Goal: Communication & Community: Answer question/provide support

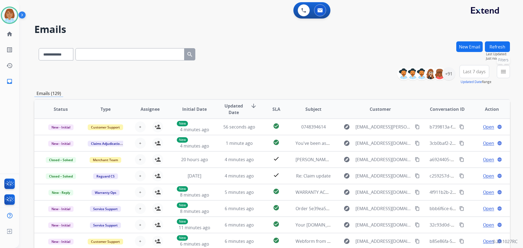
click at [500, 70] on mat-icon "menu" at bounding box center [503, 71] width 7 height 7
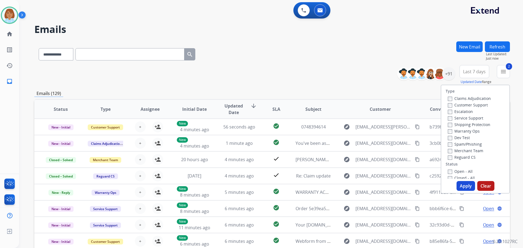
drag, startPoint x: 449, startPoint y: 123, endPoint x: 450, endPoint y: 139, distance: 15.6
click at [449, 124] on label "Shipping Protection" at bounding box center [469, 124] width 42 height 5
click at [451, 158] on label "Reguard CS" at bounding box center [462, 157] width 28 height 5
click at [450, 171] on label "Open - All" at bounding box center [460, 171] width 25 height 5
click at [459, 184] on button "Apply" at bounding box center [465, 186] width 19 height 10
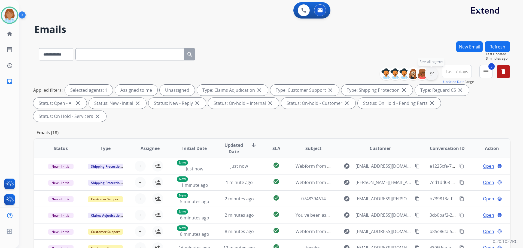
click at [432, 74] on div "+91" at bounding box center [430, 73] width 13 height 13
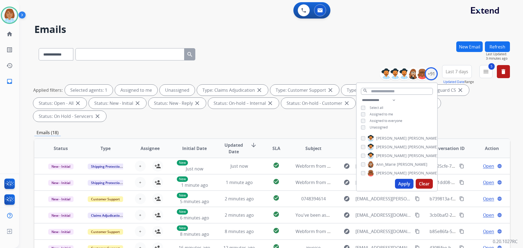
click at [375, 128] on span "Unassigned" at bounding box center [378, 127] width 18 height 5
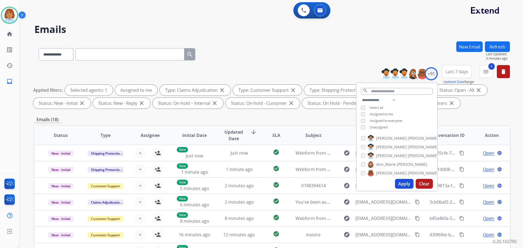
click at [402, 182] on button "Apply" at bounding box center [404, 184] width 19 height 10
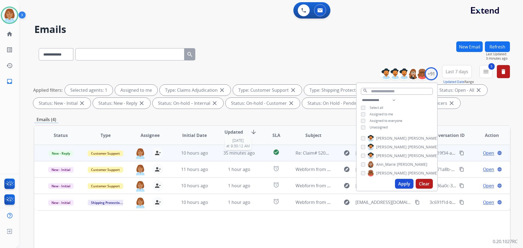
click at [254, 150] on div "35 minutes ago" at bounding box center [239, 153] width 36 height 7
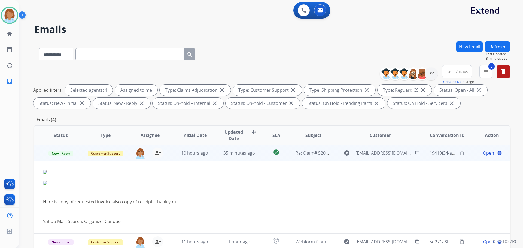
click at [484, 151] on span "Open" at bounding box center [488, 153] width 11 height 7
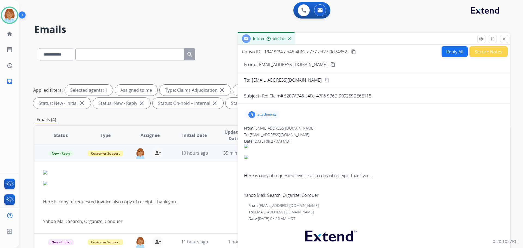
click at [267, 117] on div "5 attachments" at bounding box center [262, 114] width 35 height 9
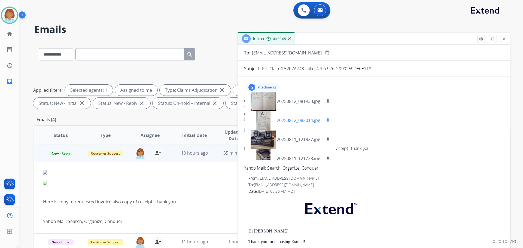
click at [328, 120] on mat-icon "download" at bounding box center [327, 120] width 5 height 5
click at [328, 102] on mat-icon "download" at bounding box center [327, 101] width 5 height 5
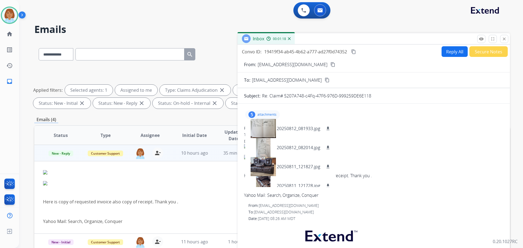
click at [330, 65] on mat-icon "content_copy" at bounding box center [332, 64] width 5 height 5
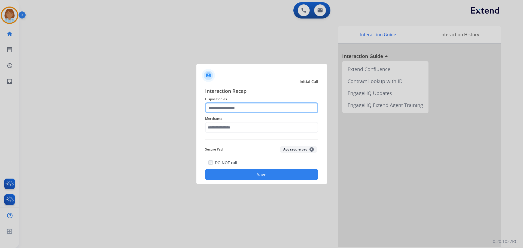
click at [221, 107] on input "text" at bounding box center [261, 107] width 113 height 11
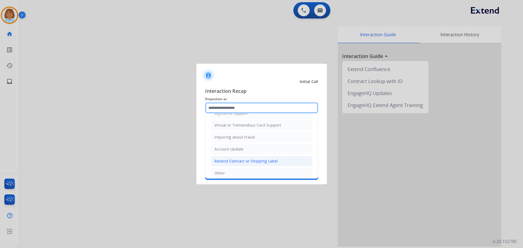
scroll to position [85, 0]
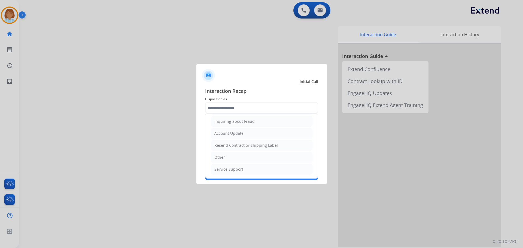
click at [222, 163] on ul "Cancellation Request Test/Training Disposition Claim Update Coverage Question F…" at bounding box center [261, 104] width 112 height 150
click at [223, 155] on div "Interaction Recap Disposition as Cancellation Request Test/Training Disposition…" at bounding box center [261, 133] width 113 height 93
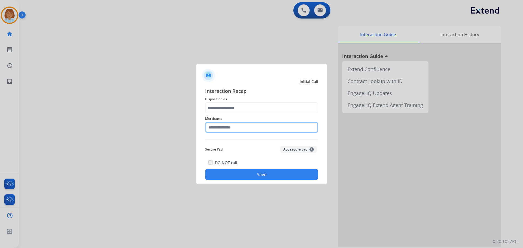
click at [223, 130] on input "text" at bounding box center [261, 127] width 113 height 11
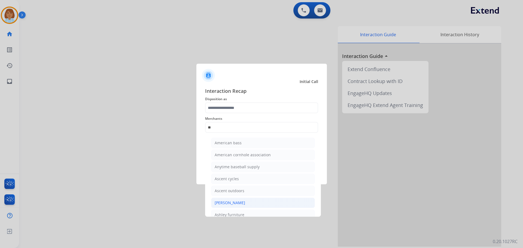
click at [241, 200] on li "[PERSON_NAME]" at bounding box center [263, 203] width 104 height 10
type input "**********"
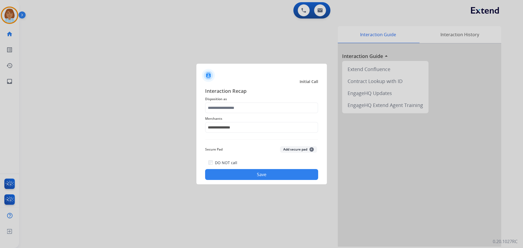
click at [248, 176] on button "Save" at bounding box center [261, 174] width 113 height 11
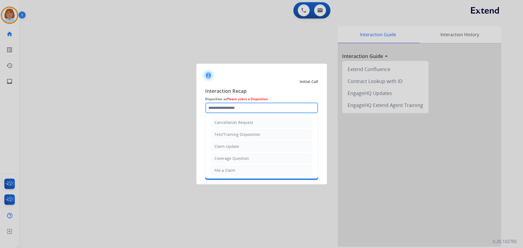
drag, startPoint x: 213, startPoint y: 108, endPoint x: 238, endPoint y: 149, distance: 48.1
click at [215, 110] on input "text" at bounding box center [261, 107] width 113 height 11
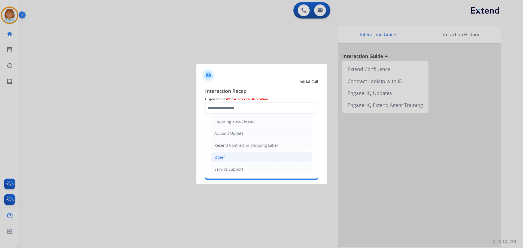
click at [236, 155] on li "Other" at bounding box center [262, 157] width 102 height 10
type input "*****"
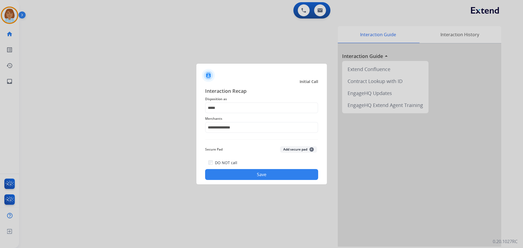
click at [270, 177] on button "Save" at bounding box center [261, 174] width 113 height 11
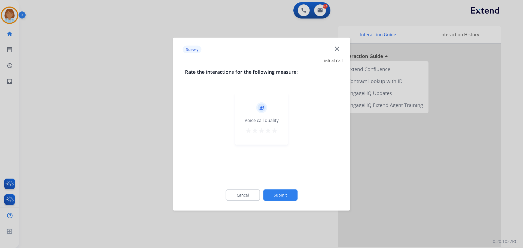
click at [280, 196] on button "Submit" at bounding box center [280, 194] width 34 height 11
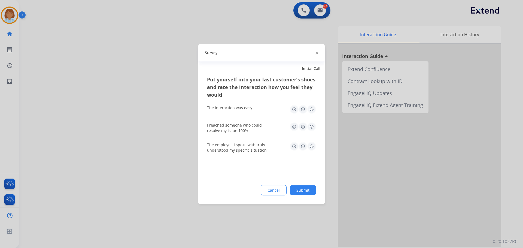
click at [295, 193] on button "Submit" at bounding box center [303, 190] width 26 height 10
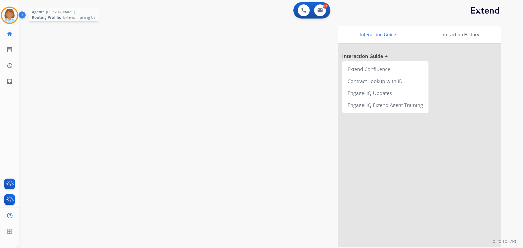
click at [7, 14] on img at bounding box center [9, 15] width 15 height 15
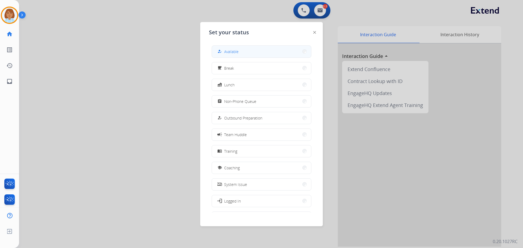
click at [216, 46] on button "how_to_reg Available" at bounding box center [261, 52] width 99 height 12
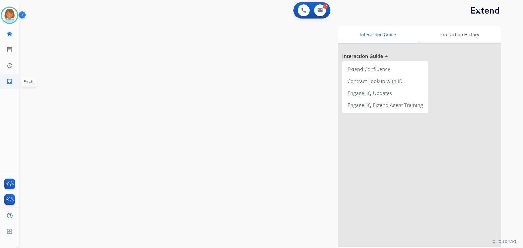
click at [4, 80] on link "inbox Emails" at bounding box center [9, 81] width 15 height 15
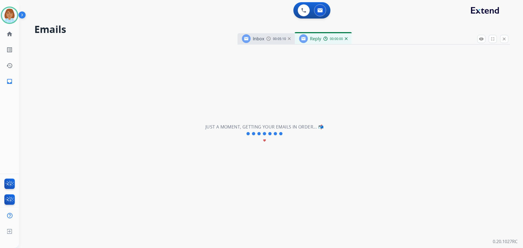
select select "**********"
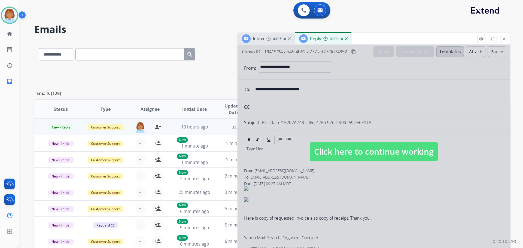
click at [345, 152] on span "Click here to continue working" at bounding box center [374, 151] width 128 height 19
select select
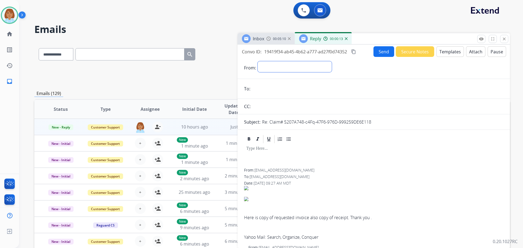
drag, startPoint x: 281, startPoint y: 62, endPoint x: 280, endPoint y: 65, distance: 3.4
click at [280, 63] on select "**********" at bounding box center [295, 66] width 74 height 11
select select "**********"
click at [258, 61] on select "**********" at bounding box center [295, 66] width 74 height 11
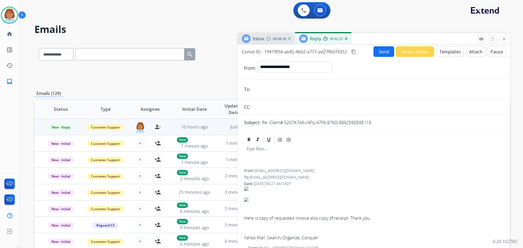
paste input "**********"
type input "**********"
click at [444, 52] on button "Templates" at bounding box center [449, 51] width 27 height 11
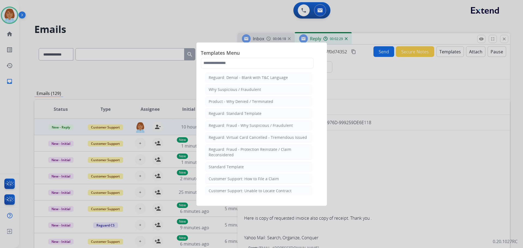
click at [239, 167] on div "Standard Template" at bounding box center [226, 166] width 35 height 5
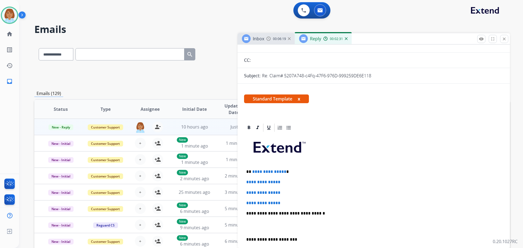
scroll to position [54, 0]
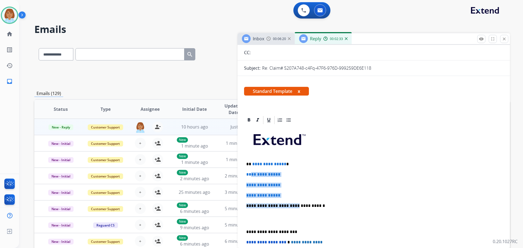
drag, startPoint x: 290, startPoint y: 198, endPoint x: 252, endPoint y: 168, distance: 48.4
click at [252, 168] on div "**********" at bounding box center [373, 218] width 259 height 187
click at [305, 188] on div "**********" at bounding box center [373, 218] width 259 height 187
drag, startPoint x: 285, startPoint y: 195, endPoint x: 251, endPoint y: 162, distance: 47.6
click at [251, 162] on div "**********" at bounding box center [373, 218] width 259 height 187
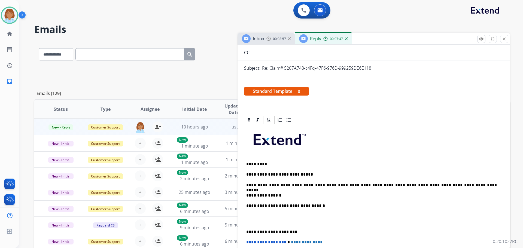
click at [292, 197] on p "**********" at bounding box center [371, 195] width 250 height 5
click at [392, 200] on div "**********" at bounding box center [373, 218] width 259 height 187
click at [380, 194] on p "**********" at bounding box center [371, 195] width 250 height 5
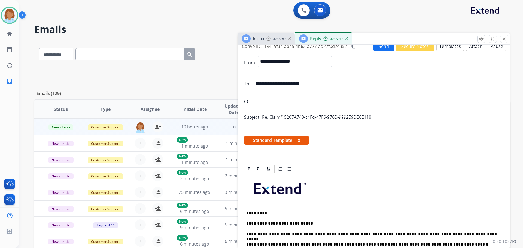
scroll to position [0, 0]
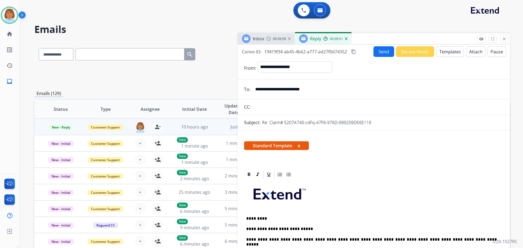
click at [354, 51] on mat-icon "content_copy" at bounding box center [353, 51] width 5 height 5
click at [380, 52] on button "Send" at bounding box center [383, 51] width 21 height 11
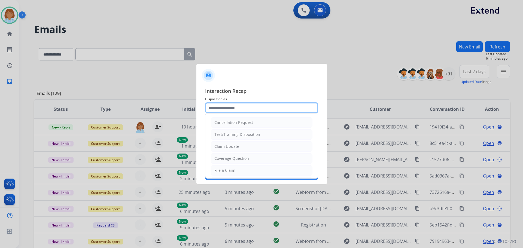
click at [259, 111] on input "text" at bounding box center [261, 107] width 113 height 11
click at [235, 146] on div "Claim Update" at bounding box center [226, 146] width 25 height 5
type input "**********"
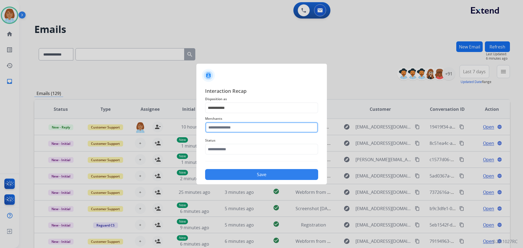
drag, startPoint x: 252, startPoint y: 125, endPoint x: 251, endPoint y: 130, distance: 5.8
click at [252, 125] on input "text" at bounding box center [261, 127] width 113 height 11
click at [222, 136] on ul "Not found" at bounding box center [262, 144] width 107 height 19
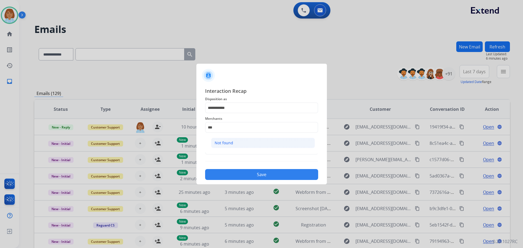
click at [222, 141] on div "Not found" at bounding box center [224, 142] width 19 height 5
type input "*********"
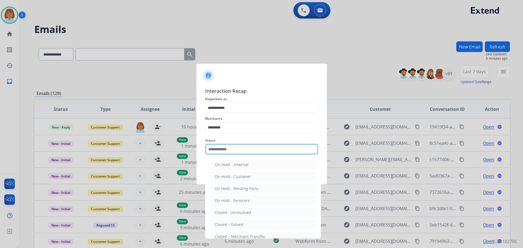
click at [228, 154] on input "text" at bounding box center [261, 149] width 113 height 11
click at [230, 222] on div "Closed – Solved" at bounding box center [229, 224] width 28 height 5
type input "**********"
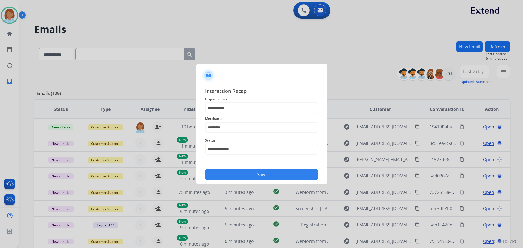
click at [264, 178] on button "Save" at bounding box center [261, 174] width 113 height 11
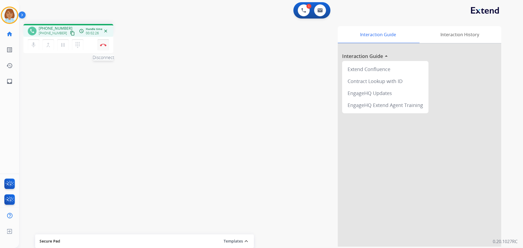
click at [106, 50] on button "Disconnect" at bounding box center [102, 44] width 11 height 11
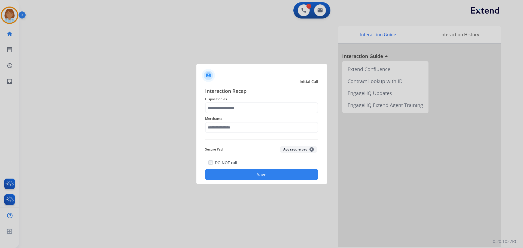
click at [271, 115] on div "Merchants" at bounding box center [261, 124] width 113 height 22
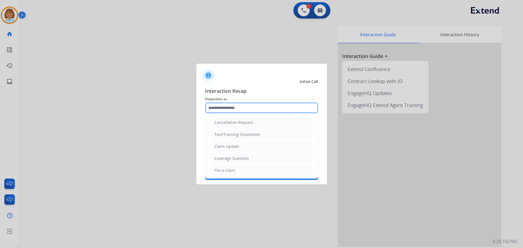
click at [270, 110] on input "text" at bounding box center [261, 107] width 113 height 11
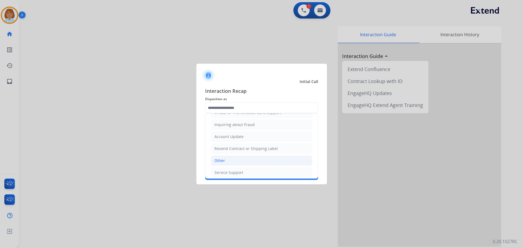
click at [238, 160] on li "Other" at bounding box center [262, 160] width 102 height 10
type input "*****"
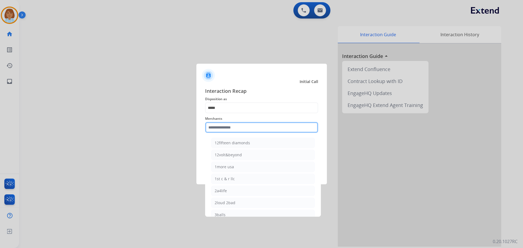
click at [242, 130] on input "text" at bounding box center [261, 127] width 113 height 11
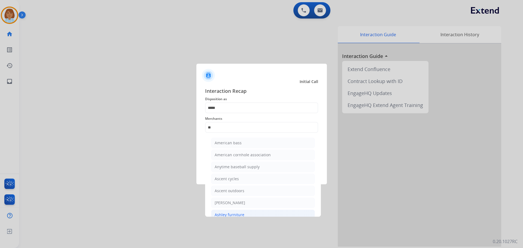
click at [228, 211] on li "Ashley furniture" at bounding box center [263, 215] width 104 height 10
type input "**********"
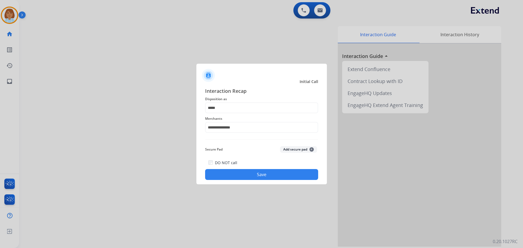
click at [256, 172] on button "Save" at bounding box center [261, 174] width 113 height 11
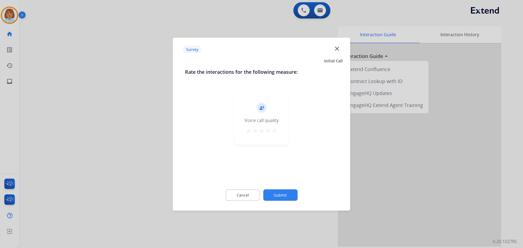
drag, startPoint x: 282, startPoint y: 189, endPoint x: 283, endPoint y: 193, distance: 4.5
click at [282, 190] on div "Cancel Submit" at bounding box center [261, 195] width 153 height 25
click at [283, 194] on button "Submit" at bounding box center [280, 194] width 34 height 11
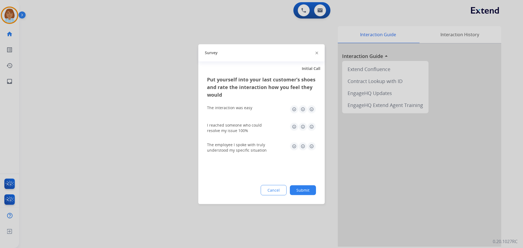
click at [301, 191] on button "Submit" at bounding box center [303, 190] width 26 height 10
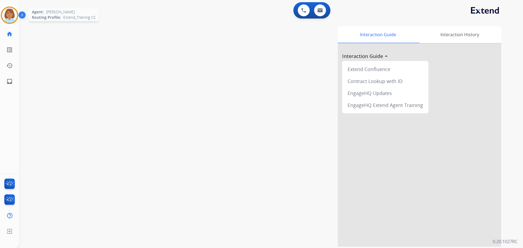
drag, startPoint x: 2, startPoint y: 16, endPoint x: 4, endPoint y: 19, distance: 3.9
click at [2, 17] on div at bounding box center [9, 15] width 17 height 17
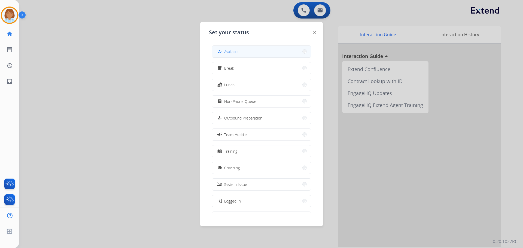
click at [240, 54] on button "how_to_reg Available" at bounding box center [261, 52] width 99 height 12
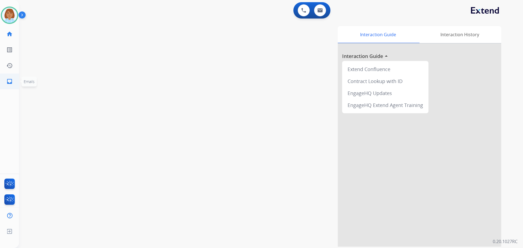
click at [10, 84] on mat-icon "inbox" at bounding box center [9, 81] width 7 height 7
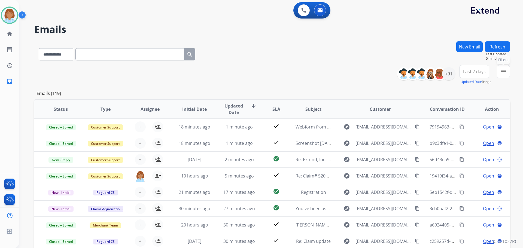
click at [502, 67] on button "menu Filters" at bounding box center [503, 71] width 13 height 13
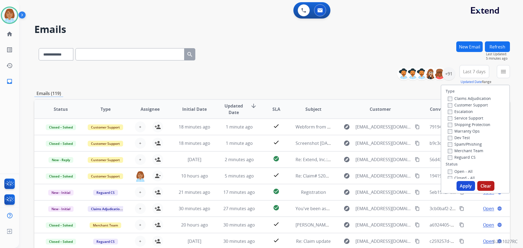
click at [450, 99] on label "Claims Adjudication" at bounding box center [469, 98] width 43 height 5
click at [448, 158] on label "Reguard CS" at bounding box center [462, 157] width 28 height 5
click at [464, 185] on button "Apply" at bounding box center [465, 186] width 19 height 10
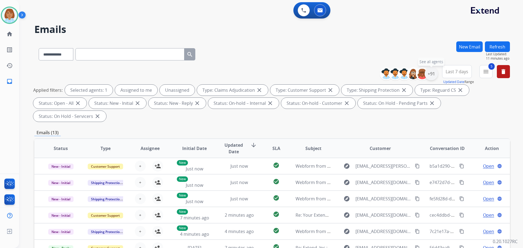
drag, startPoint x: 429, startPoint y: 77, endPoint x: 427, endPoint y: 79, distance: 3.1
click at [429, 77] on div "+91" at bounding box center [430, 73] width 13 height 13
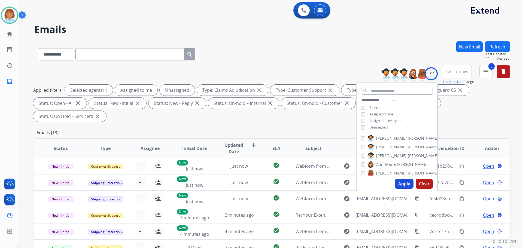
click at [369, 127] on span "Unassigned" at bounding box center [378, 127] width 18 height 5
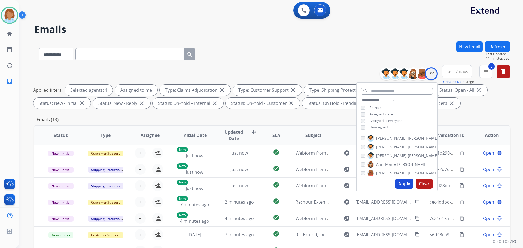
drag, startPoint x: 404, startPoint y: 186, endPoint x: 405, endPoint y: 184, distance: 3.0
click at [404, 186] on button "Apply" at bounding box center [404, 184] width 19 height 10
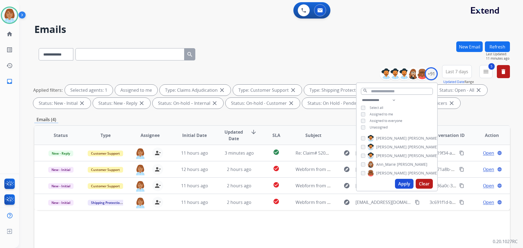
drag, startPoint x: 356, startPoint y: 57, endPoint x: 353, endPoint y: 55, distance: 2.8
click at [354, 56] on div "**********" at bounding box center [271, 53] width 475 height 24
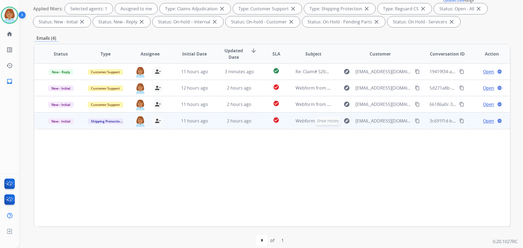
scroll to position [88, 0]
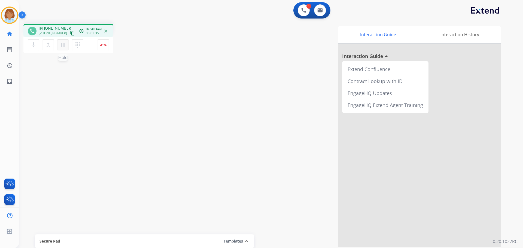
click at [65, 46] on mat-icon "pause" at bounding box center [63, 45] width 7 height 7
click at [37, 43] on button "mic Mute" at bounding box center [33, 44] width 11 height 11
click at [59, 43] on button "play_arrow Hold" at bounding box center [62, 44] width 11 height 11
click at [32, 44] on mat-icon "mic_off" at bounding box center [33, 45] width 7 height 7
click at [62, 48] on mat-icon "pause" at bounding box center [63, 45] width 7 height 7
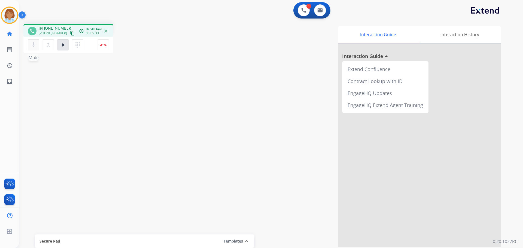
click at [35, 43] on mat-icon "mic" at bounding box center [33, 45] width 7 height 7
click at [34, 46] on mat-icon "mic_off" at bounding box center [33, 45] width 7 height 7
click at [60, 42] on mat-icon "play_arrow" at bounding box center [63, 45] width 7 height 7
click at [371, 178] on div at bounding box center [419, 145] width 163 height 203
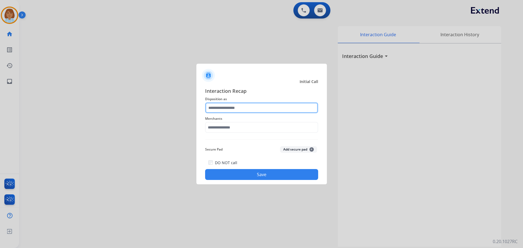
click at [257, 113] on input "text" at bounding box center [261, 107] width 113 height 11
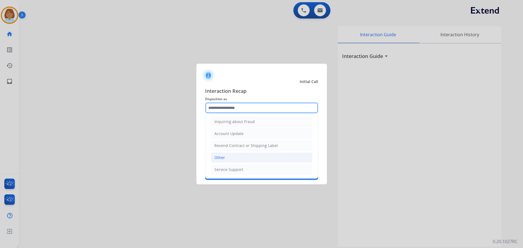
scroll to position [85, 0]
click at [231, 157] on li "Other" at bounding box center [262, 157] width 102 height 10
type input "*****"
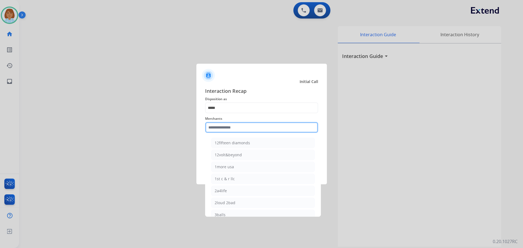
click at [234, 132] on input "text" at bounding box center [261, 127] width 113 height 11
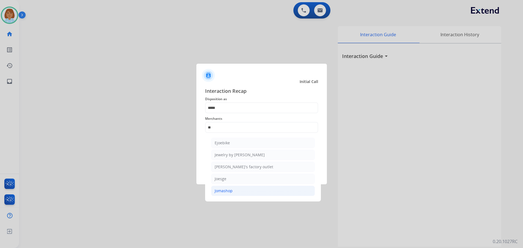
click at [245, 192] on li "Jomashop" at bounding box center [263, 191] width 104 height 10
type input "********"
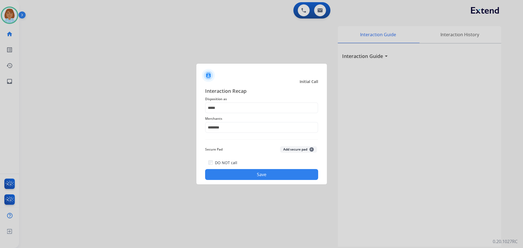
click at [240, 168] on div "DO NOT call Save" at bounding box center [261, 169] width 113 height 21
click at [270, 169] on button "Save" at bounding box center [261, 174] width 113 height 11
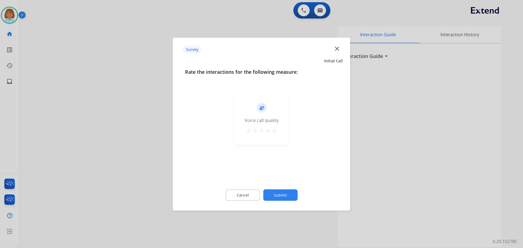
click at [288, 190] on button "Submit" at bounding box center [280, 194] width 34 height 11
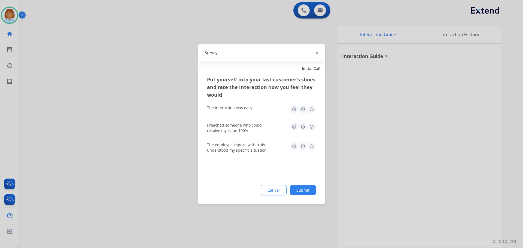
click at [313, 191] on button "Submit" at bounding box center [303, 190] width 26 height 10
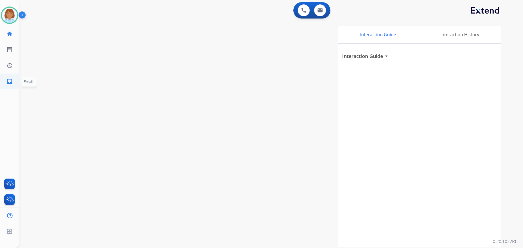
click at [13, 82] on link "inbox Emails" at bounding box center [9, 81] width 15 height 15
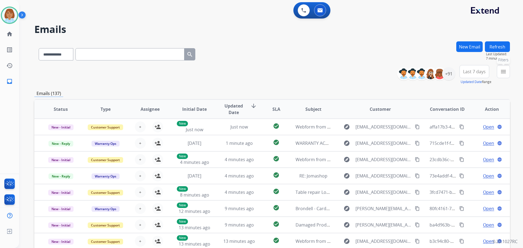
click at [507, 70] on button "menu Filters" at bounding box center [503, 71] width 13 height 13
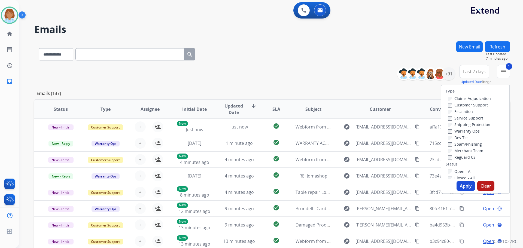
click at [448, 103] on label "Customer Support" at bounding box center [468, 104] width 40 height 5
click at [447, 161] on div "Type Claims Adjudication Customer Support Escalation Service Support Shipping P…" at bounding box center [475, 132] width 68 height 94
click at [463, 187] on button "Apply" at bounding box center [465, 186] width 19 height 10
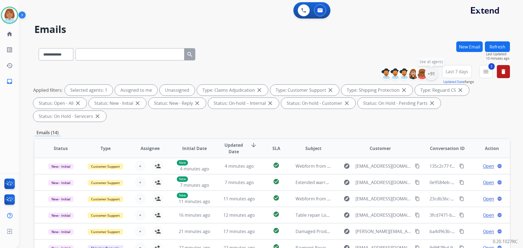
click at [432, 74] on div "+91" at bounding box center [430, 73] width 13 height 13
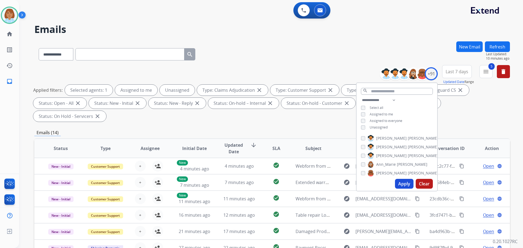
click at [368, 127] on div "Unassigned" at bounding box center [374, 127] width 27 height 4
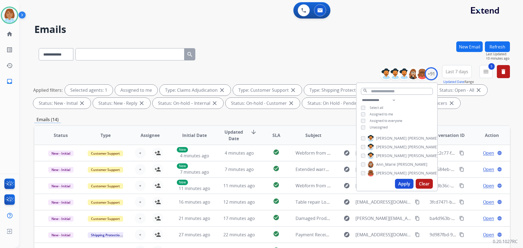
click at [401, 180] on button "Apply" at bounding box center [404, 184] width 19 height 10
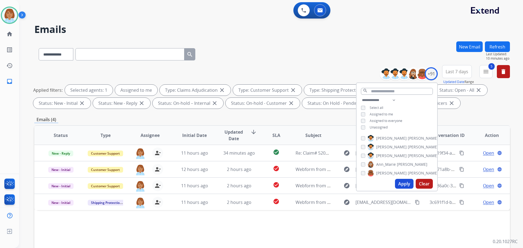
click at [269, 106] on div "Status: On-hold - Customer close" at bounding box center [262, 103] width 74 height 11
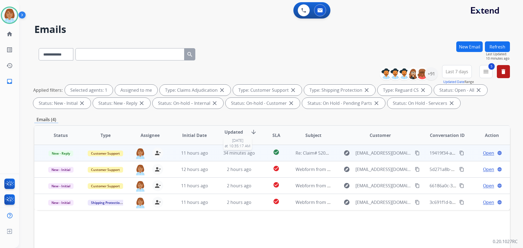
click at [253, 151] on span "34 minutes ago" at bounding box center [239, 153] width 32 height 6
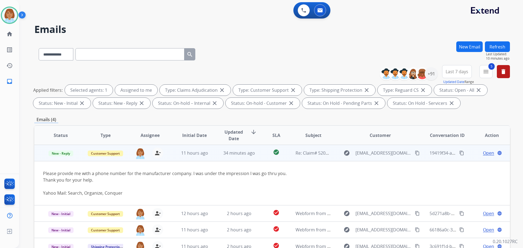
click at [487, 152] on span "Open" at bounding box center [488, 153] width 11 height 7
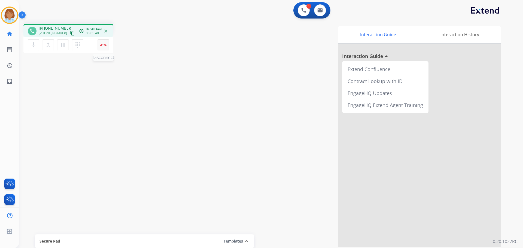
click at [104, 48] on button "Disconnect" at bounding box center [102, 44] width 11 height 11
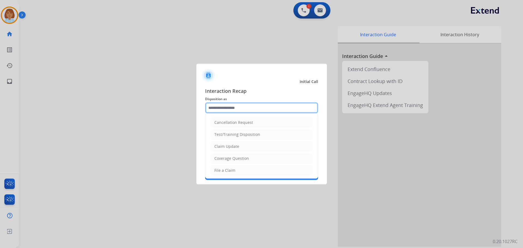
click at [255, 110] on input "text" at bounding box center [261, 107] width 113 height 11
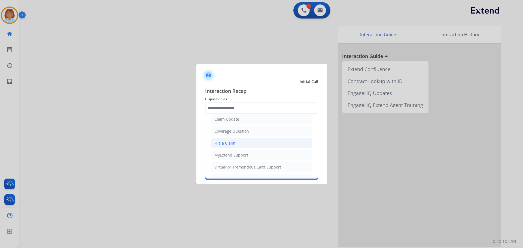
click at [232, 143] on div "File a Claim" at bounding box center [224, 142] width 21 height 5
type input "**********"
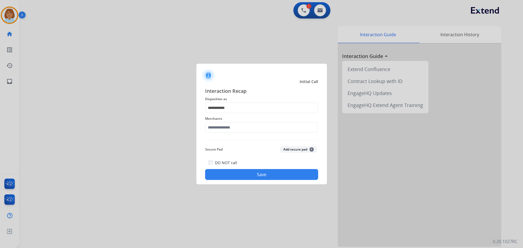
drag, startPoint x: 238, startPoint y: 121, endPoint x: 237, endPoint y: 126, distance: 5.0
click at [238, 121] on span "Merchants" at bounding box center [261, 118] width 113 height 7
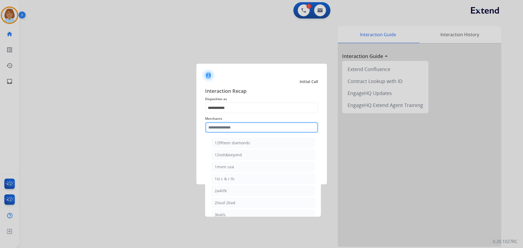
click at [235, 129] on input "text" at bounding box center [261, 127] width 113 height 11
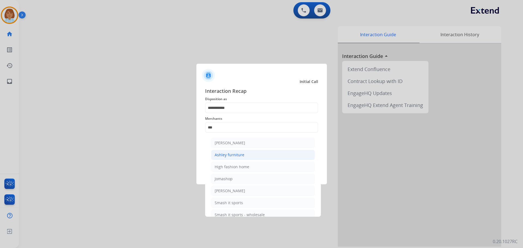
click at [236, 156] on div "Ashley furniture" at bounding box center [230, 154] width 30 height 5
type input "**********"
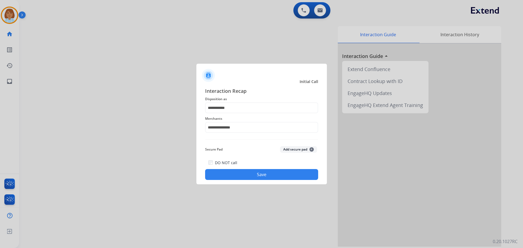
click at [253, 183] on div "**********" at bounding box center [261, 134] width 130 height 102
click at [257, 176] on button "Save" at bounding box center [261, 174] width 113 height 11
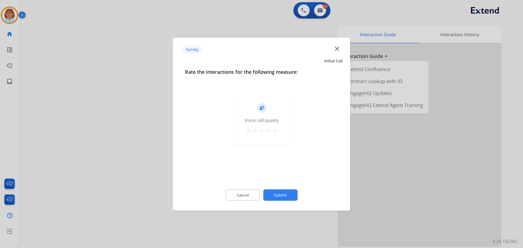
click at [289, 193] on button "Submit" at bounding box center [280, 194] width 34 height 11
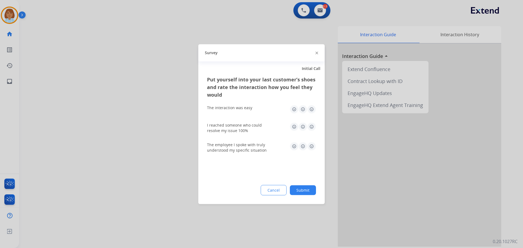
click at [301, 189] on button "Submit" at bounding box center [303, 190] width 26 height 10
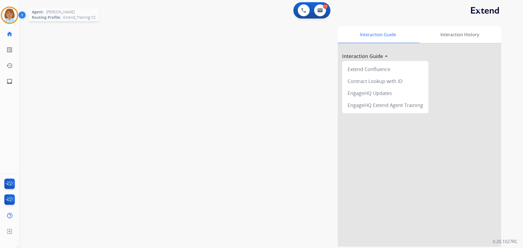
click at [4, 11] on img at bounding box center [9, 15] width 15 height 15
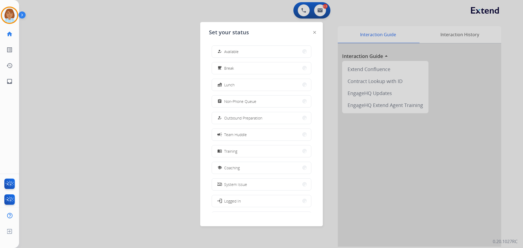
click at [223, 42] on div "how_to_reg Available free_breakfast Break fastfood Lunch assignment Non-Phone Q…" at bounding box center [261, 127] width 105 height 172
click at [227, 48] on button "how_to_reg Available" at bounding box center [261, 52] width 99 height 12
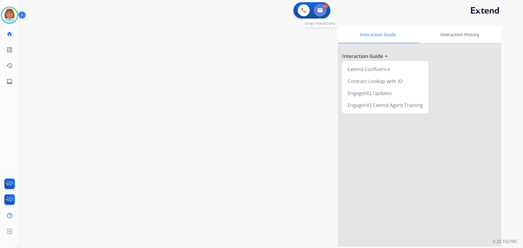
click at [319, 15] on button at bounding box center [320, 10] width 12 height 12
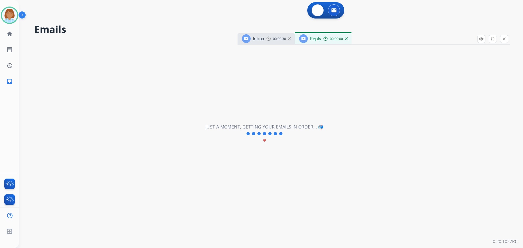
select select "**********"
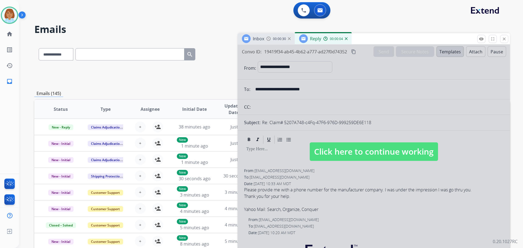
click at [393, 152] on span "Click here to continue working" at bounding box center [374, 151] width 128 height 19
select select
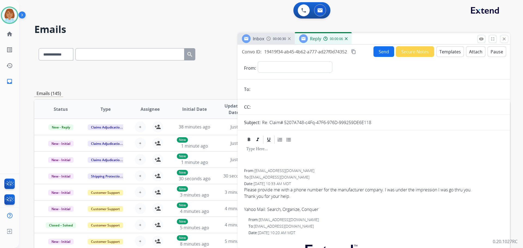
click at [445, 56] on button "Templates" at bounding box center [449, 51] width 27 height 11
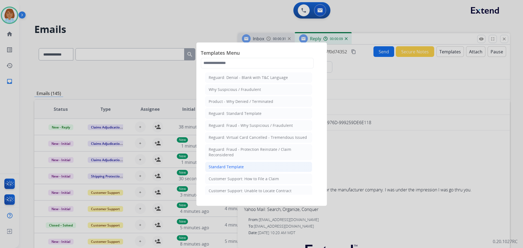
click at [238, 165] on div "Standard Template" at bounding box center [226, 166] width 35 height 5
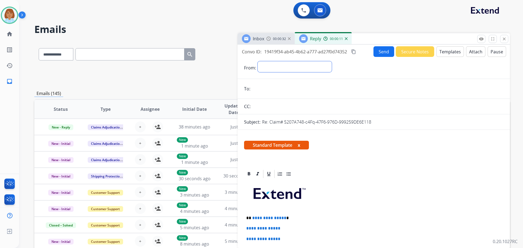
drag, startPoint x: 288, startPoint y: 72, endPoint x: 286, endPoint y: 68, distance: 4.0
click at [287, 71] on select "**********" at bounding box center [295, 66] width 74 height 11
select select "**********"
click at [258, 61] on select "**********" at bounding box center [295, 66] width 74 height 11
click at [505, 39] on mat-icon "close" at bounding box center [504, 38] width 5 height 5
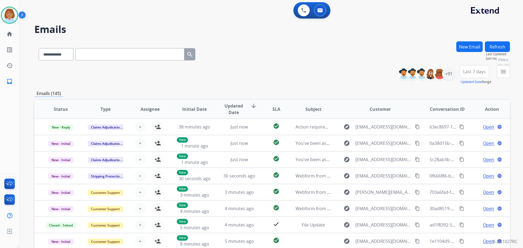
click at [500, 72] on mat-icon "menu" at bounding box center [503, 71] width 7 height 7
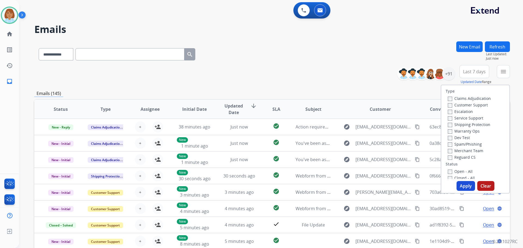
click at [457, 97] on label "Claims Adjudication" at bounding box center [469, 98] width 43 height 5
click at [452, 126] on label "Shipping Protection" at bounding box center [469, 124] width 42 height 5
click at [449, 156] on label "Reguard CS" at bounding box center [462, 157] width 28 height 5
click at [450, 169] on div "Open - All" at bounding box center [476, 171] width 57 height 7
click at [449, 171] on label "Open - All" at bounding box center [460, 171] width 25 height 5
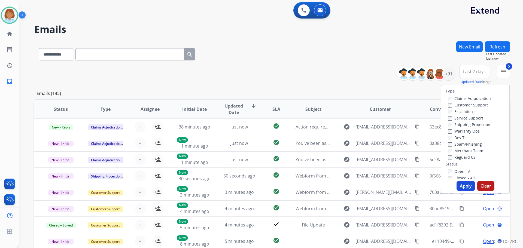
click at [463, 186] on button "Apply" at bounding box center [465, 186] width 19 height 10
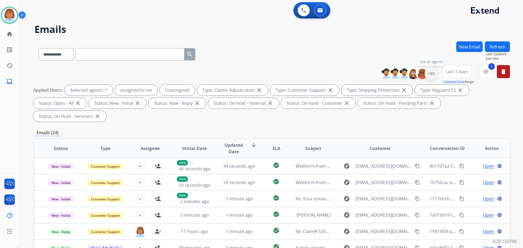
click at [429, 74] on div "+91" at bounding box center [430, 73] width 13 height 13
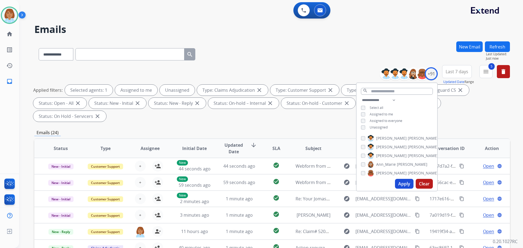
click at [375, 129] on div "**********" at bounding box center [396, 114] width 81 height 35
click at [375, 126] on span "Unassigned" at bounding box center [378, 127] width 18 height 5
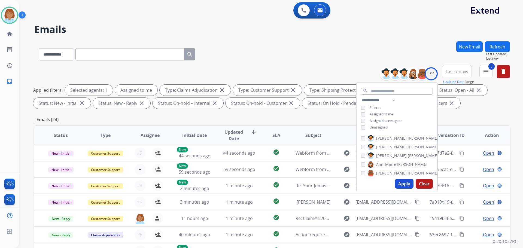
click at [404, 187] on button "Apply" at bounding box center [404, 184] width 19 height 10
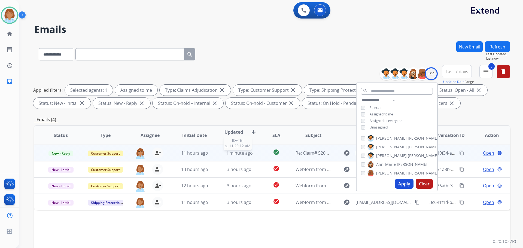
click at [253, 154] on div "1 minute ago" at bounding box center [239, 153] width 36 height 7
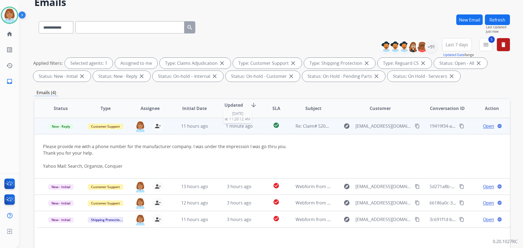
scroll to position [27, 0]
click at [415, 125] on mat-icon "content_copy" at bounding box center [417, 125] width 5 height 5
click at [483, 126] on span "Open" at bounding box center [488, 126] width 11 height 7
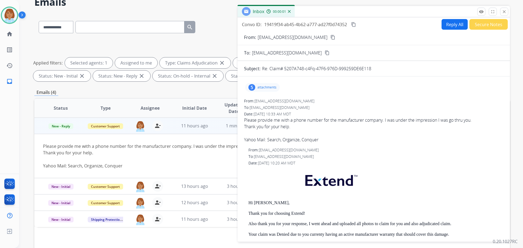
click at [458, 26] on button "Reply All" at bounding box center [454, 24] width 26 height 11
select select "**********"
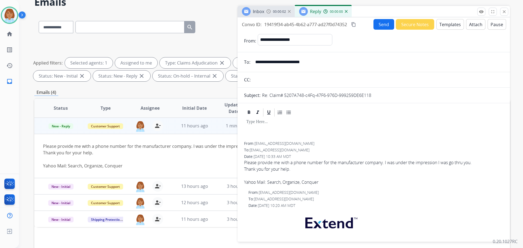
click at [448, 26] on button "Templates" at bounding box center [449, 24] width 27 height 11
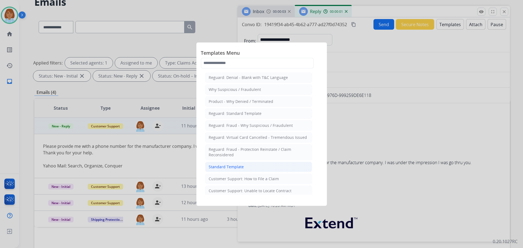
click at [257, 163] on li "Standard Template" at bounding box center [258, 167] width 107 height 10
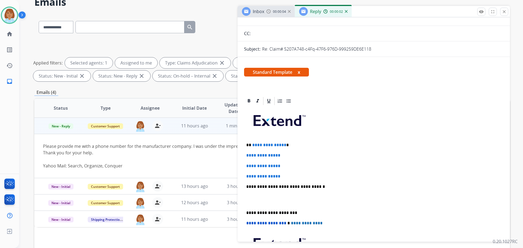
scroll to position [54, 0]
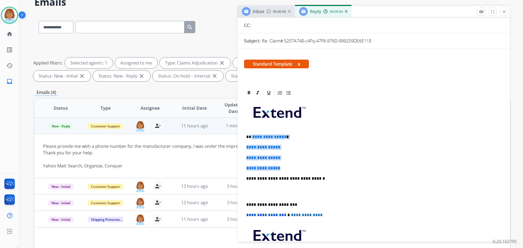
drag, startPoint x: 287, startPoint y: 167, endPoint x: 251, endPoint y: 136, distance: 47.1
click at [251, 136] on div "**********" at bounding box center [373, 191] width 259 height 187
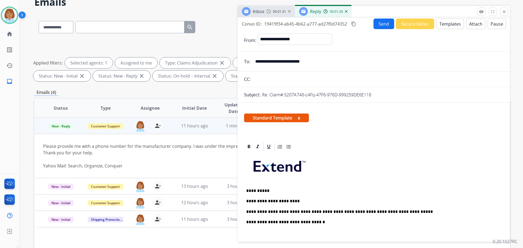
scroll to position [0, 0]
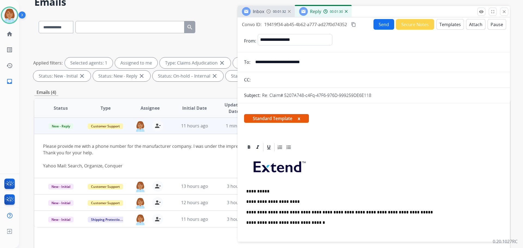
click at [385, 24] on button "Send" at bounding box center [383, 24] width 21 height 11
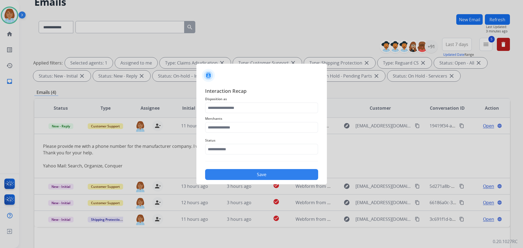
click at [230, 119] on span "Merchants" at bounding box center [261, 118] width 113 height 7
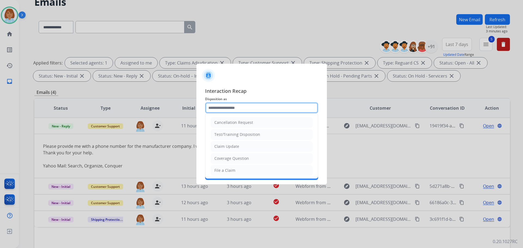
click at [227, 109] on input "text" at bounding box center [261, 107] width 113 height 11
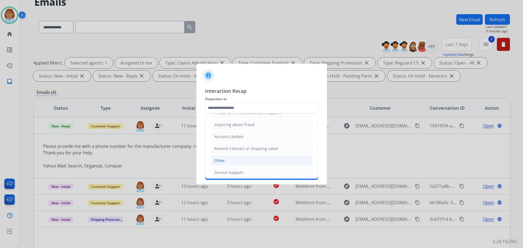
click at [233, 158] on li "Other" at bounding box center [262, 160] width 102 height 10
type input "*****"
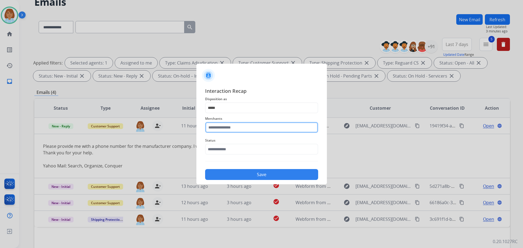
click at [236, 127] on input "text" at bounding box center [261, 127] width 113 height 11
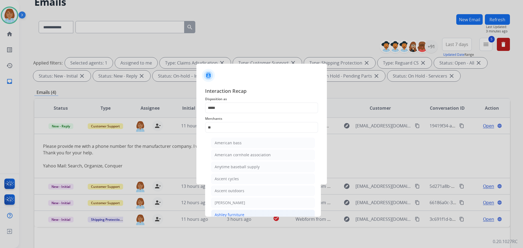
click at [235, 212] on div "Ashley furniture" at bounding box center [230, 214] width 30 height 5
type input "**********"
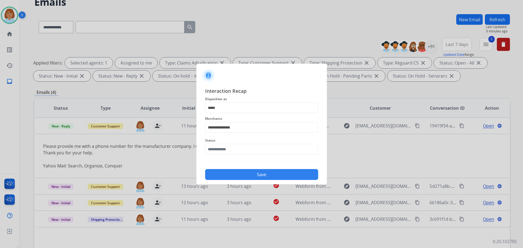
drag, startPoint x: 246, startPoint y: 141, endPoint x: 243, endPoint y: 146, distance: 6.2
click at [245, 141] on span "Status" at bounding box center [261, 140] width 113 height 7
click at [243, 147] on input "text" at bounding box center [261, 149] width 113 height 11
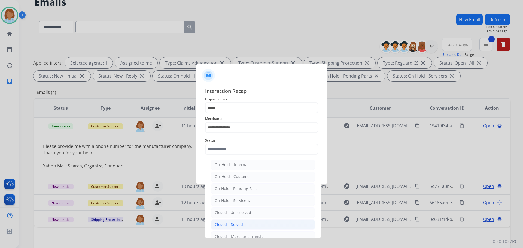
click at [237, 227] on div "Closed – Solved" at bounding box center [229, 224] width 28 height 5
type input "**********"
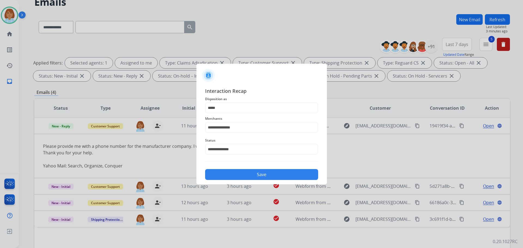
click at [270, 174] on button "Save" at bounding box center [261, 174] width 113 height 11
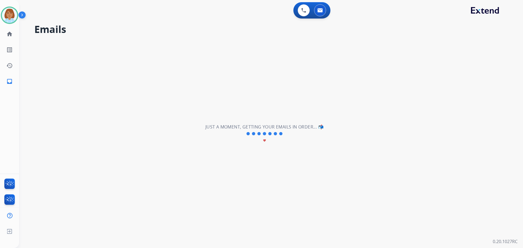
scroll to position [0, 0]
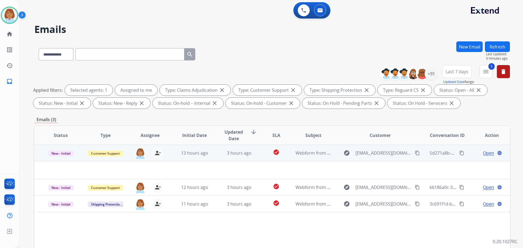
click at [261, 161] on td "check_circle" at bounding box center [272, 153] width 30 height 16
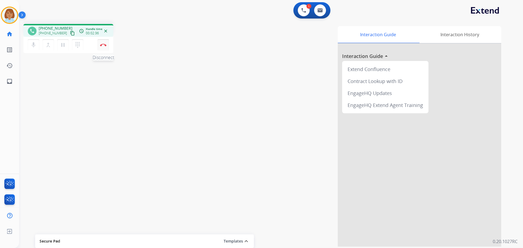
click at [102, 45] on img at bounding box center [103, 45] width 7 height 3
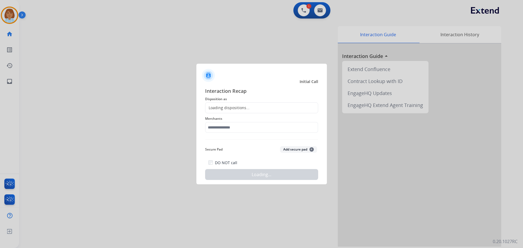
click at [233, 105] on div "Loading dispositions..." at bounding box center [261, 107] width 113 height 11
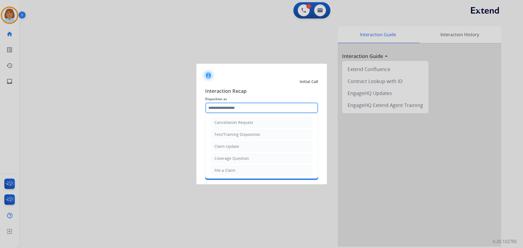
click at [241, 110] on input "text" at bounding box center [261, 107] width 113 height 11
click at [225, 167] on li "File a Claim" at bounding box center [262, 170] width 102 height 10
type input "**********"
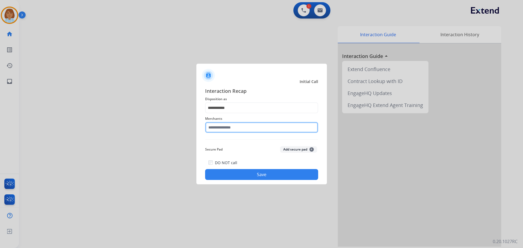
click at [227, 130] on input "text" at bounding box center [261, 127] width 113 height 11
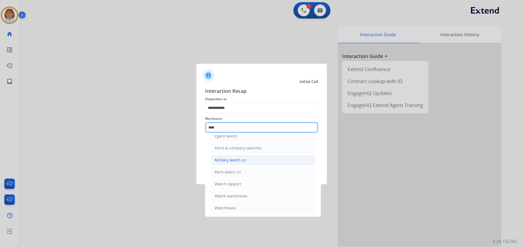
scroll to position [9, 0]
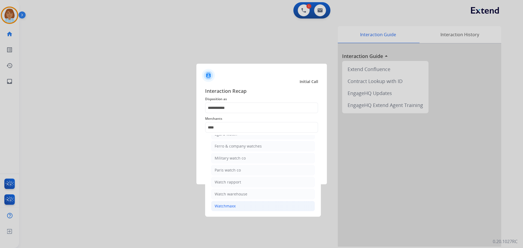
click at [232, 205] on div "Watchmaxx" at bounding box center [225, 205] width 21 height 5
type input "*********"
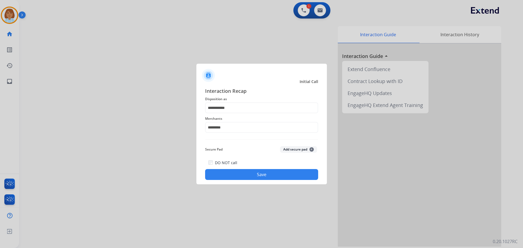
click at [273, 179] on button "Save" at bounding box center [261, 174] width 113 height 11
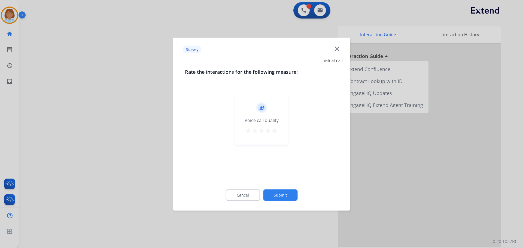
click at [289, 190] on button "Submit" at bounding box center [280, 194] width 34 height 11
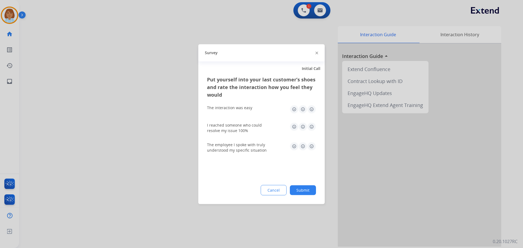
click at [300, 191] on button "Submit" at bounding box center [303, 190] width 26 height 10
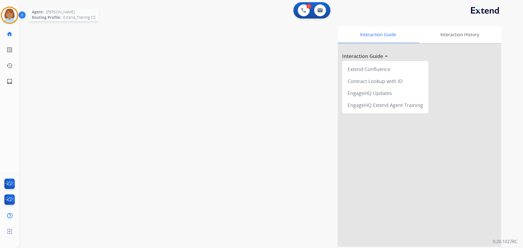
click at [10, 12] on img at bounding box center [9, 15] width 15 height 15
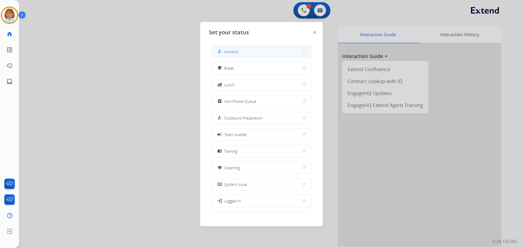
click at [251, 52] on button "how_to_reg Available" at bounding box center [261, 52] width 99 height 12
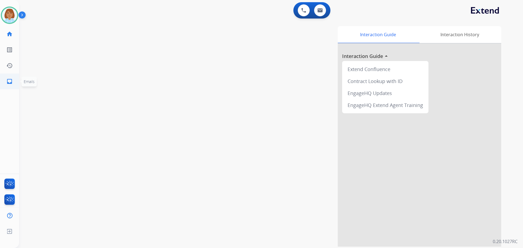
click at [8, 80] on mat-icon "inbox" at bounding box center [9, 81] width 7 height 7
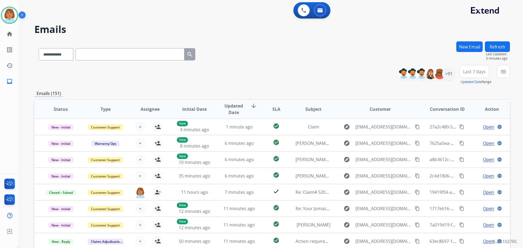
click at [496, 72] on div "**********" at bounding box center [455, 75] width 109 height 20
click at [501, 75] on button "menu Filters" at bounding box center [503, 71] width 13 height 13
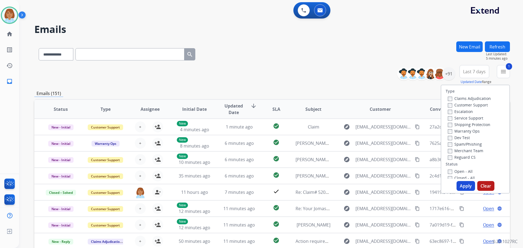
click at [448, 103] on label "Customer Support" at bounding box center [468, 104] width 40 height 5
click at [450, 159] on label "Reguard CS" at bounding box center [462, 157] width 28 height 5
click at [448, 168] on div "Open - All" at bounding box center [476, 171] width 57 height 7
click at [465, 190] on button "Apply" at bounding box center [465, 186] width 19 height 10
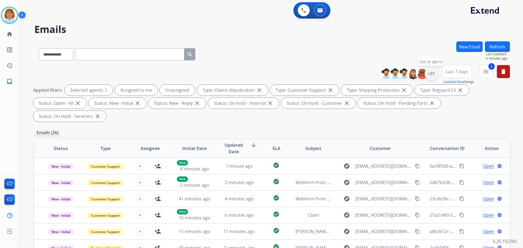
click at [432, 69] on div "+91" at bounding box center [430, 73] width 13 height 13
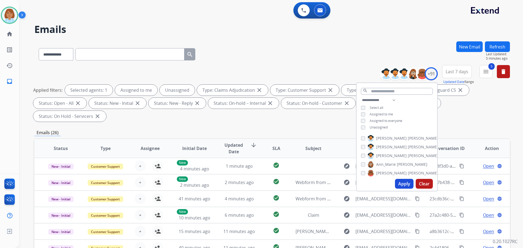
click at [380, 126] on span "Unassigned" at bounding box center [378, 127] width 18 height 5
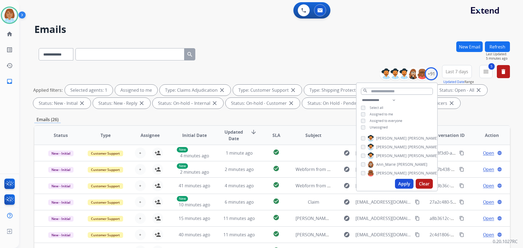
click at [398, 184] on button "Apply" at bounding box center [404, 184] width 19 height 10
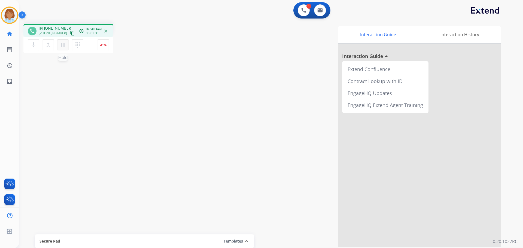
click at [63, 47] on mat-icon "pause" at bounding box center [63, 45] width 7 height 7
click at [36, 45] on mat-icon "mic" at bounding box center [33, 45] width 7 height 7
click at [36, 48] on button "mic_off Mute" at bounding box center [33, 44] width 11 height 11
click at [66, 43] on button "play_arrow Hold" at bounding box center [62, 44] width 11 height 11
click at [61, 44] on mat-icon "pause" at bounding box center [63, 45] width 7 height 7
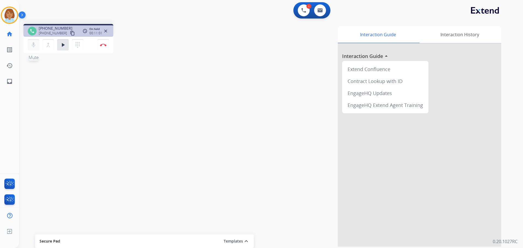
click at [39, 47] on div "mic Mute merge_type Bridge play_arrow Hold dialpad Dialpad" at bounding box center [57, 44] width 59 height 11
click at [36, 43] on mat-icon "mic" at bounding box center [33, 45] width 7 height 7
click at [30, 46] on mat-icon "mic_off" at bounding box center [33, 45] width 7 height 7
click at [62, 44] on mat-icon "play_arrow" at bounding box center [63, 45] width 7 height 7
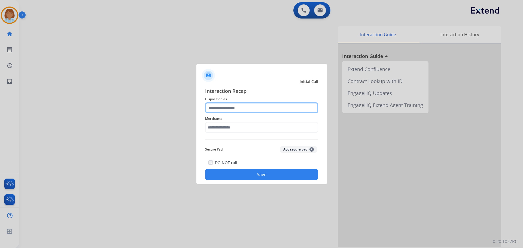
click at [240, 112] on input "text" at bounding box center [261, 107] width 113 height 11
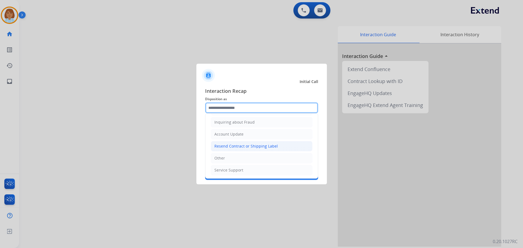
scroll to position [85, 0]
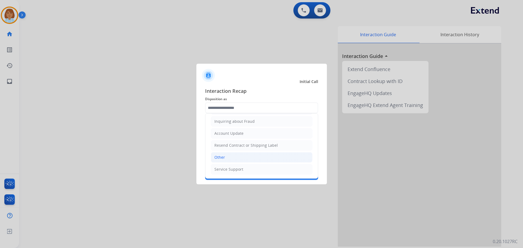
click at [231, 156] on li "Other" at bounding box center [262, 157] width 102 height 10
type input "*****"
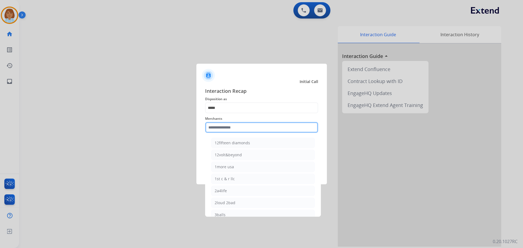
click at [225, 128] on input "text" at bounding box center [261, 127] width 113 height 11
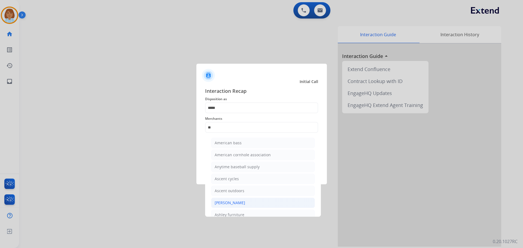
click at [244, 207] on li "[PERSON_NAME]" at bounding box center [263, 203] width 104 height 10
type input "**********"
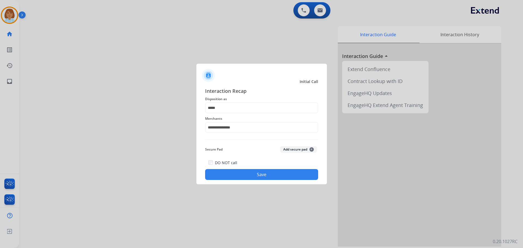
click at [278, 175] on button "Save" at bounding box center [261, 174] width 113 height 11
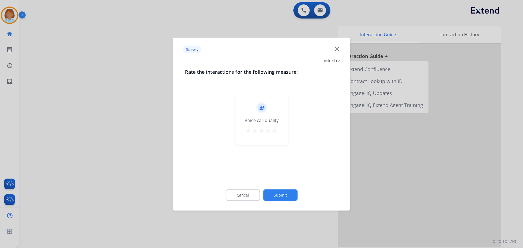
click at [291, 192] on button "Submit" at bounding box center [280, 194] width 34 height 11
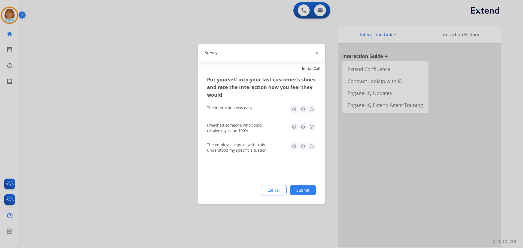
click at [311, 189] on button "Submit" at bounding box center [303, 190] width 26 height 10
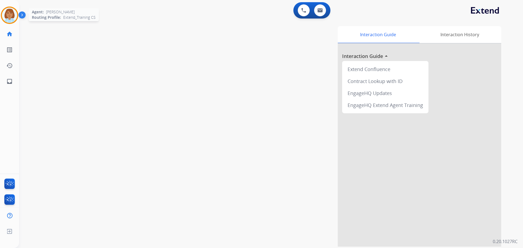
click at [10, 17] on img at bounding box center [9, 15] width 15 height 15
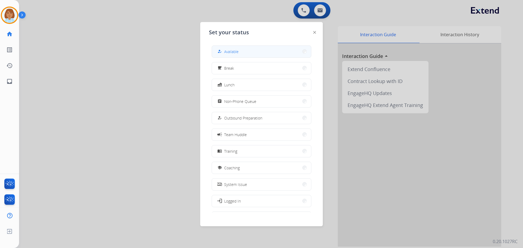
click at [247, 49] on button "how_to_reg Available" at bounding box center [261, 52] width 99 height 12
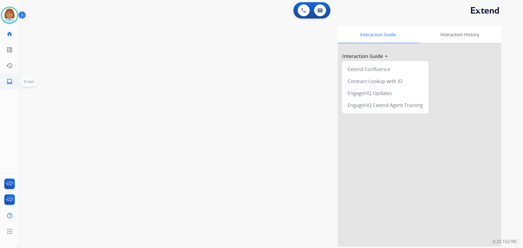
click at [10, 80] on mat-icon "inbox" at bounding box center [9, 81] width 7 height 7
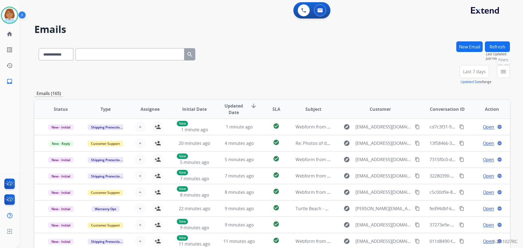
click at [504, 76] on button "menu Filters" at bounding box center [503, 71] width 13 height 13
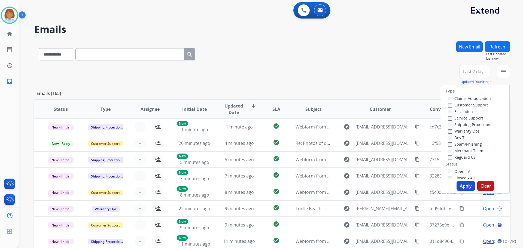
click at [463, 99] on label "Claims Adjudication" at bounding box center [469, 98] width 43 height 5
click at [454, 106] on label "Customer Support" at bounding box center [468, 104] width 40 height 5
click at [461, 184] on button "Apply" at bounding box center [465, 186] width 19 height 10
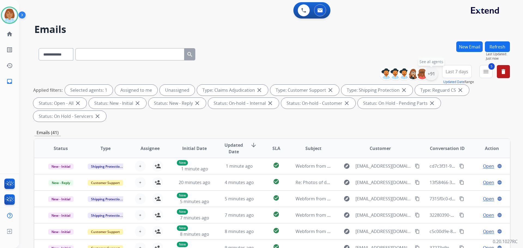
click at [427, 76] on div "+91" at bounding box center [430, 73] width 13 height 13
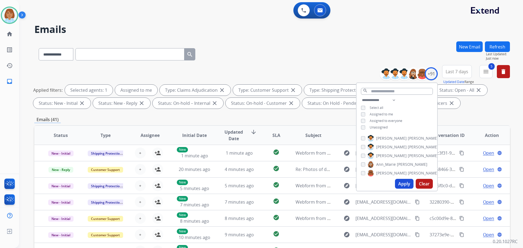
drag, startPoint x: 409, startPoint y: 182, endPoint x: 421, endPoint y: 180, distance: 11.9
click at [414, 181] on div "Apply Clear" at bounding box center [396, 184] width 81 height 14
click at [403, 182] on button "Apply" at bounding box center [404, 184] width 19 height 10
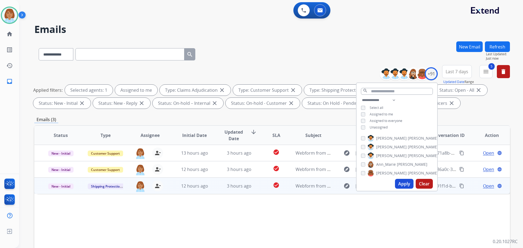
click at [262, 186] on td "check_circle" at bounding box center [272, 186] width 30 height 16
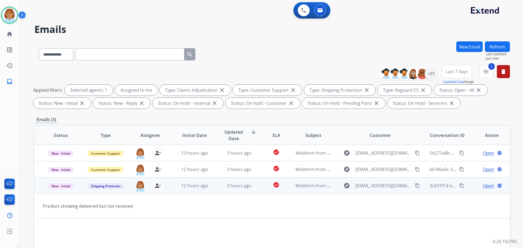
click at [415, 186] on mat-icon "content_copy" at bounding box center [417, 185] width 5 height 5
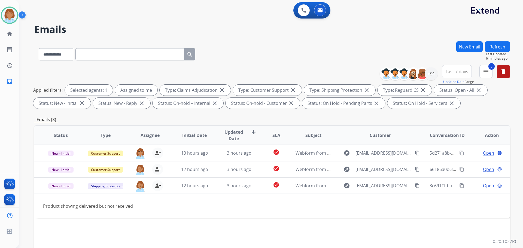
paste input "**********"
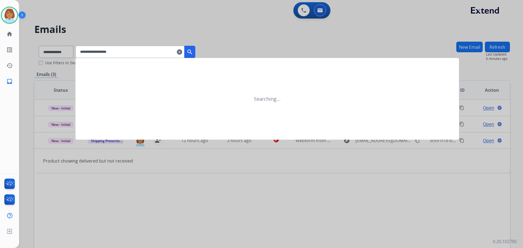
type input "**********"
click at [195, 50] on button "search" at bounding box center [189, 52] width 11 height 12
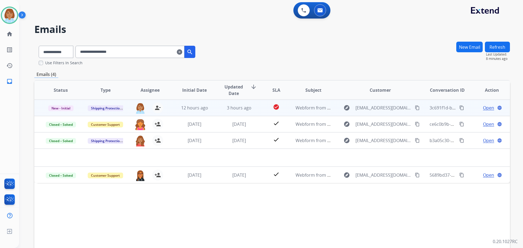
click at [259, 109] on td "check_circle" at bounding box center [272, 108] width 30 height 16
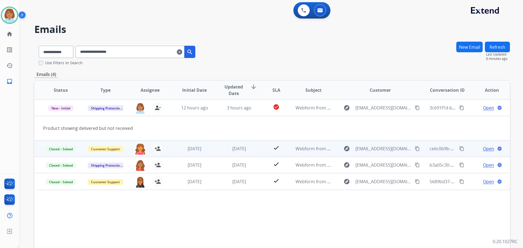
click at [262, 149] on td "check" at bounding box center [272, 148] width 30 height 16
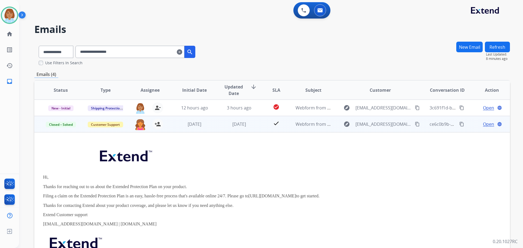
click at [257, 126] on td "check" at bounding box center [272, 124] width 30 height 16
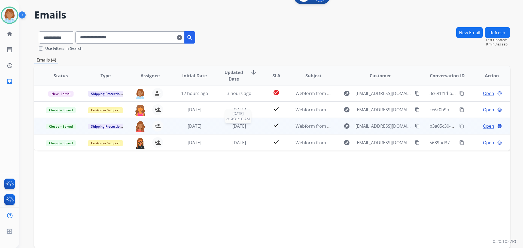
scroll to position [27, 0]
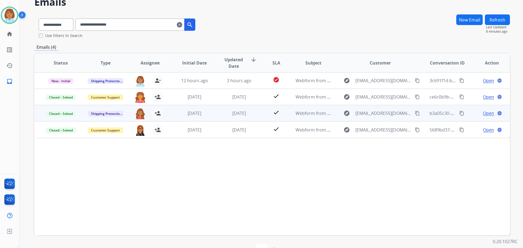
click at [265, 118] on td "check" at bounding box center [272, 113] width 30 height 16
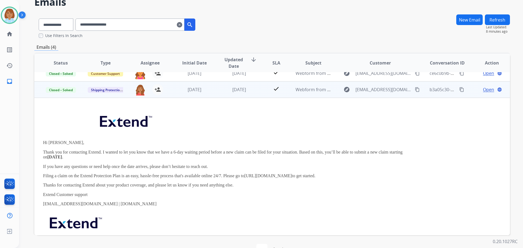
scroll to position [33, 0]
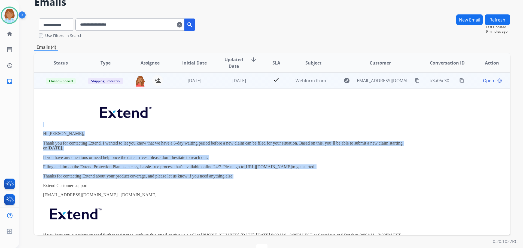
drag, startPoint x: 236, startPoint y: 177, endPoint x: 35, endPoint y: 125, distance: 207.0
click at [35, 125] on td "Hi Amer, Thank you for contacting Extend. I wanted to let you know that we have…" at bounding box center [227, 173] width 386 height 168
copy div "Hi Amer, Thank you for contacting Extend. I wanted to let you know that we have…"
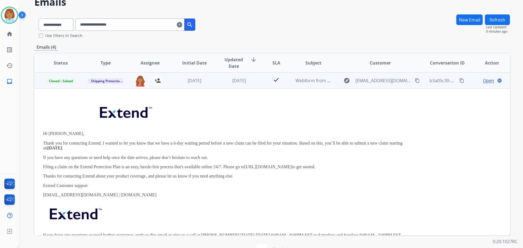
click at [193, 119] on p at bounding box center [227, 113] width 369 height 26
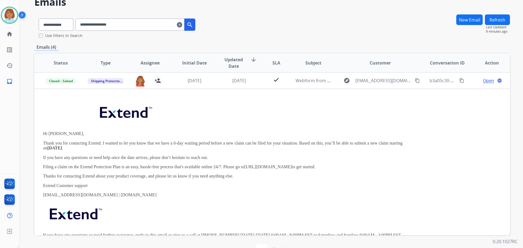
click at [182, 23] on mat-icon "clear" at bounding box center [179, 25] width 5 height 7
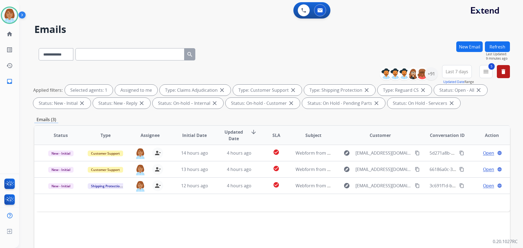
scroll to position [0, 0]
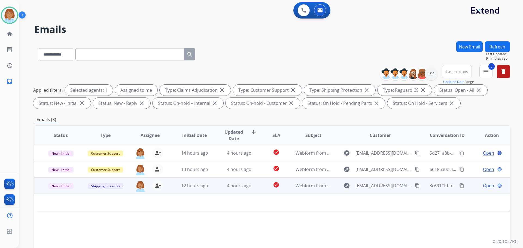
click at [217, 186] on td "4 hours ago" at bounding box center [235, 186] width 45 height 16
click at [213, 178] on td "4 hours ago" at bounding box center [235, 186] width 45 height 16
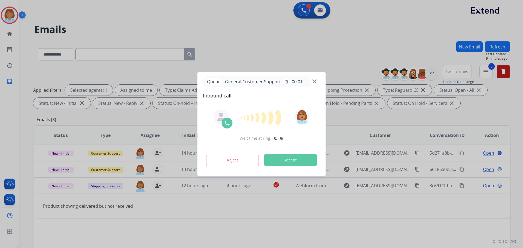
click at [258, 228] on div at bounding box center [261, 124] width 523 height 248
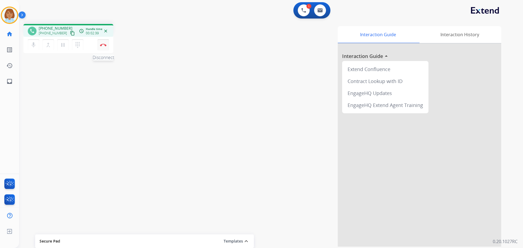
click at [108, 43] on button "Disconnect" at bounding box center [102, 44] width 11 height 11
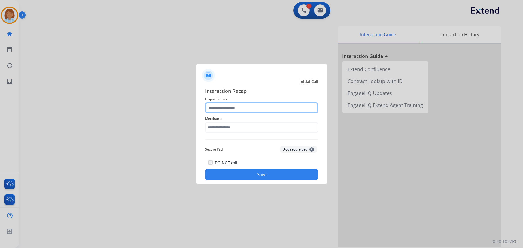
click at [259, 105] on input "text" at bounding box center [261, 107] width 113 height 11
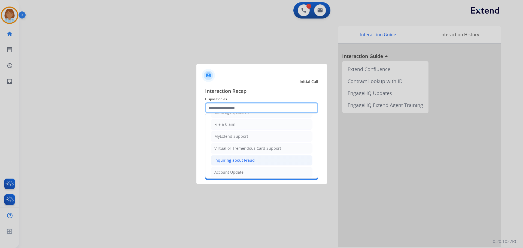
scroll to position [54, 0]
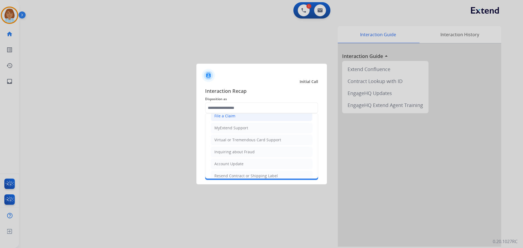
click at [237, 116] on li "File a Claim" at bounding box center [262, 116] width 102 height 10
type input "**********"
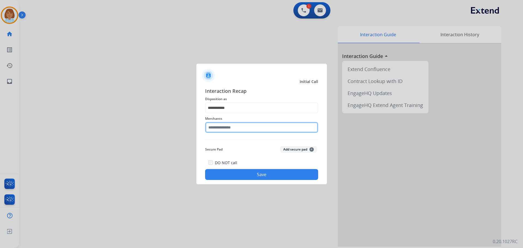
click at [229, 132] on input "text" at bounding box center [261, 127] width 113 height 11
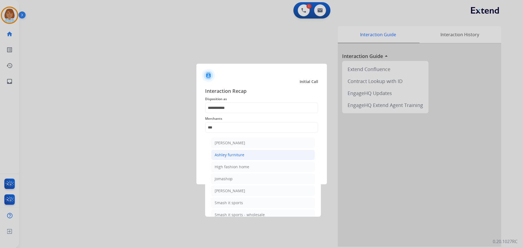
click at [239, 154] on div "Ashley furniture" at bounding box center [230, 154] width 30 height 5
type input "**********"
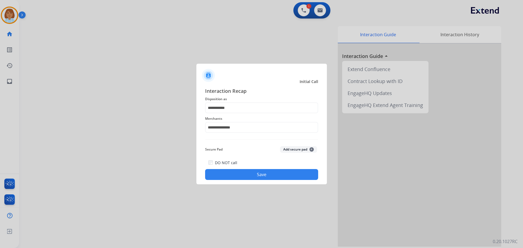
click at [280, 173] on button "Save" at bounding box center [261, 174] width 113 height 11
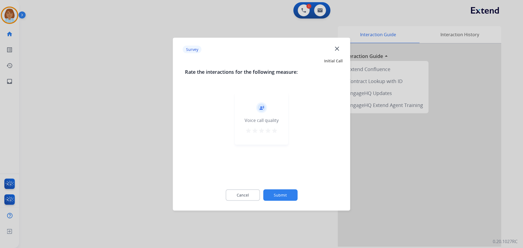
click at [287, 199] on button "Submit" at bounding box center [280, 194] width 34 height 11
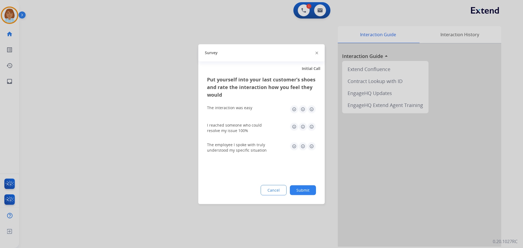
click at [304, 195] on div "Cancel Submit" at bounding box center [261, 190] width 109 height 10
drag, startPoint x: 303, startPoint y: 191, endPoint x: 270, endPoint y: 170, distance: 39.0
click at [302, 191] on button "Submit" at bounding box center [303, 190] width 26 height 10
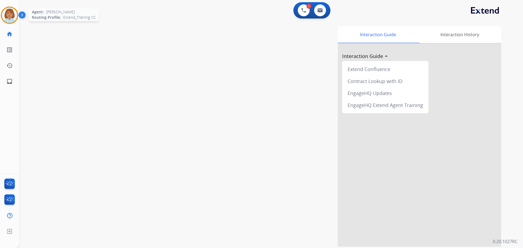
drag, startPoint x: 11, startPoint y: 13, endPoint x: 17, endPoint y: 25, distance: 13.4
click at [11, 13] on img at bounding box center [9, 15] width 15 height 15
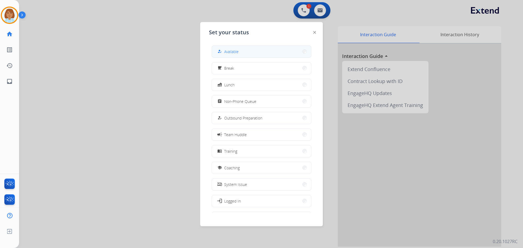
click at [221, 49] on div "how_to_reg" at bounding box center [220, 51] width 8 height 7
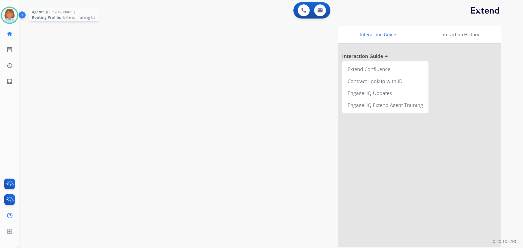
click at [11, 13] on img at bounding box center [9, 15] width 15 height 15
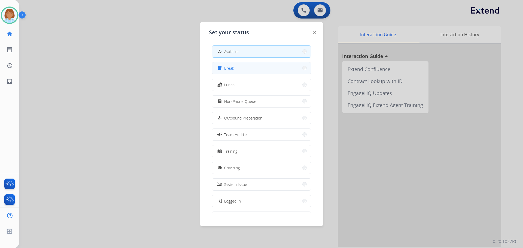
click at [232, 72] on button "free_breakfast Break" at bounding box center [261, 68] width 99 height 12
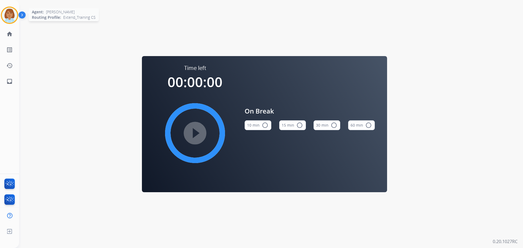
click at [15, 17] on img at bounding box center [9, 15] width 15 height 15
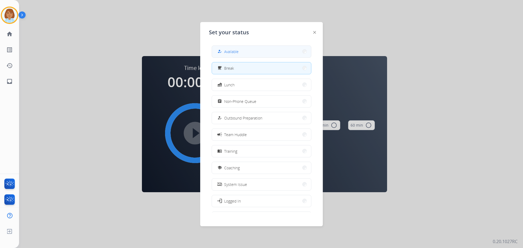
click at [251, 51] on button "how_to_reg Available" at bounding box center [261, 52] width 99 height 12
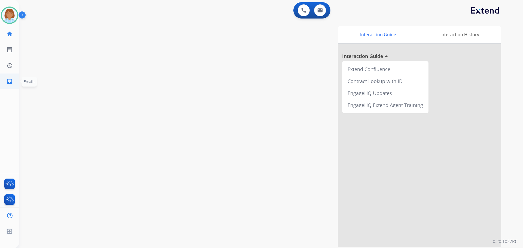
drag, startPoint x: 11, startPoint y: 84, endPoint x: 16, endPoint y: 84, distance: 4.9
click at [16, 84] on link "inbox Emails" at bounding box center [9, 81] width 15 height 15
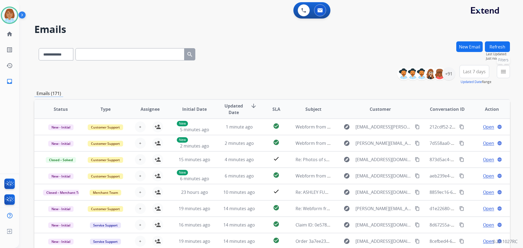
click at [503, 72] on mat-icon "menu" at bounding box center [503, 71] width 7 height 7
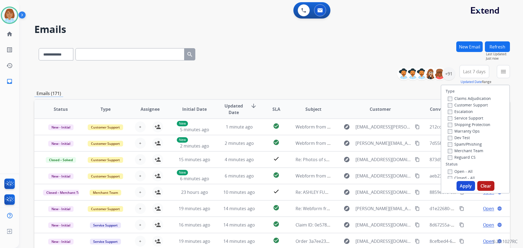
click at [448, 97] on label "Claims Adjudication" at bounding box center [469, 98] width 43 height 5
drag, startPoint x: 448, startPoint y: 170, endPoint x: 464, endPoint y: 185, distance: 21.4
click at [448, 170] on label "Open - All" at bounding box center [460, 171] width 25 height 5
click at [467, 185] on button "Apply" at bounding box center [465, 186] width 19 height 10
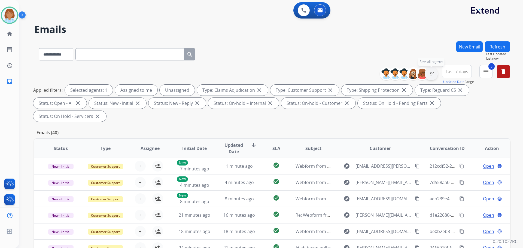
click at [426, 74] on div "+91" at bounding box center [430, 73] width 13 height 13
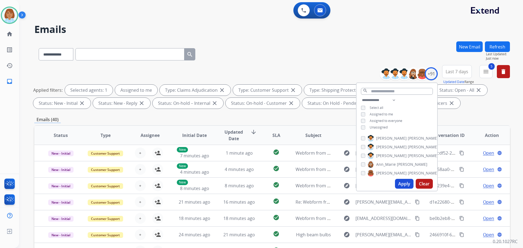
click at [404, 185] on button "Apply" at bounding box center [404, 184] width 19 height 10
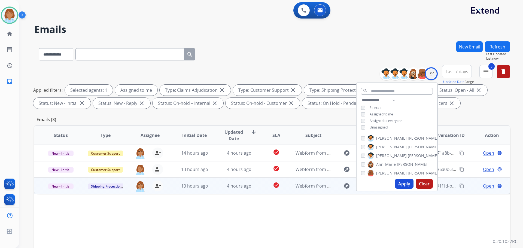
click at [217, 184] on td "4 hours ago" at bounding box center [235, 186] width 45 height 16
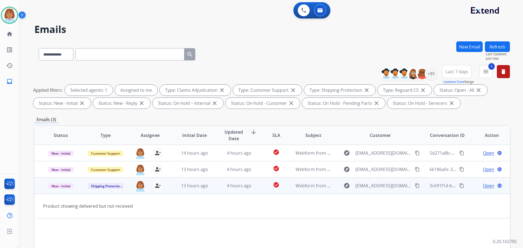
click at [487, 185] on span "Open" at bounding box center [488, 185] width 11 height 7
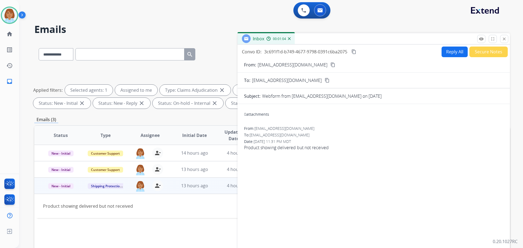
click at [448, 53] on button "Reply All" at bounding box center [454, 52] width 26 height 11
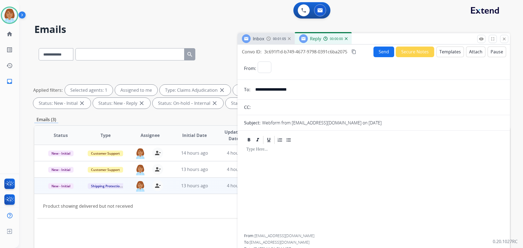
select select "**********"
click at [456, 50] on button "Templates" at bounding box center [449, 52] width 27 height 11
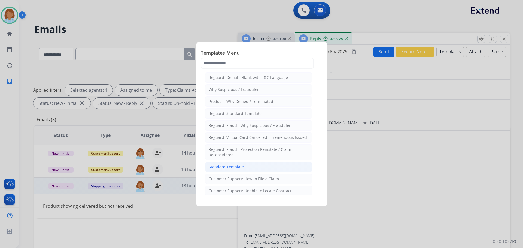
click at [231, 167] on div "Standard Template" at bounding box center [226, 166] width 35 height 5
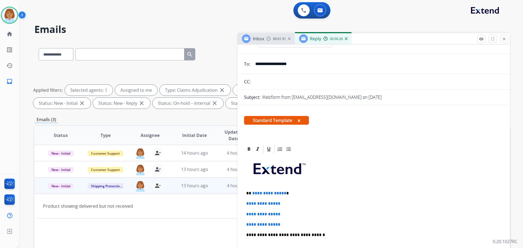
scroll to position [54, 0]
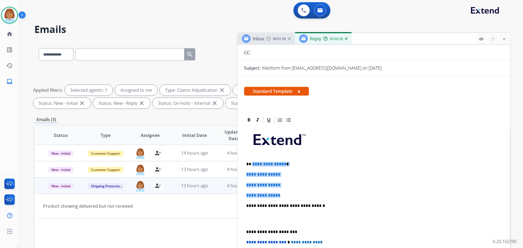
drag, startPoint x: 290, startPoint y: 195, endPoint x: 252, endPoint y: 161, distance: 51.3
click at [252, 161] on div "**********" at bounding box center [373, 218] width 259 height 187
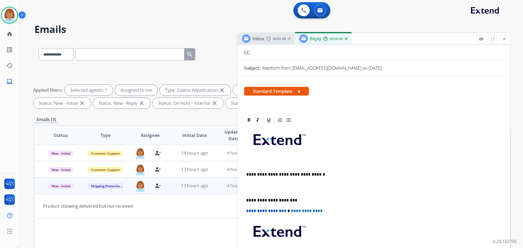
click at [292, 158] on div "**********" at bounding box center [373, 203] width 259 height 156
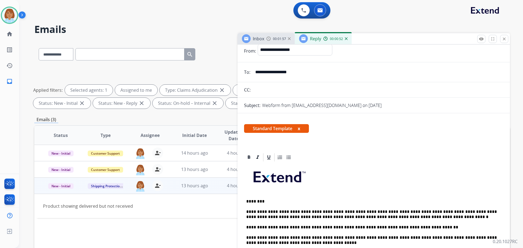
scroll to position [0, 0]
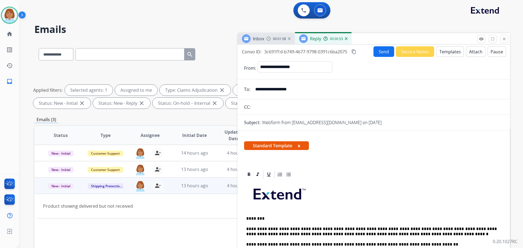
click at [381, 51] on button "Send" at bounding box center [383, 51] width 21 height 11
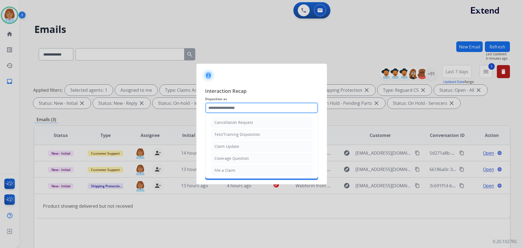
click at [234, 106] on input "text" at bounding box center [261, 107] width 113 height 11
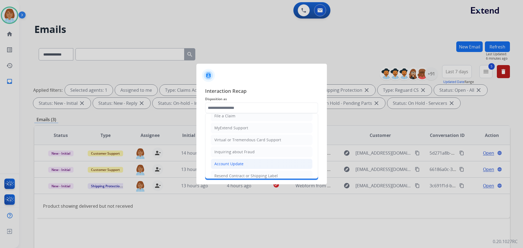
click at [244, 166] on li "Account Update" at bounding box center [262, 164] width 102 height 10
type input "**********"
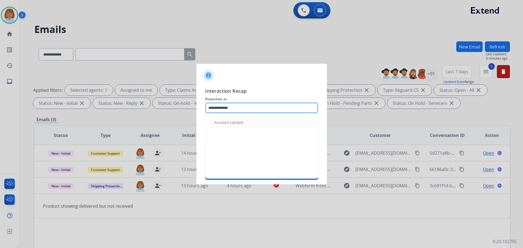
click at [252, 111] on input "**********" at bounding box center [261, 107] width 113 height 11
drag, startPoint x: 223, startPoint y: 112, endPoint x: 164, endPoint y: 114, distance: 59.7
click at [0, 114] on app-contact-recap-modal "**********" at bounding box center [0, 124] width 0 height 248
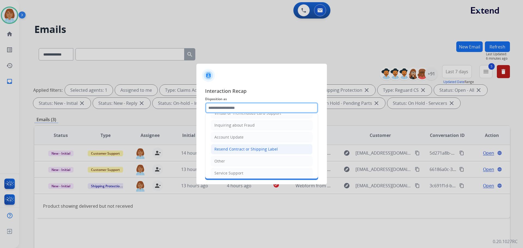
scroll to position [82, 0]
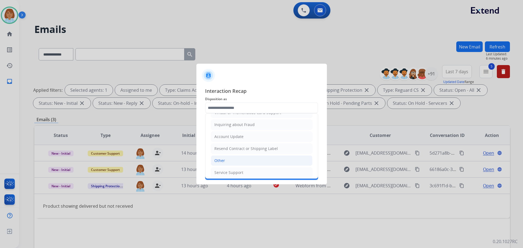
click at [230, 161] on li "Other" at bounding box center [262, 160] width 102 height 10
type input "*****"
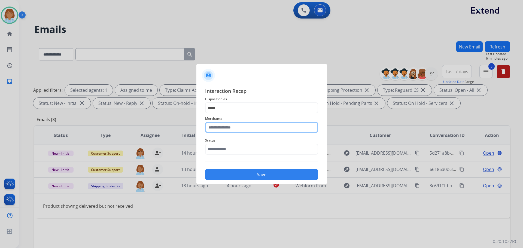
click at [232, 127] on input "text" at bounding box center [261, 127] width 113 height 11
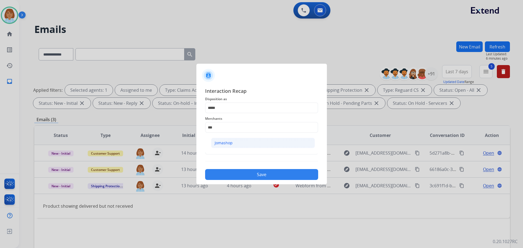
click at [259, 143] on li "Jomashop" at bounding box center [263, 143] width 104 height 10
type input "********"
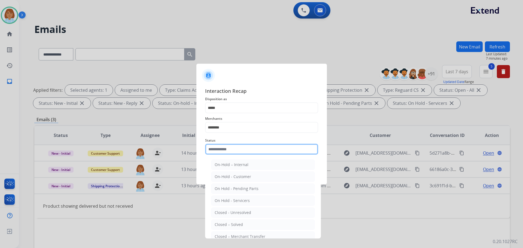
click at [257, 153] on input "text" at bounding box center [261, 149] width 113 height 11
click at [223, 225] on div "Closed – Solved" at bounding box center [229, 224] width 28 height 5
type input "**********"
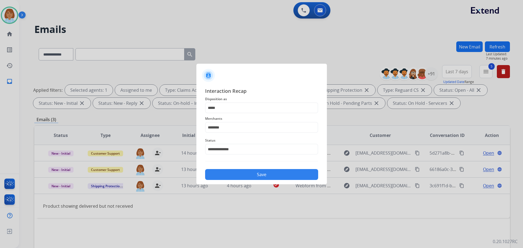
click at [280, 172] on button "Save" at bounding box center [261, 174] width 113 height 11
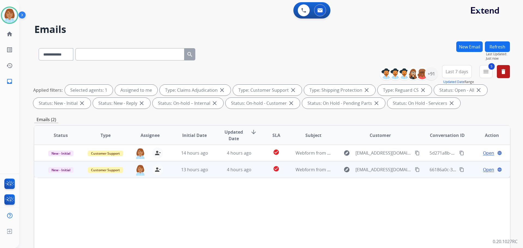
click at [260, 169] on td "check_circle" at bounding box center [272, 169] width 30 height 16
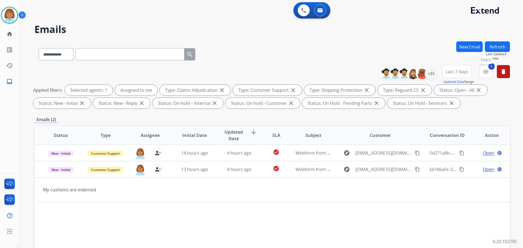
click at [482, 70] on button "5 menu Filters" at bounding box center [485, 71] width 13 height 13
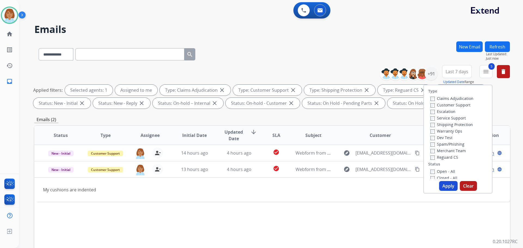
click at [448, 185] on button "Apply" at bounding box center [448, 186] width 19 height 10
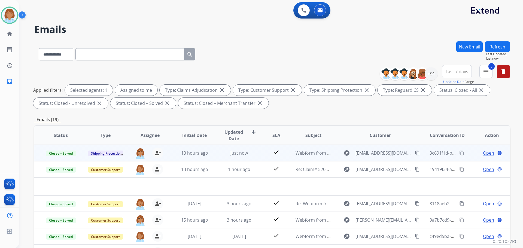
click at [460, 153] on mat-icon "content_copy" at bounding box center [461, 153] width 5 height 5
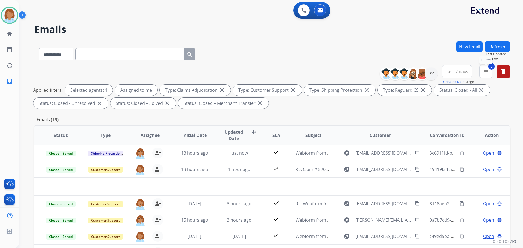
click at [487, 73] on mat-icon "menu" at bounding box center [485, 71] width 7 height 7
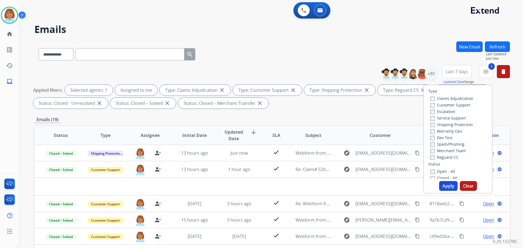
click at [430, 176] on label "Closed - All" at bounding box center [443, 177] width 27 height 5
drag, startPoint x: 445, startPoint y: 187, endPoint x: 442, endPoint y: 190, distance: 3.5
click at [444, 188] on button "Apply" at bounding box center [448, 186] width 19 height 10
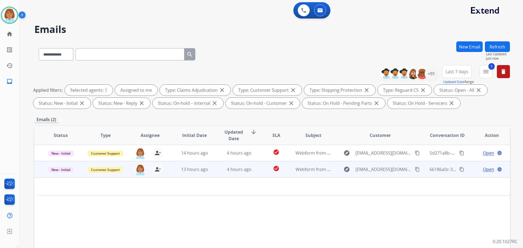
click at [258, 170] on td "check_circle" at bounding box center [272, 169] width 30 height 16
click at [258, 168] on td "check_circle" at bounding box center [272, 169] width 30 height 16
click at [415, 169] on mat-icon "content_copy" at bounding box center [417, 169] width 5 height 5
click at [415, 170] on mat-icon "content_copy" at bounding box center [417, 169] width 5 height 5
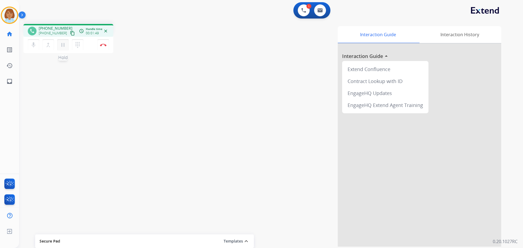
click at [61, 44] on mat-icon "pause" at bounding box center [63, 45] width 7 height 7
click at [30, 43] on mat-icon "mic" at bounding box center [33, 45] width 7 height 7
click at [30, 48] on mat-icon "mic_off" at bounding box center [33, 45] width 7 height 7
click at [61, 48] on mat-icon "play_arrow" at bounding box center [63, 45] width 7 height 7
click at [8, 82] on mat-icon "inbox" at bounding box center [9, 81] width 7 height 7
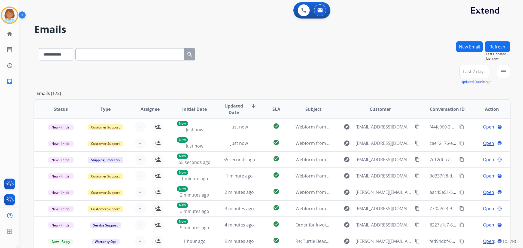
click at [469, 47] on button "New Email" at bounding box center [469, 46] width 26 height 11
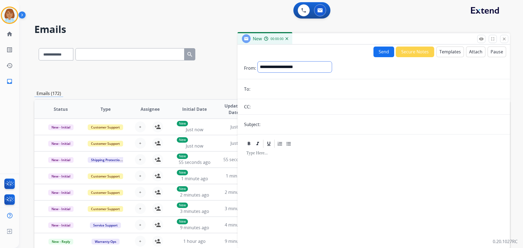
click at [279, 66] on select "**********" at bounding box center [295, 67] width 74 height 11
select select "**********"
click at [258, 62] on select "**********" at bounding box center [295, 67] width 74 height 11
click at [283, 93] on input "email" at bounding box center [377, 89] width 251 height 11
paste input "**********"
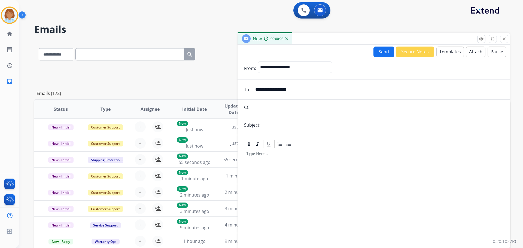
type input "**********"
click at [276, 106] on input "text" at bounding box center [377, 107] width 251 height 11
click at [279, 129] on input "text" at bounding box center [382, 125] width 241 height 11
type input "**********"
click at [444, 54] on button "Templates" at bounding box center [449, 52] width 27 height 11
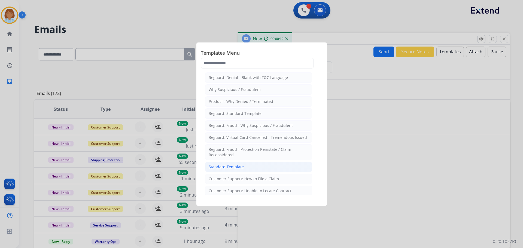
click at [258, 166] on li "Standard Template" at bounding box center [258, 167] width 107 height 10
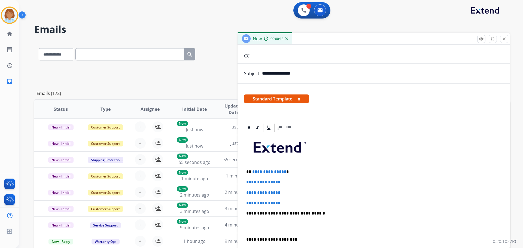
scroll to position [54, 0]
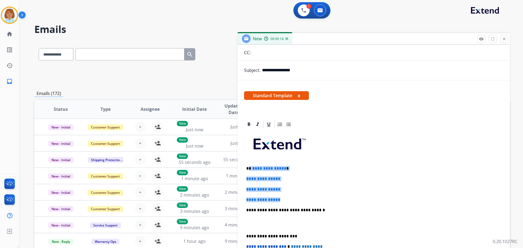
drag, startPoint x: 287, startPoint y: 199, endPoint x: 250, endPoint y: 169, distance: 48.0
click at [250, 169] on div "**********" at bounding box center [373, 222] width 259 height 187
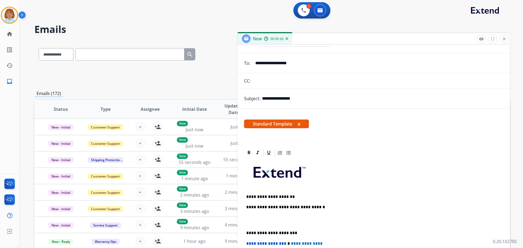
scroll to position [0, 0]
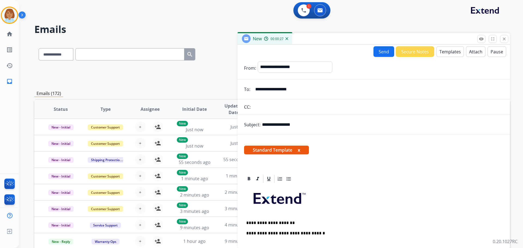
click at [380, 57] on button "Send" at bounding box center [383, 51] width 21 height 11
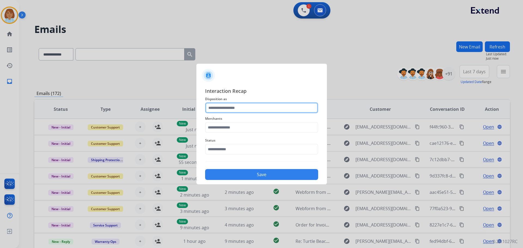
click at [215, 109] on input "text" at bounding box center [261, 107] width 113 height 11
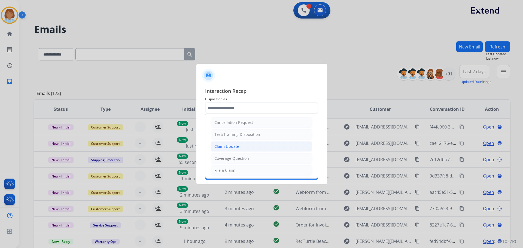
click at [233, 147] on div "Claim Update" at bounding box center [226, 146] width 25 height 5
type input "**********"
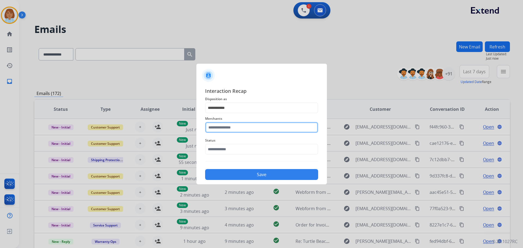
click at [236, 131] on input "text" at bounding box center [261, 127] width 113 height 11
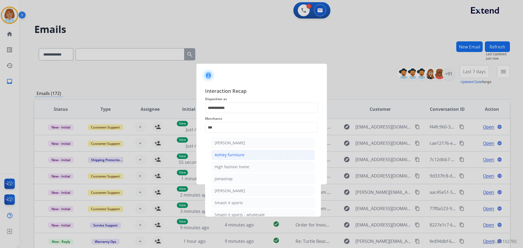
click at [239, 153] on div "Ashley furniture" at bounding box center [230, 154] width 30 height 5
type input "**********"
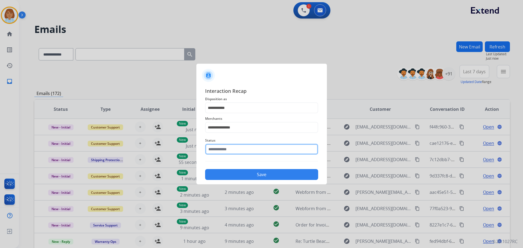
click at [239, 153] on input "text" at bounding box center [261, 149] width 113 height 11
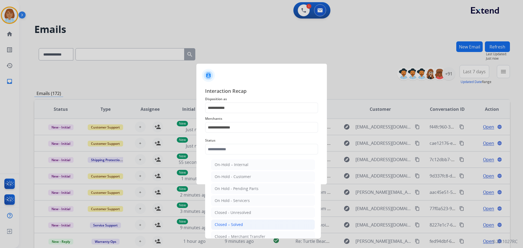
click at [228, 226] on div "Closed – Solved" at bounding box center [229, 224] width 28 height 5
type input "**********"
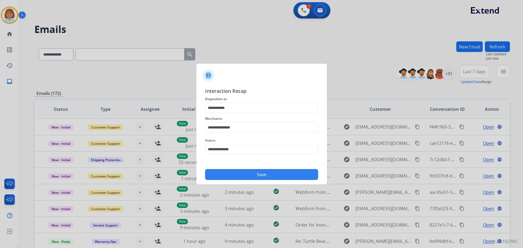
click at [279, 178] on button "Save" at bounding box center [261, 174] width 113 height 11
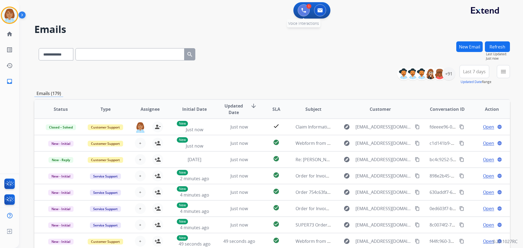
click at [306, 10] on button at bounding box center [304, 10] width 12 height 12
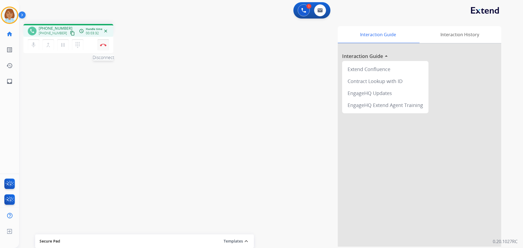
click at [105, 45] on img at bounding box center [103, 45] width 7 height 3
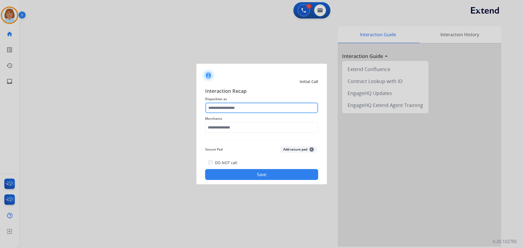
click at [222, 110] on input "text" at bounding box center [261, 107] width 113 height 11
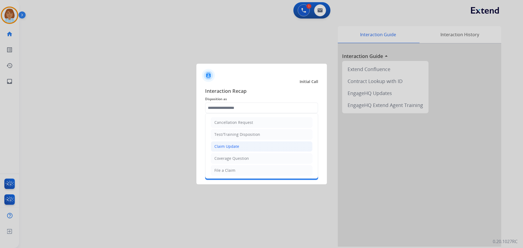
click at [243, 149] on li "Claim Update" at bounding box center [262, 146] width 102 height 10
type input "**********"
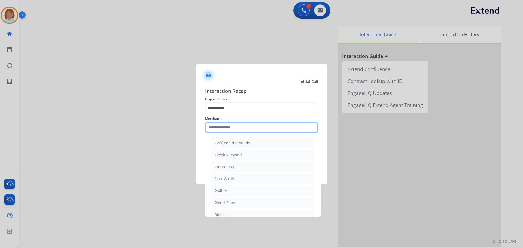
click at [246, 129] on input "text" at bounding box center [261, 127] width 113 height 11
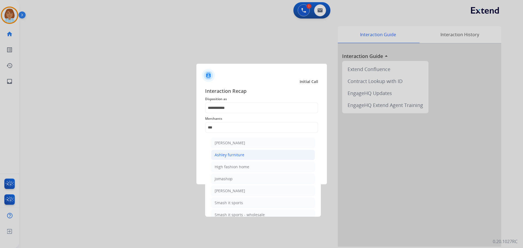
click at [240, 155] on div "Ashley furniture" at bounding box center [230, 154] width 30 height 5
type input "**********"
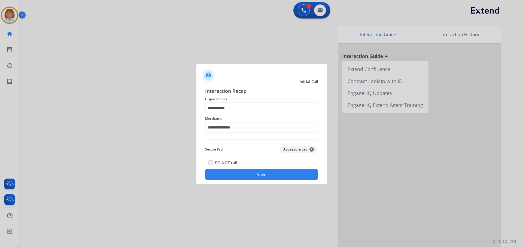
click at [282, 175] on button "Save" at bounding box center [261, 174] width 113 height 11
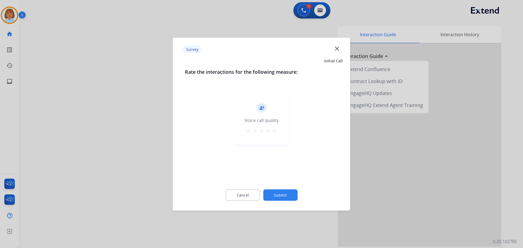
click at [291, 197] on button "Submit" at bounding box center [280, 194] width 34 height 11
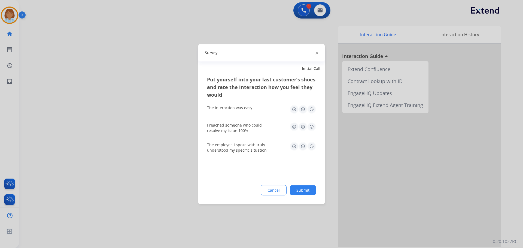
click at [308, 188] on button "Submit" at bounding box center [303, 190] width 26 height 10
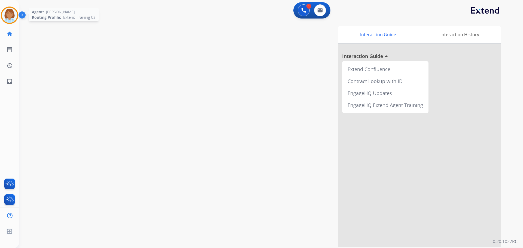
click at [11, 17] on img at bounding box center [9, 15] width 15 height 15
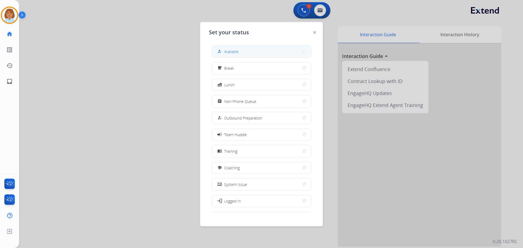
click at [244, 47] on button "how_to_reg Available" at bounding box center [261, 52] width 99 height 12
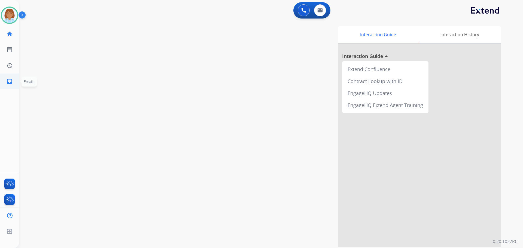
click at [12, 83] on mat-icon "inbox" at bounding box center [9, 81] width 7 height 7
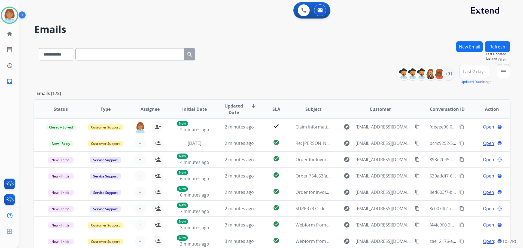
click at [507, 74] on button "menu Filters" at bounding box center [503, 71] width 13 height 13
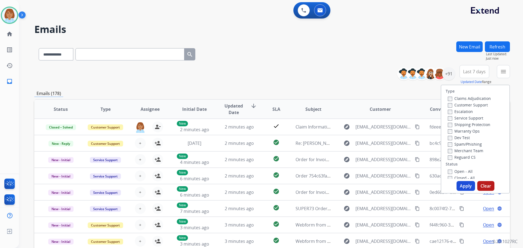
click at [466, 96] on label "Claims Adjudication" at bounding box center [469, 98] width 43 height 5
click at [449, 124] on label "Shipping Protection" at bounding box center [469, 124] width 42 height 5
click at [450, 155] on label "Reguard CS" at bounding box center [462, 157] width 28 height 5
click at [462, 186] on button "Apply" at bounding box center [465, 186] width 19 height 10
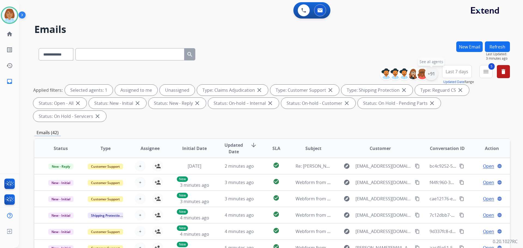
click at [434, 72] on div "+91" at bounding box center [430, 73] width 13 height 13
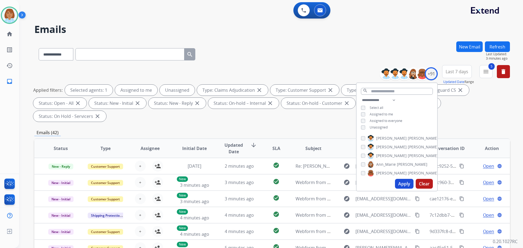
click at [381, 129] on span "Unassigned" at bounding box center [378, 127] width 18 height 5
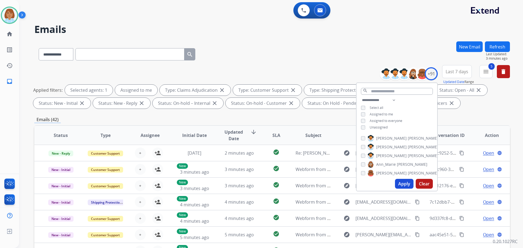
click at [399, 184] on button "Apply" at bounding box center [404, 184] width 19 height 10
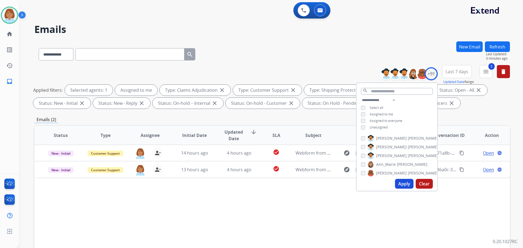
click at [327, 188] on div "Status Type Assignee Initial Date Updated Date arrow_downward SLA Subject Custo…" at bounding box center [271, 216] width 475 height 182
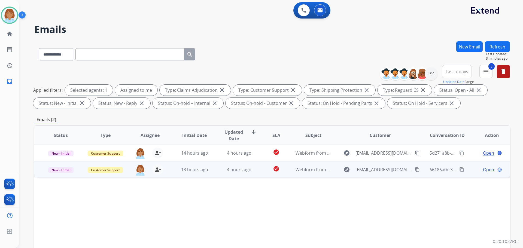
click at [291, 176] on td "Webform from alieshablakely@yahoo.com on 08/12/2025" at bounding box center [309, 169] width 45 height 16
click at [260, 172] on td "check_circle" at bounding box center [272, 169] width 30 height 16
click at [483, 169] on span "Open" at bounding box center [488, 169] width 11 height 7
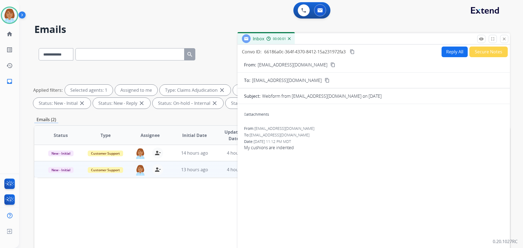
click at [442, 56] on button "Reply All" at bounding box center [454, 52] width 26 height 11
select select "**********"
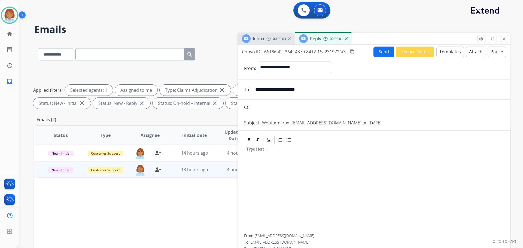
click at [441, 51] on button "Templates" at bounding box center [449, 52] width 27 height 11
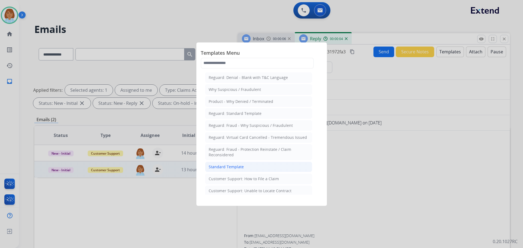
click at [244, 167] on li "Standard Template" at bounding box center [258, 167] width 107 height 10
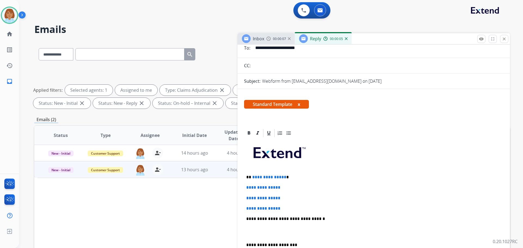
scroll to position [54, 0]
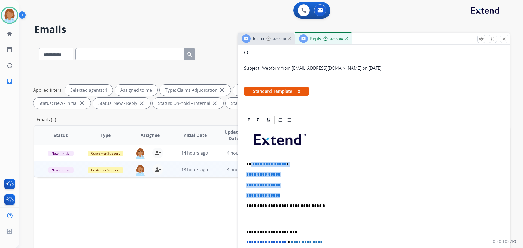
drag, startPoint x: 287, startPoint y: 193, endPoint x: 269, endPoint y: 163, distance: 35.1
click at [252, 164] on div "**********" at bounding box center [373, 218] width 259 height 187
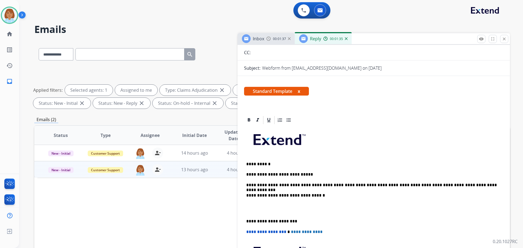
click at [343, 186] on p "**********" at bounding box center [371, 185] width 250 height 5
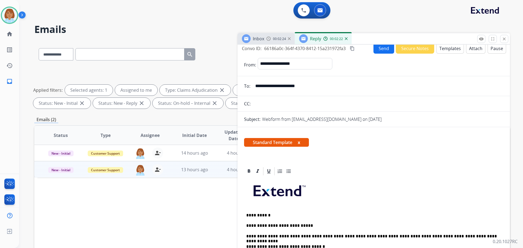
scroll to position [0, 0]
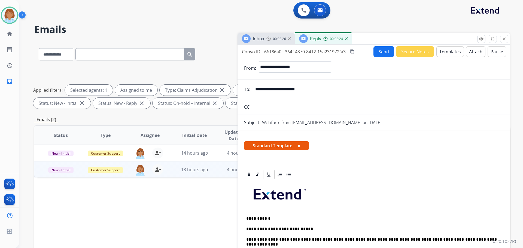
click at [352, 51] on mat-icon "content_copy" at bounding box center [352, 51] width 5 height 5
click at [383, 53] on button "Send" at bounding box center [383, 51] width 21 height 11
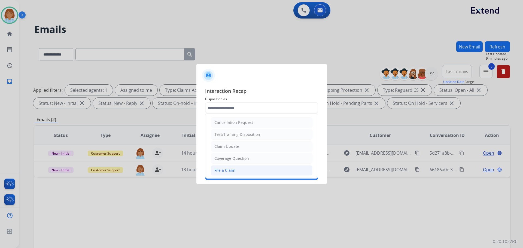
click at [219, 166] on li "File a Claim" at bounding box center [262, 170] width 102 height 10
type input "**********"
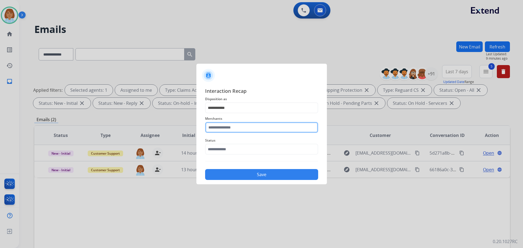
click at [223, 132] on input "text" at bounding box center [261, 127] width 113 height 11
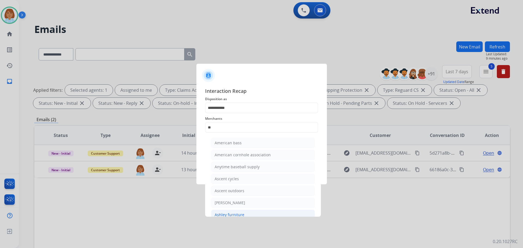
click at [236, 213] on div "Ashley furniture" at bounding box center [230, 214] width 30 height 5
type input "**********"
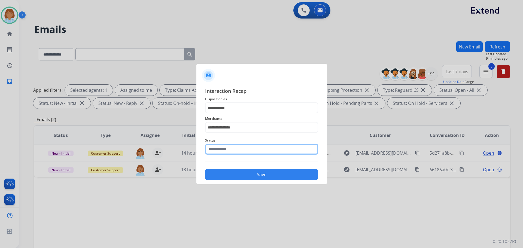
click at [237, 151] on input "text" at bounding box center [261, 149] width 113 height 11
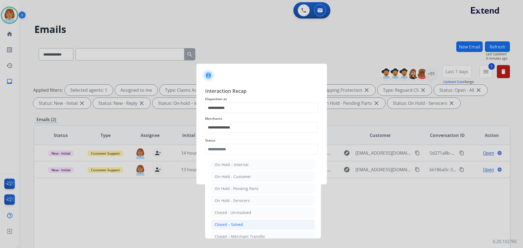
click at [231, 222] on li "Closed – Solved" at bounding box center [263, 224] width 104 height 10
type input "**********"
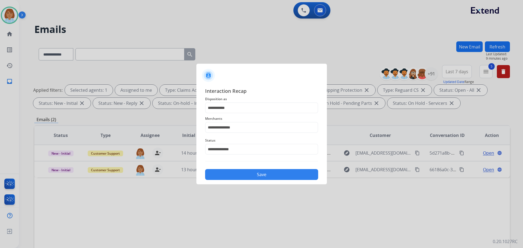
click at [258, 171] on button "Save" at bounding box center [261, 174] width 113 height 11
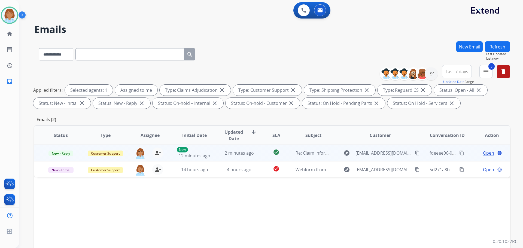
click at [261, 157] on td "check_circle" at bounding box center [272, 153] width 30 height 16
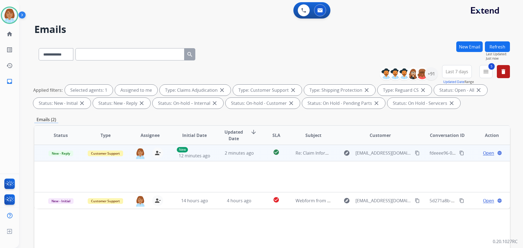
click at [261, 157] on td "check_circle" at bounding box center [272, 153] width 30 height 16
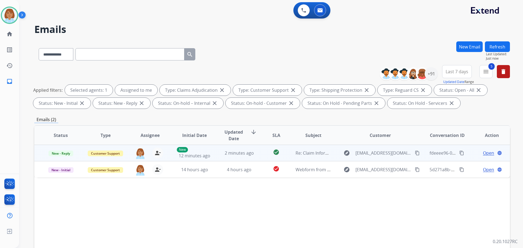
click at [261, 157] on td "check_circle" at bounding box center [272, 153] width 30 height 16
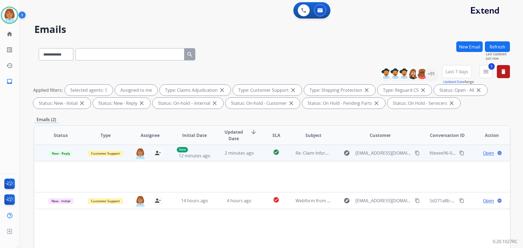
click at [261, 157] on td "check_circle" at bounding box center [272, 153] width 30 height 16
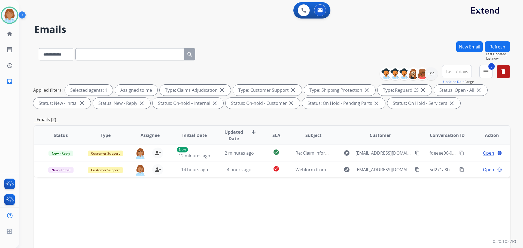
click at [497, 49] on button "Refresh" at bounding box center [497, 46] width 25 height 11
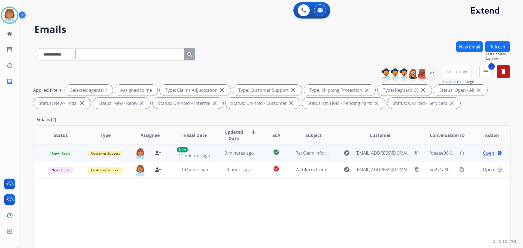
click at [334, 155] on td "explore vcicotte@swbell.net content_copy" at bounding box center [375, 153] width 89 height 16
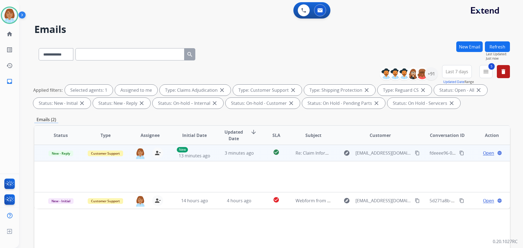
click at [483, 153] on span "Open" at bounding box center [488, 153] width 11 height 7
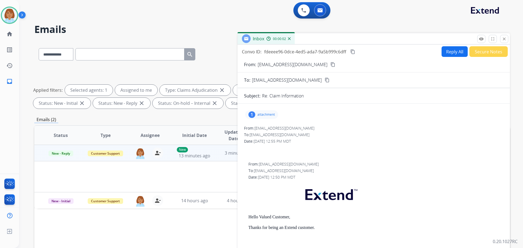
click at [259, 118] on div "1 attachment" at bounding box center [261, 114] width 33 height 9
click at [257, 128] on p "SALES ORDER.pdf" at bounding box center [267, 128] width 36 height 7
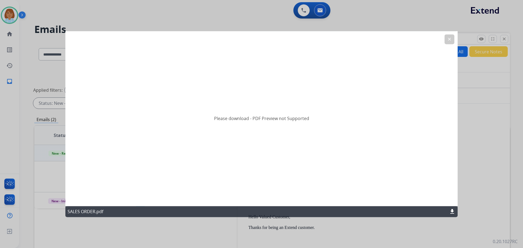
click at [259, 116] on h2 "Please download - PDF Preview not Supported" at bounding box center [261, 118] width 95 height 7
click at [234, 124] on div "Please download - PDF Preview not Supported" at bounding box center [261, 118] width 392 height 175
click at [232, 123] on div "Please download - PDF Preview not Supported" at bounding box center [261, 118] width 392 height 175
click at [446, 36] on button "clear" at bounding box center [449, 39] width 10 height 10
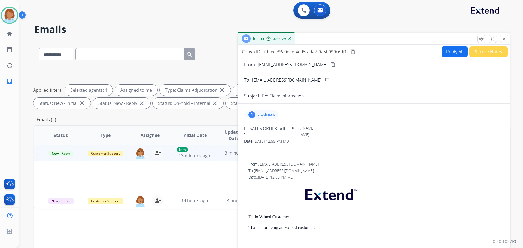
click at [444, 52] on button "Reply All" at bounding box center [454, 51] width 26 height 11
select select "**********"
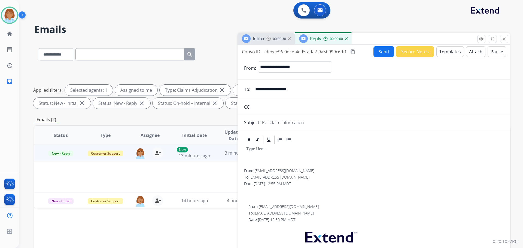
click at [445, 53] on button "Templates" at bounding box center [449, 51] width 27 height 11
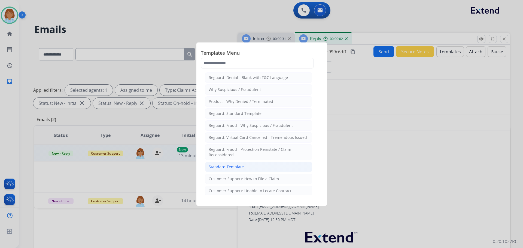
click at [243, 166] on li "Standard Template" at bounding box center [258, 167] width 107 height 10
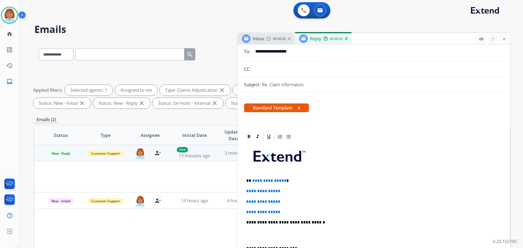
scroll to position [54, 0]
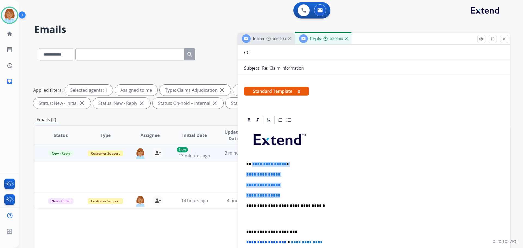
drag, startPoint x: 294, startPoint y: 195, endPoint x: 252, endPoint y: 162, distance: 53.5
click at [252, 162] on div "**********" at bounding box center [373, 218] width 259 height 187
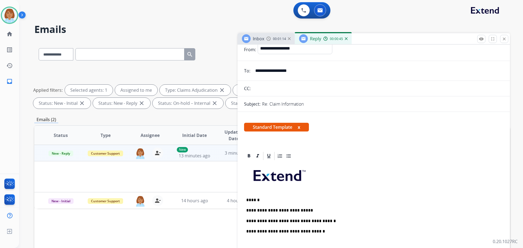
scroll to position [0, 0]
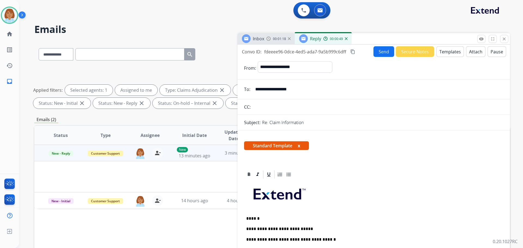
click at [474, 51] on button "Attach" at bounding box center [475, 51] width 19 height 11
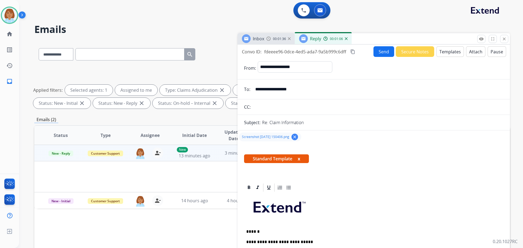
click at [255, 136] on span "Screenshot 2025-08-12 150406.png" at bounding box center [265, 137] width 47 height 4
click at [378, 52] on button "Send" at bounding box center [383, 51] width 21 height 11
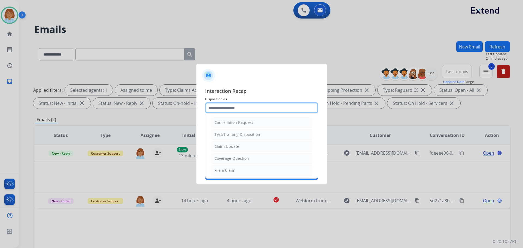
click at [265, 105] on input "text" at bounding box center [261, 107] width 113 height 11
click at [238, 146] on div "Claim Update" at bounding box center [226, 146] width 25 height 5
type input "**********"
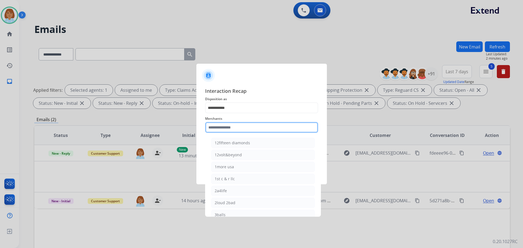
click at [245, 124] on input "text" at bounding box center [261, 127] width 113 height 11
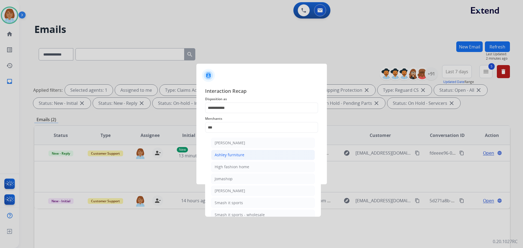
click at [253, 152] on li "Ashley furniture" at bounding box center [263, 155] width 104 height 10
type input "**********"
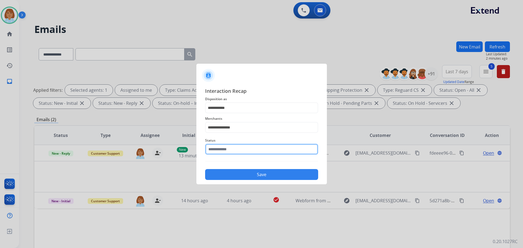
click at [243, 151] on input "text" at bounding box center [261, 149] width 113 height 11
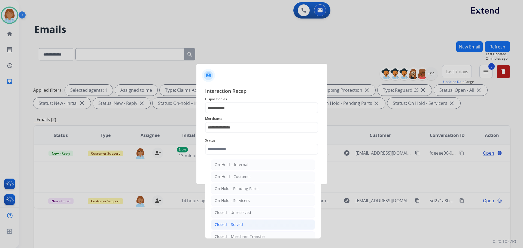
click at [236, 228] on li "Closed – Solved" at bounding box center [263, 224] width 104 height 10
type input "**********"
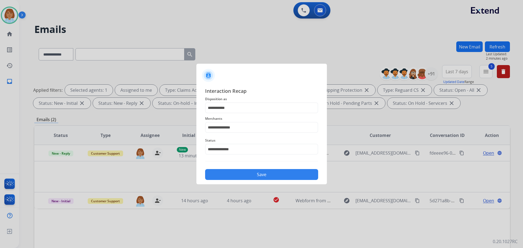
click at [261, 174] on button "Save" at bounding box center [261, 174] width 113 height 11
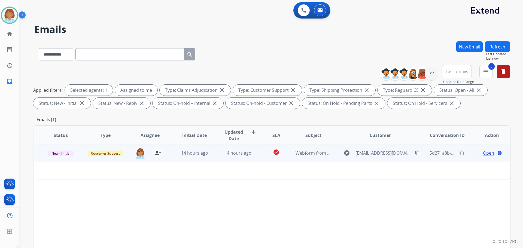
click at [287, 154] on td "Webform from abbyweber37@gmail.com on 08/12/2025" at bounding box center [309, 153] width 45 height 16
click at [287, 161] on td "Webform from abbyweber37@gmail.com on 08/12/2025" at bounding box center [309, 153] width 45 height 16
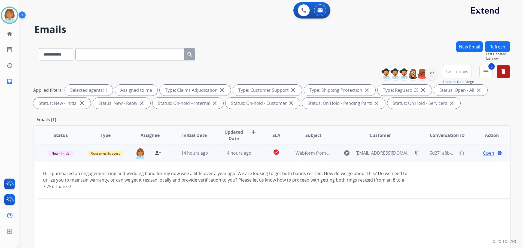
click at [483, 152] on span "Open" at bounding box center [488, 153] width 11 height 7
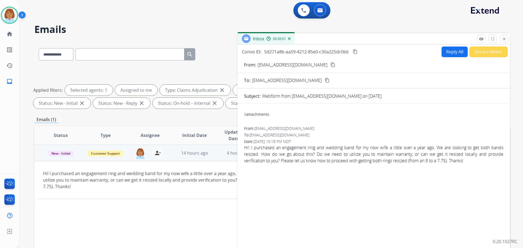
click at [447, 52] on button "Reply All" at bounding box center [454, 52] width 26 height 11
select select "**********"
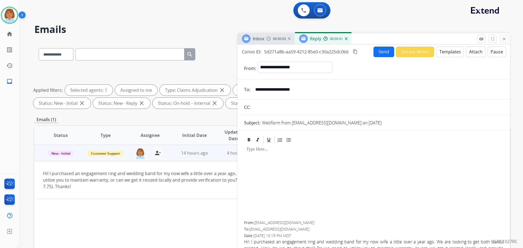
click at [445, 50] on button "Templates" at bounding box center [449, 52] width 27 height 11
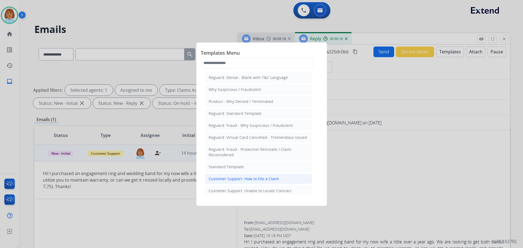
click at [241, 178] on div "Customer Support: How to File a Claim" at bounding box center [244, 178] width 70 height 5
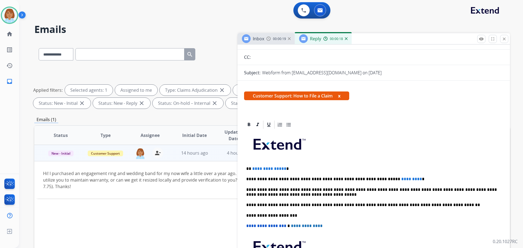
scroll to position [54, 0]
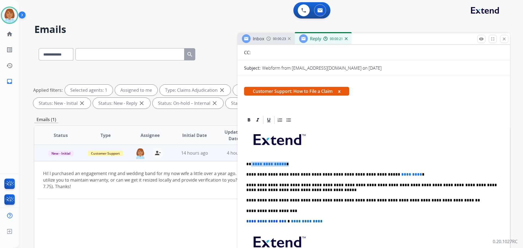
drag, startPoint x: 286, startPoint y: 163, endPoint x: 250, endPoint y: 164, distance: 36.5
click at [250, 164] on p "**********" at bounding box center [371, 164] width 250 height 5
drag, startPoint x: 408, startPoint y: 176, endPoint x: 372, endPoint y: 175, distance: 36.2
click at [372, 175] on p "**********" at bounding box center [371, 174] width 250 height 5
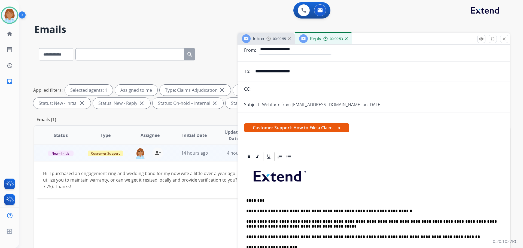
scroll to position [0, 0]
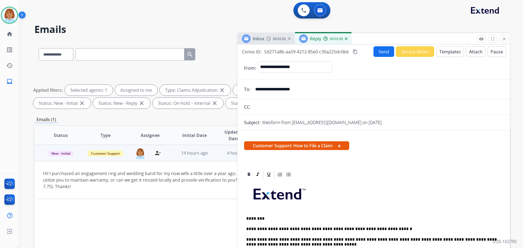
click at [254, 93] on input "**********" at bounding box center [377, 89] width 251 height 11
click at [270, 91] on input "**********" at bounding box center [377, 89] width 251 height 11
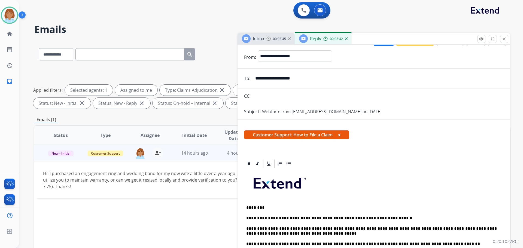
scroll to position [27, 0]
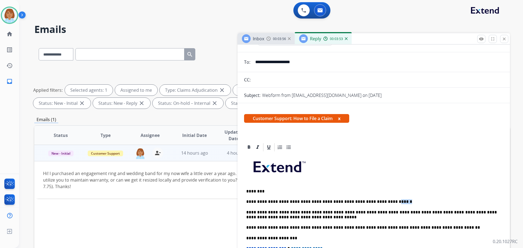
drag, startPoint x: 394, startPoint y: 202, endPoint x: 372, endPoint y: 200, distance: 22.2
click at [372, 200] on p "**********" at bounding box center [371, 201] width 250 height 5
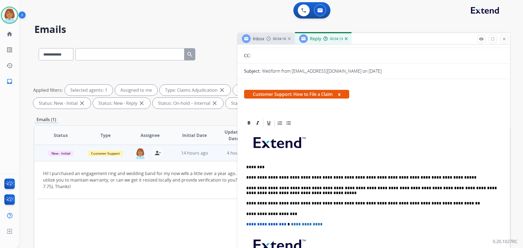
scroll to position [0, 0]
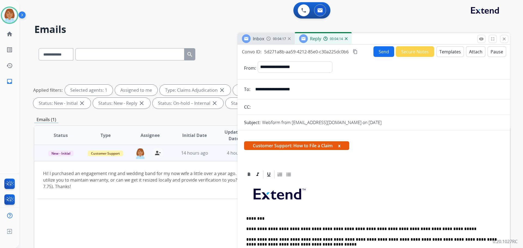
click at [380, 56] on button "Send" at bounding box center [383, 51] width 21 height 11
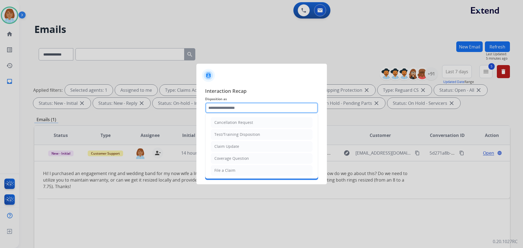
click at [240, 107] on input "text" at bounding box center [261, 107] width 113 height 11
click at [231, 172] on div "File a Claim" at bounding box center [224, 170] width 21 height 5
type input "**********"
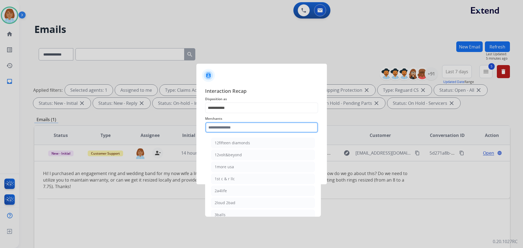
click at [233, 125] on input "text" at bounding box center [261, 127] width 113 height 11
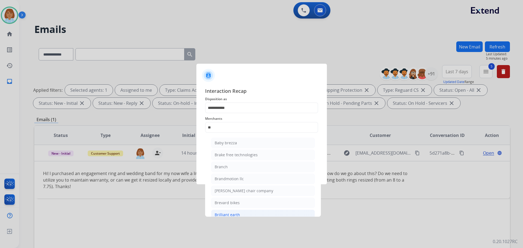
click at [250, 212] on li "Brilliant earth" at bounding box center [263, 215] width 104 height 10
type input "**********"
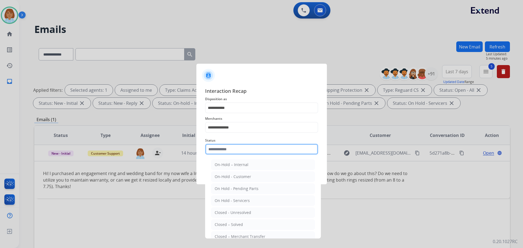
click at [243, 153] on input "text" at bounding box center [261, 149] width 113 height 11
click at [247, 222] on li "Closed – Solved" at bounding box center [263, 224] width 104 height 10
type input "**********"
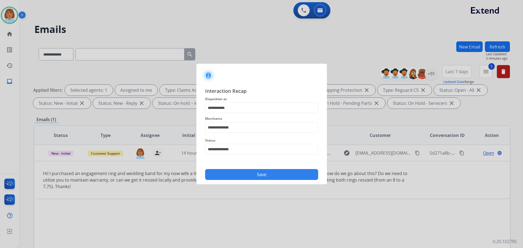
click at [264, 175] on button "Save" at bounding box center [261, 174] width 113 height 11
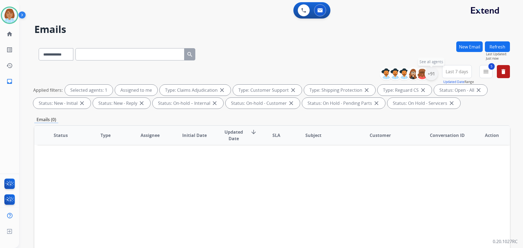
click at [432, 72] on div "+91" at bounding box center [430, 73] width 13 height 13
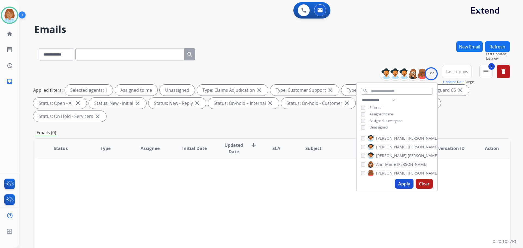
click at [407, 188] on button "Apply" at bounding box center [404, 184] width 19 height 10
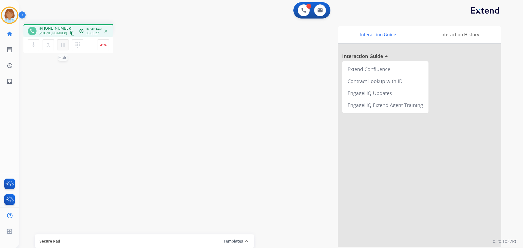
click at [64, 45] on mat-icon "pause" at bounding box center [63, 45] width 7 height 7
click at [36, 45] on mat-icon "mic" at bounding box center [33, 45] width 7 height 7
click at [31, 45] on mat-icon "mic_off" at bounding box center [33, 45] width 7 height 7
click at [64, 50] on button "play_arrow Hold" at bounding box center [62, 44] width 11 height 11
click at [70, 35] on mat-icon "content_copy" at bounding box center [72, 33] width 5 height 5
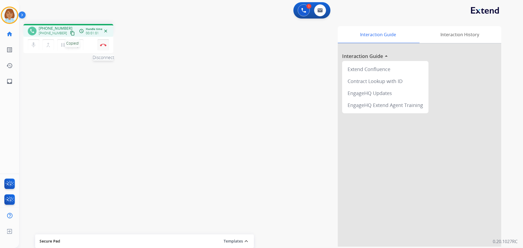
click at [100, 44] on button "Disconnect" at bounding box center [102, 44] width 11 height 11
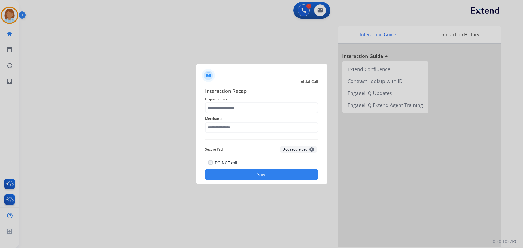
click at [243, 114] on div "Merchants" at bounding box center [261, 124] width 113 height 22
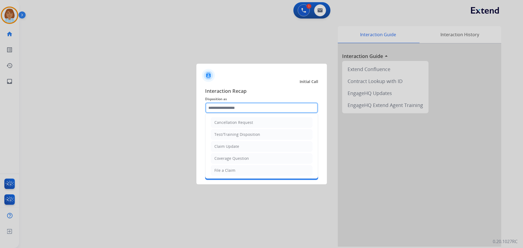
click at [243, 108] on input "text" at bounding box center [261, 107] width 113 height 11
click at [249, 146] on li "Claim Update" at bounding box center [262, 146] width 102 height 10
type input "**********"
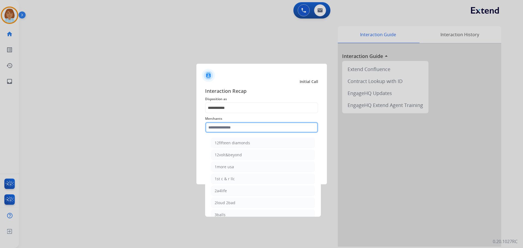
click at [245, 125] on input "text" at bounding box center [261, 127] width 113 height 11
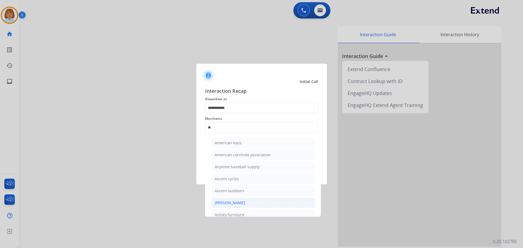
click at [237, 207] on li "[PERSON_NAME]" at bounding box center [263, 203] width 104 height 10
type input "**********"
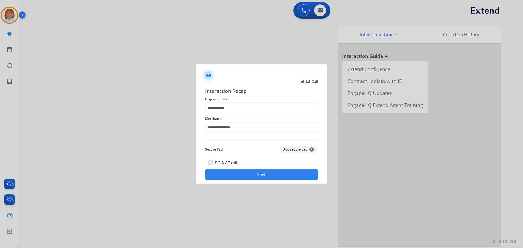
click at [249, 171] on button "Save" at bounding box center [261, 174] width 113 height 11
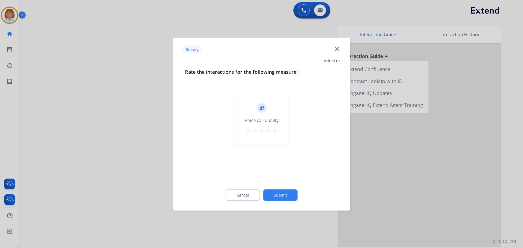
click at [278, 188] on div "Cancel Submit" at bounding box center [261, 195] width 153 height 25
click at [280, 195] on button "Submit" at bounding box center [280, 194] width 34 height 11
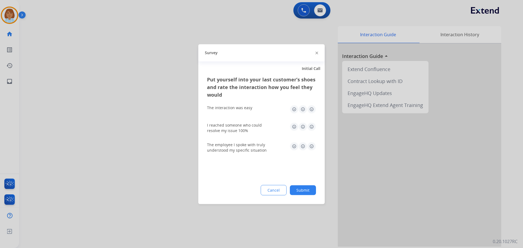
click at [309, 186] on button "Submit" at bounding box center [303, 190] width 26 height 10
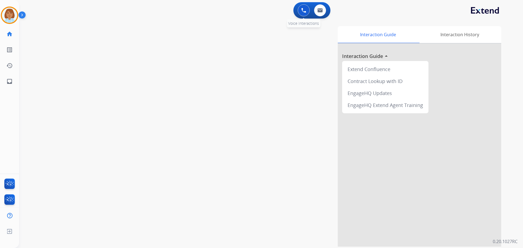
click at [308, 11] on button at bounding box center [304, 10] width 12 height 12
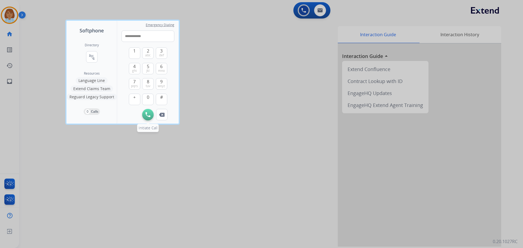
type input "**********"
click at [149, 111] on button "Initiate Call" at bounding box center [147, 114] width 11 height 11
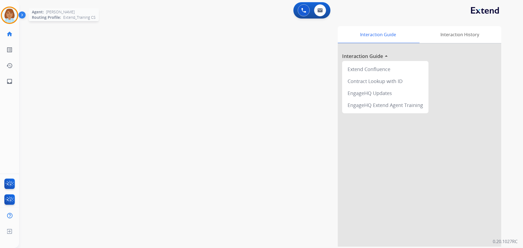
click at [9, 16] on img at bounding box center [9, 15] width 15 height 15
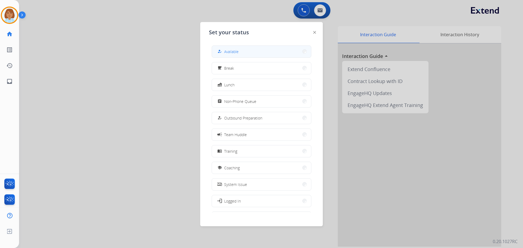
click at [263, 56] on button "how_to_reg Available" at bounding box center [261, 52] width 99 height 12
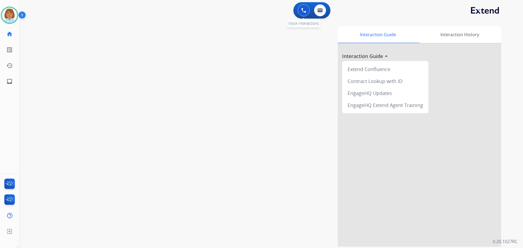
click at [304, 7] on button at bounding box center [304, 10] width 12 height 12
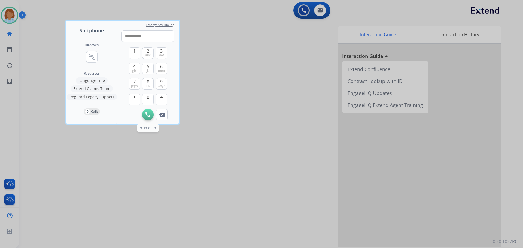
type input "**********"
click at [152, 112] on button "Initiate Call" at bounding box center [147, 114] width 11 height 11
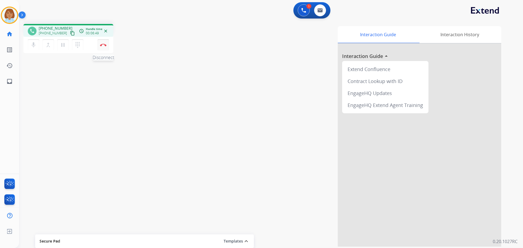
click at [107, 44] on button "Disconnect" at bounding box center [102, 44] width 11 height 11
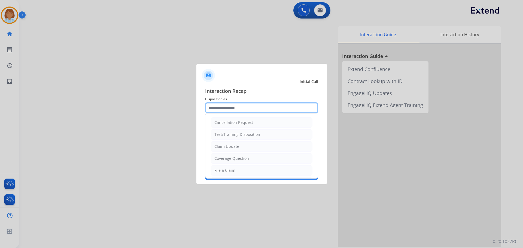
click at [251, 108] on input "text" at bounding box center [261, 107] width 113 height 11
click at [230, 169] on div "File a Claim" at bounding box center [224, 170] width 21 height 5
type input "**********"
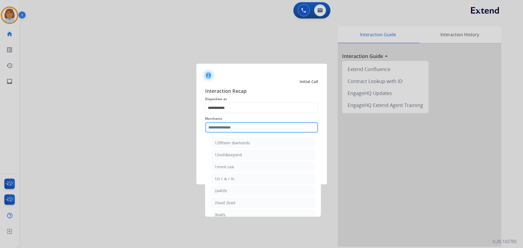
click at [237, 132] on input "text" at bounding box center [261, 127] width 113 height 11
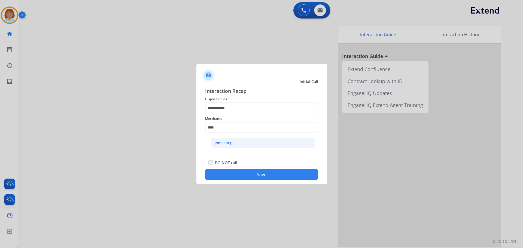
click at [225, 143] on div "Jomashop" at bounding box center [224, 142] width 18 height 5
type input "********"
click at [266, 175] on button "Save" at bounding box center [261, 174] width 113 height 11
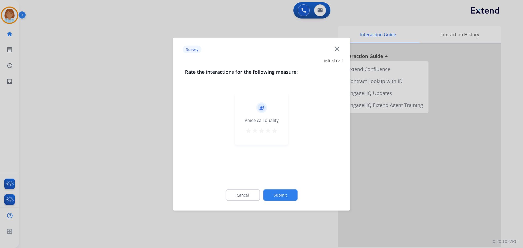
click at [290, 195] on button "Submit" at bounding box center [280, 194] width 34 height 11
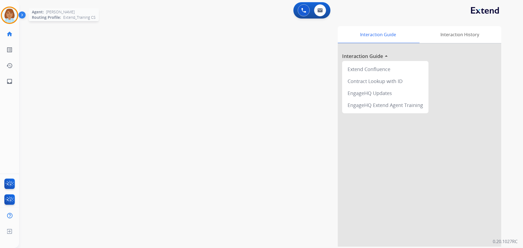
drag, startPoint x: 17, startPoint y: 16, endPoint x: 25, endPoint y: 20, distance: 9.3
click at [17, 16] on img at bounding box center [9, 15] width 15 height 15
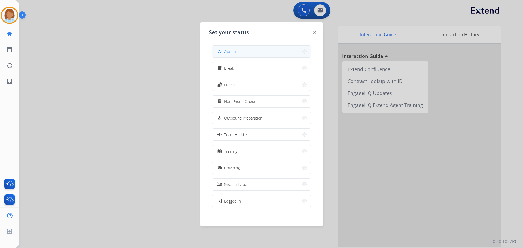
click at [256, 50] on button "how_to_reg Available" at bounding box center [261, 52] width 99 height 12
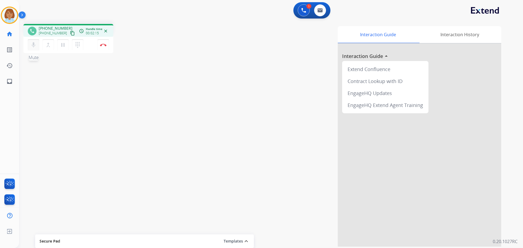
click at [31, 45] on mat-icon "mic" at bounding box center [33, 45] width 7 height 7
click at [63, 47] on mat-icon "pause" at bounding box center [63, 45] width 7 height 7
click at [27, 48] on div "mic_off Mute merge_type Bridge play_arrow Hold dialpad Dialpad Disconnect" at bounding box center [68, 45] width 90 height 16
click at [30, 45] on mat-icon "mic_off" at bounding box center [33, 45] width 7 height 7
click at [61, 45] on mat-icon "play_arrow" at bounding box center [63, 45] width 7 height 7
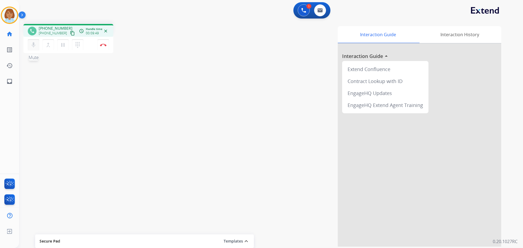
click at [33, 49] on button "mic Mute" at bounding box center [33, 44] width 11 height 11
click at [60, 51] on div "mic_off Mute merge_type Bridge pause Hold dialpad Dialpad Disconnect" at bounding box center [68, 45] width 90 height 16
click at [62, 49] on button "pause Hold" at bounding box center [62, 44] width 11 height 11
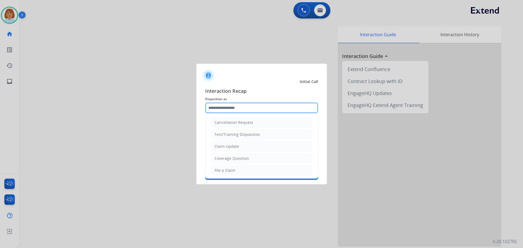
click at [249, 108] on input "text" at bounding box center [261, 107] width 113 height 11
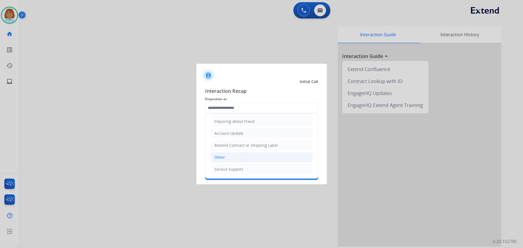
click at [232, 159] on li "Other" at bounding box center [262, 157] width 102 height 10
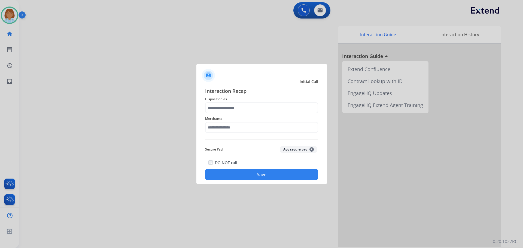
type input "*****"
click at [242, 133] on div "Merchants" at bounding box center [261, 124] width 113 height 22
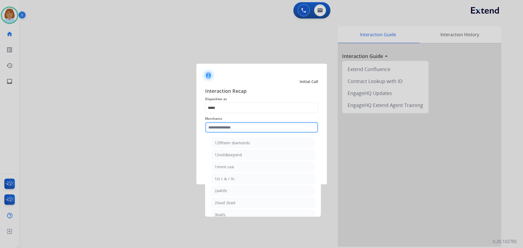
click at [227, 130] on input "text" at bounding box center [261, 127] width 113 height 11
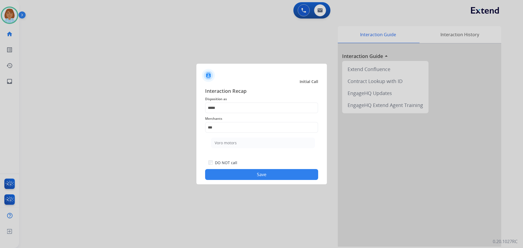
click at [229, 137] on ul "Voro motors" at bounding box center [262, 144] width 107 height 19
click at [231, 141] on div "Voro motors" at bounding box center [226, 142] width 22 height 5
type input "**********"
click at [270, 175] on button "Save" at bounding box center [261, 174] width 113 height 11
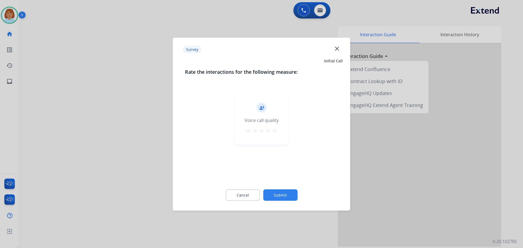
click at [288, 195] on button "Submit" at bounding box center [280, 194] width 34 height 11
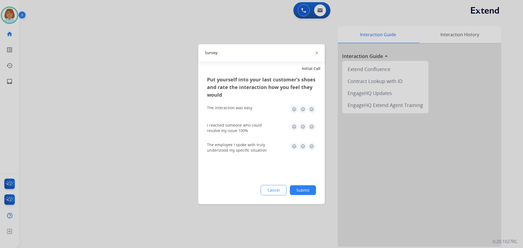
click at [294, 191] on button "Submit" at bounding box center [303, 190] width 26 height 10
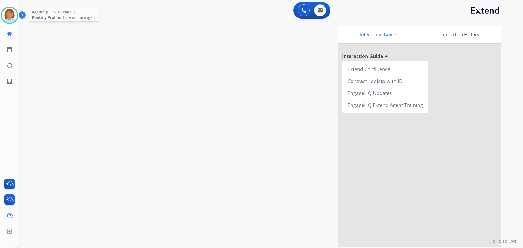
click at [12, 7] on div at bounding box center [9, 15] width 17 height 17
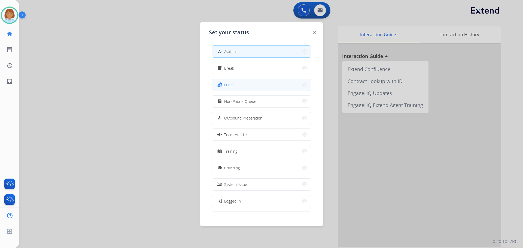
click at [238, 84] on button "fastfood Lunch" at bounding box center [261, 85] width 99 height 12
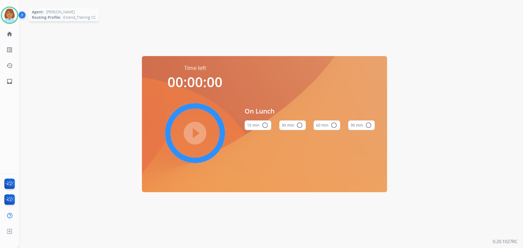
click at [13, 15] on img at bounding box center [9, 15] width 15 height 15
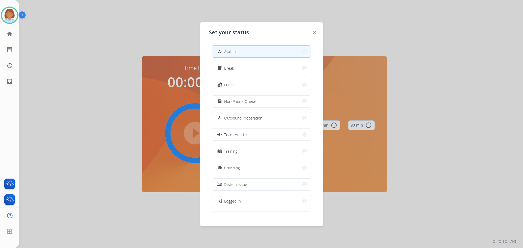
click at [245, 52] on button "how_to_reg Available" at bounding box center [261, 52] width 99 height 12
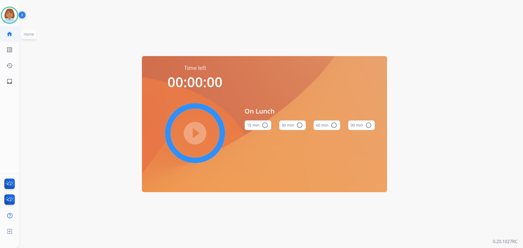
click at [10, 39] on link "home Home" at bounding box center [9, 33] width 15 height 15
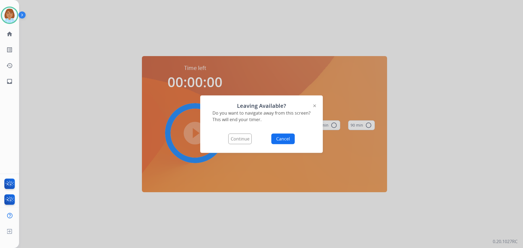
click at [240, 140] on button "Continue" at bounding box center [239, 138] width 23 height 11
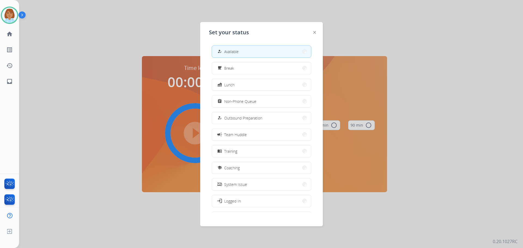
click at [261, 53] on button "how_to_reg Available" at bounding box center [261, 52] width 99 height 12
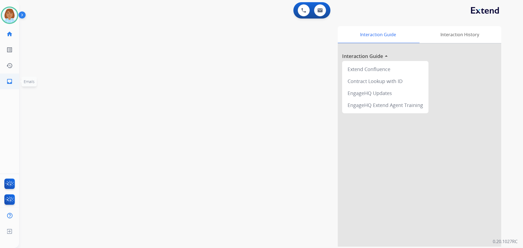
click at [6, 84] on link "inbox Emails" at bounding box center [9, 81] width 15 height 15
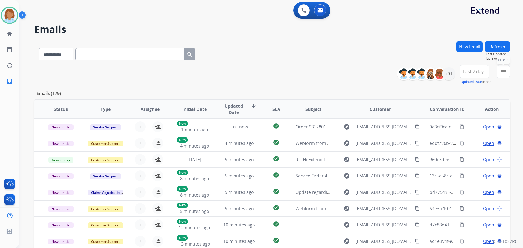
click at [506, 77] on button "menu Filters" at bounding box center [503, 71] width 13 height 13
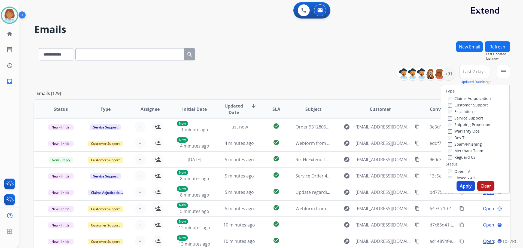
click at [462, 99] on label "Claims Adjudication" at bounding box center [469, 98] width 43 height 5
click at [456, 109] on label "Escalation" at bounding box center [460, 111] width 25 height 5
click at [450, 112] on label "Escalation" at bounding box center [460, 111] width 25 height 5
click at [449, 154] on div "Reguard CS" at bounding box center [469, 157] width 43 height 7
click at [449, 157] on label "Reguard CS" at bounding box center [462, 157] width 28 height 5
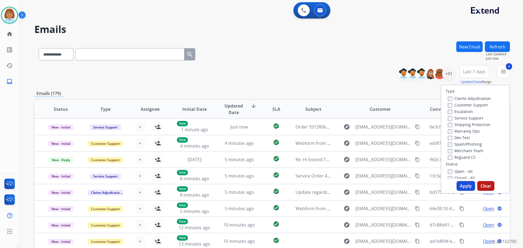
click at [448, 168] on div "Open - All" at bounding box center [476, 171] width 57 height 7
click at [460, 185] on button "Apply" at bounding box center [465, 186] width 19 height 10
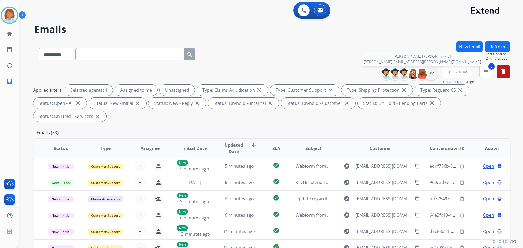
click at [428, 74] on div "+91" at bounding box center [430, 73] width 13 height 13
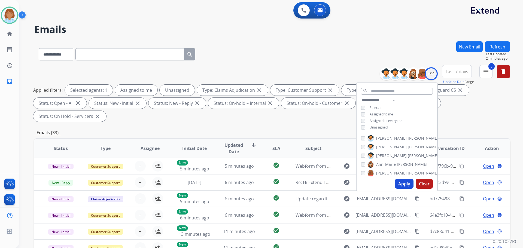
click at [374, 125] on span "Unassigned" at bounding box center [378, 127] width 18 height 5
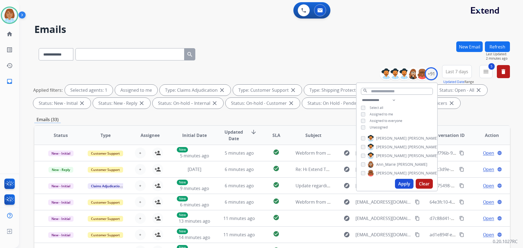
click at [403, 185] on button "Apply" at bounding box center [404, 184] width 19 height 10
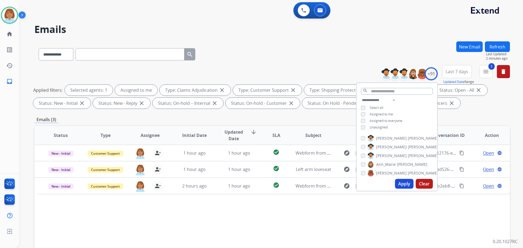
click at [311, 218] on div "Status Type Assignee Initial Date Updated Date arrow_downward SLA Subject Custo…" at bounding box center [271, 216] width 475 height 182
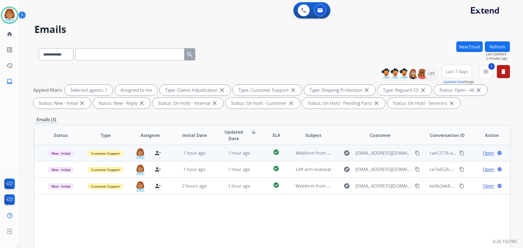
click at [215, 156] on td "1 hour ago" at bounding box center [235, 153] width 45 height 16
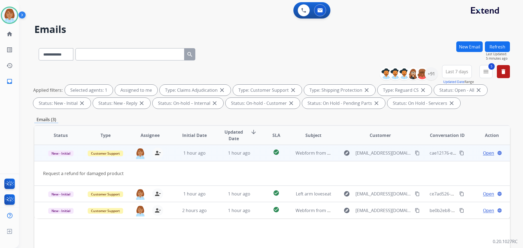
click at [415, 154] on mat-icon "content_copy" at bounding box center [417, 153] width 5 height 5
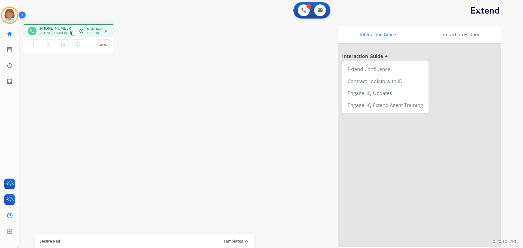
click at [70, 34] on mat-icon "content_copy" at bounding box center [72, 33] width 5 height 5
click at [102, 49] on button "Disconnect" at bounding box center [102, 44] width 11 height 11
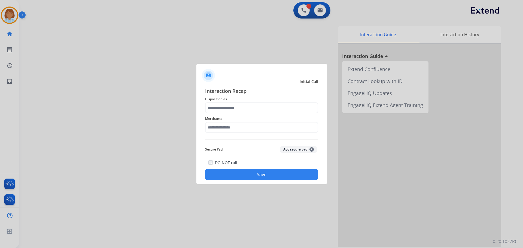
drag, startPoint x: 225, startPoint y: 99, endPoint x: 224, endPoint y: 105, distance: 6.4
click at [225, 102] on span "Disposition as" at bounding box center [261, 99] width 113 height 7
click at [224, 105] on input "text" at bounding box center [261, 107] width 113 height 11
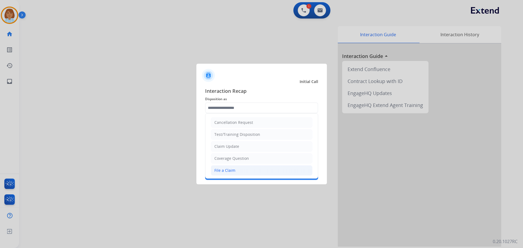
click at [229, 171] on div "File a Claim" at bounding box center [224, 170] width 21 height 5
type input "**********"
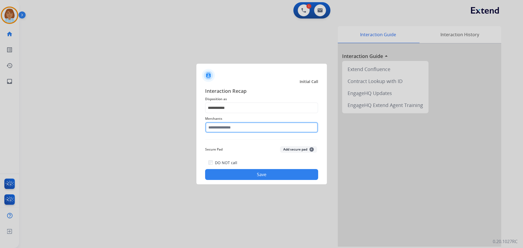
click at [212, 123] on input "text" at bounding box center [261, 127] width 113 height 11
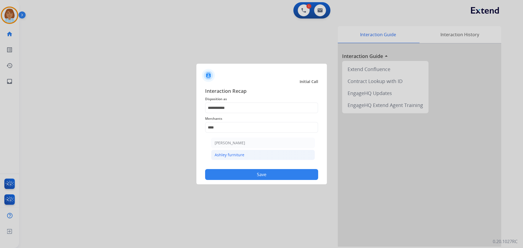
click at [234, 155] on div "Ashley furniture" at bounding box center [230, 154] width 30 height 5
type input "**********"
click at [290, 175] on button "Save" at bounding box center [261, 174] width 113 height 11
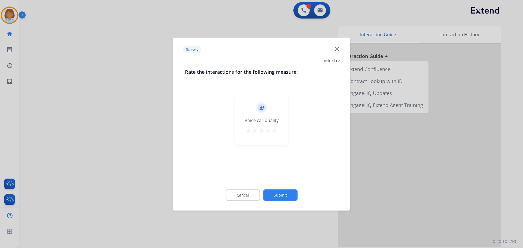
click at [285, 196] on button "Submit" at bounding box center [280, 194] width 34 height 11
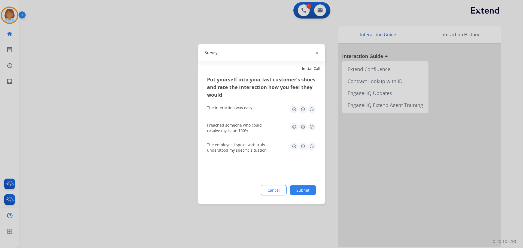
click at [312, 192] on button "Submit" at bounding box center [303, 190] width 26 height 10
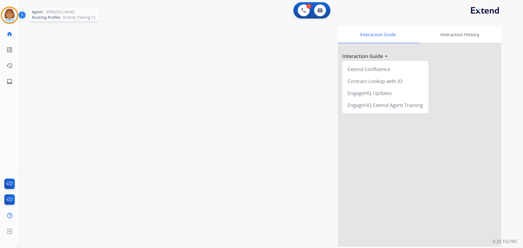
click at [9, 14] on img at bounding box center [9, 15] width 15 height 15
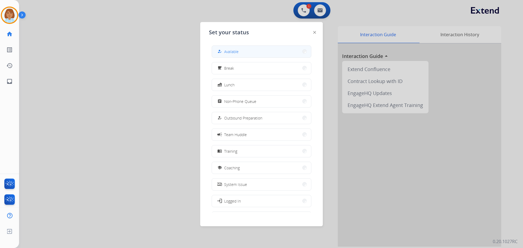
click at [268, 55] on button "how_to_reg Available" at bounding box center [261, 52] width 99 height 12
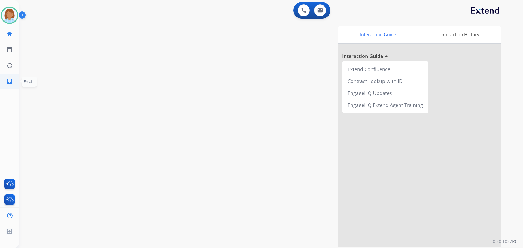
click at [9, 81] on mat-icon "inbox" at bounding box center [9, 81] width 7 height 7
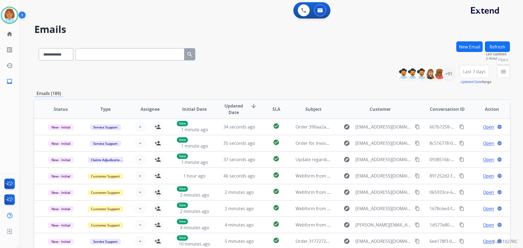
click at [505, 77] on button "menu Filters" at bounding box center [503, 71] width 13 height 13
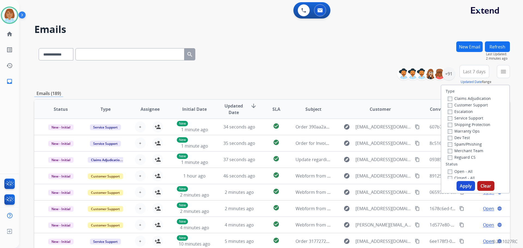
click at [451, 101] on div "Claims Adjudication" at bounding box center [469, 98] width 43 height 7
click at [448, 101] on div "Claims Adjudication" at bounding box center [469, 98] width 43 height 7
click at [458, 185] on button "Apply" at bounding box center [465, 186] width 19 height 10
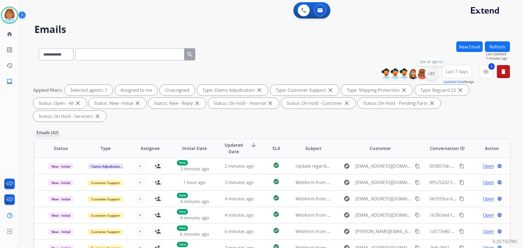
click at [434, 72] on div "+91" at bounding box center [430, 73] width 13 height 13
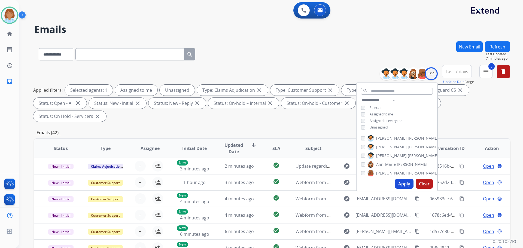
click at [377, 124] on div "**********" at bounding box center [396, 114] width 81 height 35
click at [368, 128] on div "Unassigned" at bounding box center [374, 127] width 27 height 4
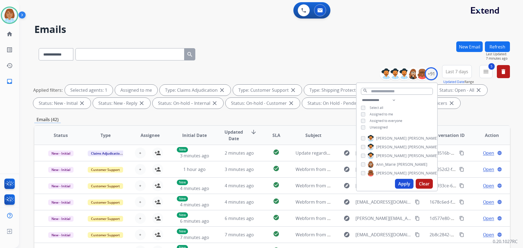
click at [404, 181] on button "Apply" at bounding box center [404, 184] width 19 height 10
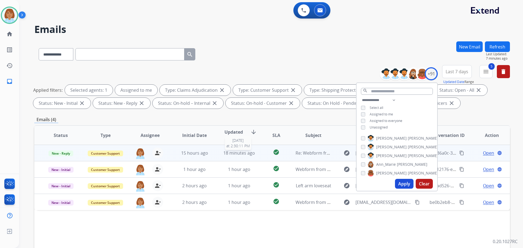
click at [235, 154] on span "18 minutes ago" at bounding box center [239, 153] width 32 height 6
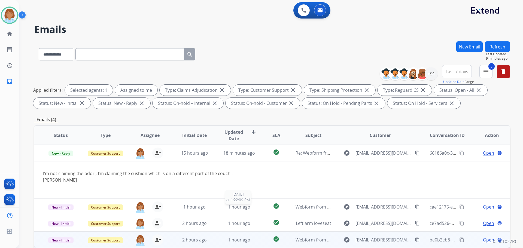
scroll to position [54, 0]
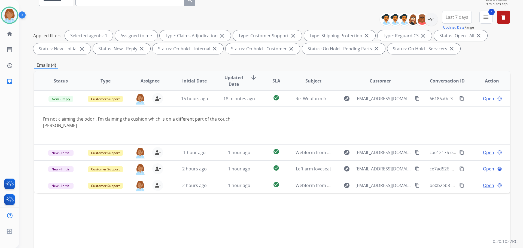
drag, startPoint x: 222, startPoint y: 191, endPoint x: 222, endPoint y: 187, distance: 3.8
click at [221, 191] on td "1 hour ago" at bounding box center [235, 185] width 45 height 16
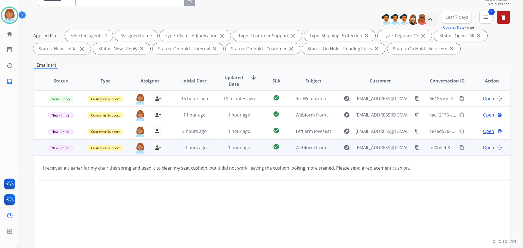
click at [415, 147] on mat-icon "content_copy" at bounding box center [417, 147] width 5 height 5
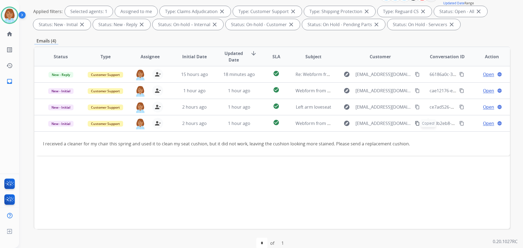
scroll to position [82, 0]
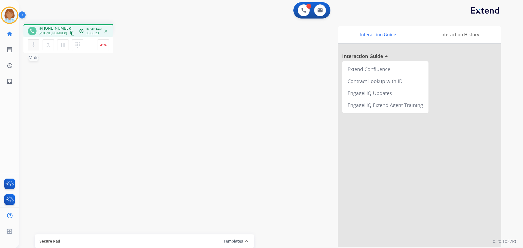
click at [30, 45] on button "mic Mute" at bounding box center [33, 44] width 11 height 11
click at [64, 44] on mat-icon "pause" at bounding box center [63, 45] width 7 height 7
click at [35, 46] on mat-icon "mic_off" at bounding box center [33, 45] width 7 height 7
click at [64, 47] on mat-icon "play_arrow" at bounding box center [63, 45] width 7 height 7
click at [64, 41] on button "pause Hold" at bounding box center [62, 44] width 11 height 11
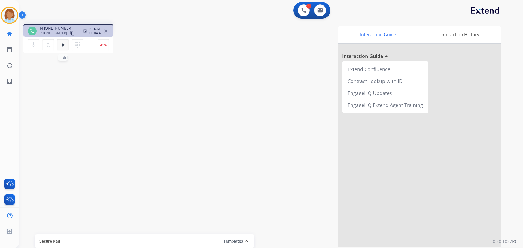
click at [61, 43] on mat-icon "play_arrow" at bounding box center [63, 45] width 7 height 7
click at [100, 48] on button "Disconnect" at bounding box center [102, 44] width 11 height 11
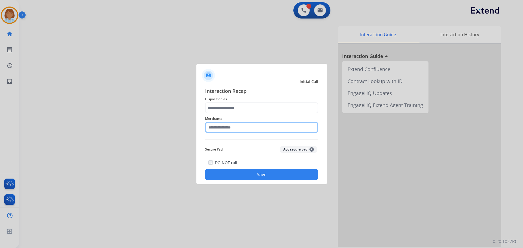
click at [221, 124] on input "text" at bounding box center [261, 127] width 113 height 11
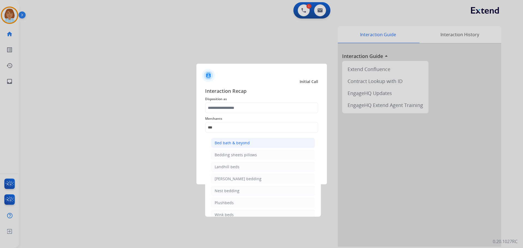
click at [228, 143] on div "Bed bath & beyond" at bounding box center [232, 142] width 35 height 5
type input "**********"
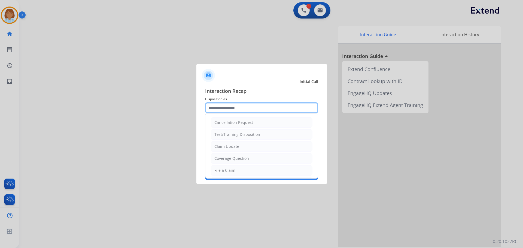
click at [227, 113] on input "text" at bounding box center [261, 107] width 113 height 11
click at [233, 173] on div "File a Claim" at bounding box center [224, 170] width 21 height 5
type input "**********"
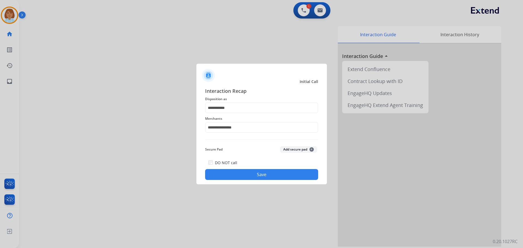
click at [233, 173] on button "Save" at bounding box center [261, 174] width 113 height 11
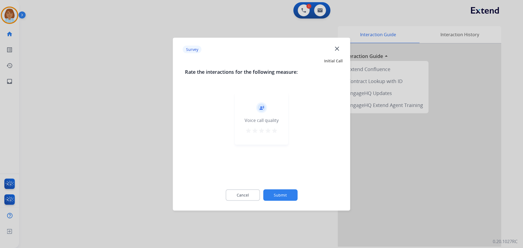
click at [99, 125] on div at bounding box center [261, 124] width 523 height 248
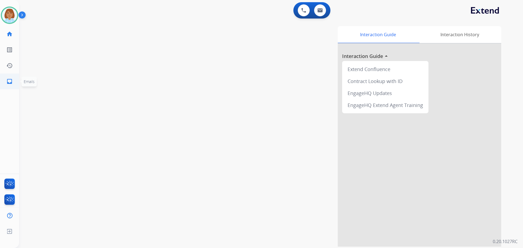
click at [8, 81] on mat-icon "inbox" at bounding box center [9, 81] width 7 height 7
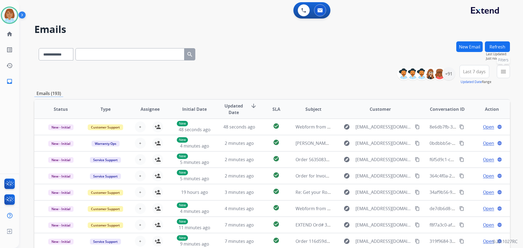
drag, startPoint x: 499, startPoint y: 72, endPoint x: 492, endPoint y: 74, distance: 7.7
click at [497, 71] on button "menu Filters" at bounding box center [503, 71] width 13 height 13
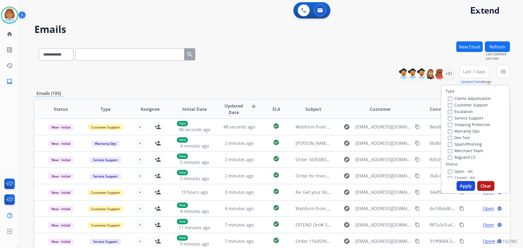
drag, startPoint x: 464, startPoint y: 97, endPoint x: 459, endPoint y: 98, distance: 5.0
click at [462, 97] on label "Claims Adjudication" at bounding box center [469, 98] width 43 height 5
drag, startPoint x: 455, startPoint y: 104, endPoint x: 451, endPoint y: 103, distance: 4.6
click at [454, 104] on label "Customer Support" at bounding box center [468, 104] width 40 height 5
click at [448, 126] on label "Shipping Protection" at bounding box center [469, 124] width 42 height 5
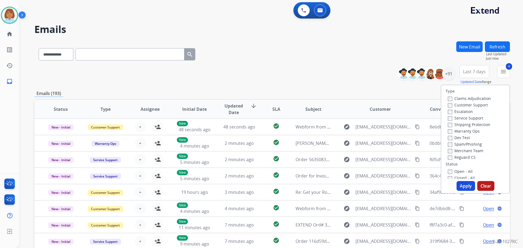
click at [448, 170] on label "Open - All" at bounding box center [460, 171] width 25 height 5
click at [458, 184] on button "Apply" at bounding box center [465, 186] width 19 height 10
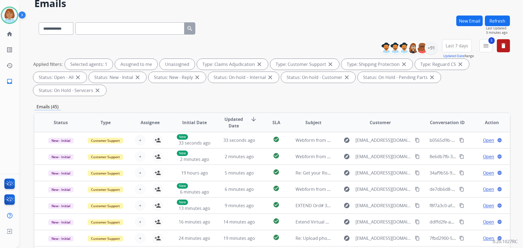
scroll to position [27, 0]
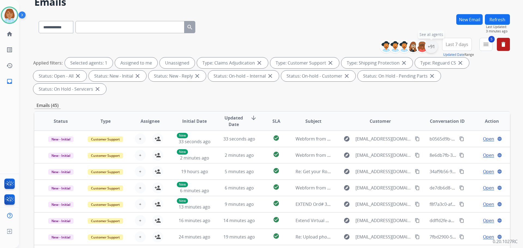
click at [428, 49] on div "+91" at bounding box center [430, 46] width 13 height 13
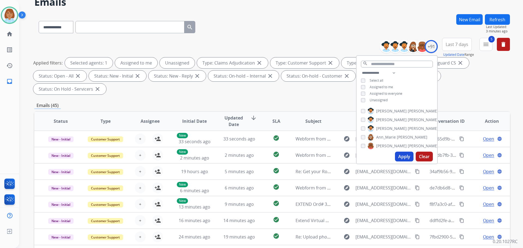
click at [384, 98] on span "Unassigned" at bounding box center [378, 100] width 18 height 5
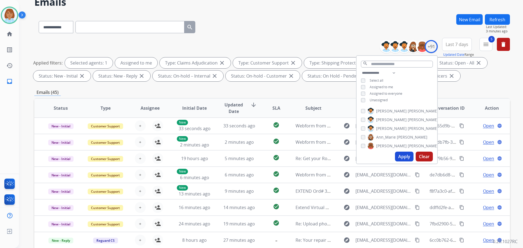
click at [398, 159] on button "Apply" at bounding box center [404, 157] width 19 height 10
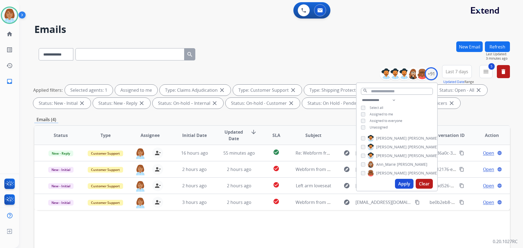
click at [370, 52] on div "**********" at bounding box center [271, 53] width 475 height 24
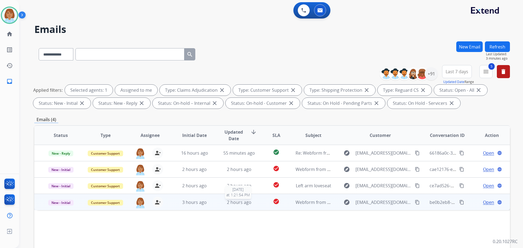
click at [240, 202] on span "2 hours ago" at bounding box center [239, 202] width 25 height 6
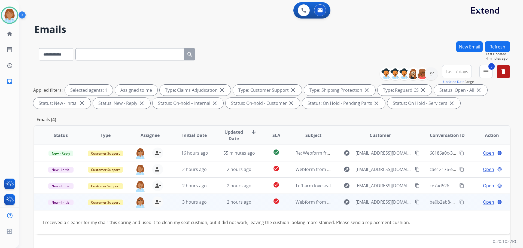
click at [483, 204] on span "Open" at bounding box center [488, 202] width 11 height 7
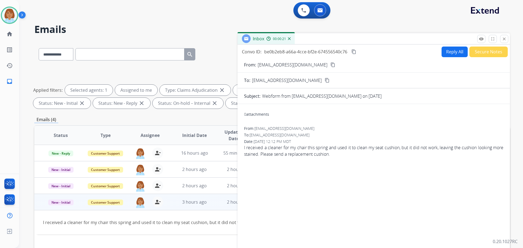
click at [455, 51] on button "Reply All" at bounding box center [454, 52] width 26 height 11
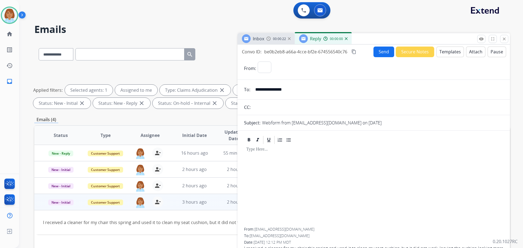
select select "**********"
click at [450, 55] on button "Templates" at bounding box center [449, 52] width 27 height 11
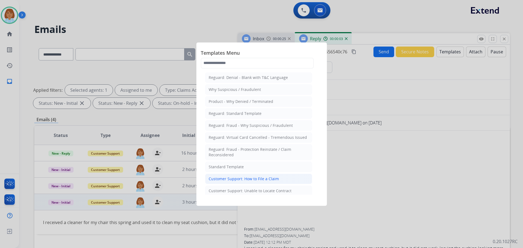
click at [262, 179] on div "Customer Support: How to File a Claim" at bounding box center [244, 178] width 70 height 5
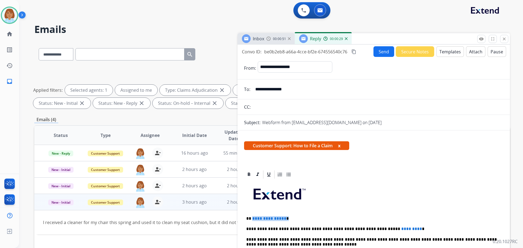
drag, startPoint x: 285, startPoint y: 218, endPoint x: 252, endPoint y: 218, distance: 32.7
click at [252, 218] on p "**********" at bounding box center [371, 218] width 250 height 5
click at [267, 91] on input "**********" at bounding box center [377, 89] width 251 height 11
click at [265, 91] on input "**********" at bounding box center [377, 89] width 251 height 11
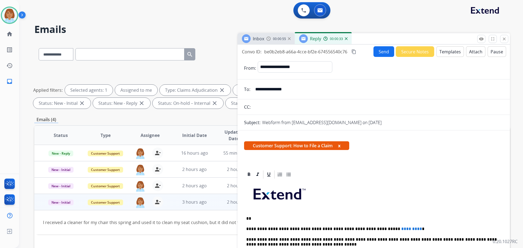
click at [267, 91] on input "**********" at bounding box center [377, 89] width 251 height 11
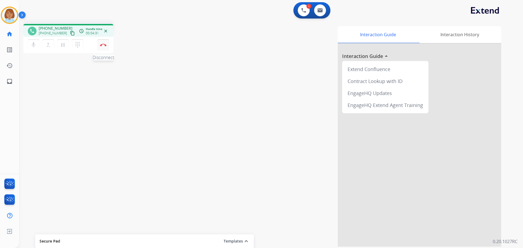
click at [99, 44] on button "Disconnect" at bounding box center [102, 44] width 11 height 11
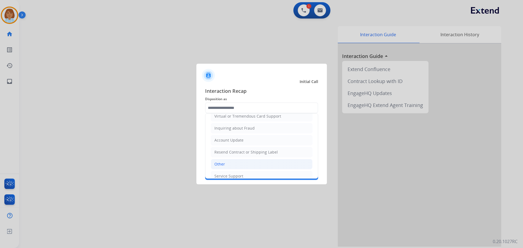
scroll to position [82, 0]
click at [227, 157] on li "Other" at bounding box center [262, 160] width 102 height 10
type input "*****"
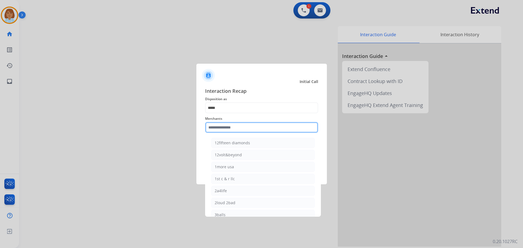
click at [238, 128] on input "text" at bounding box center [261, 127] width 113 height 11
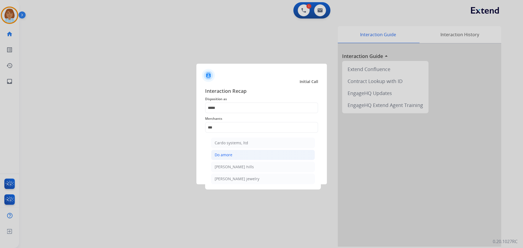
click at [231, 155] on div "Do amore" at bounding box center [224, 154] width 18 height 5
type input "********"
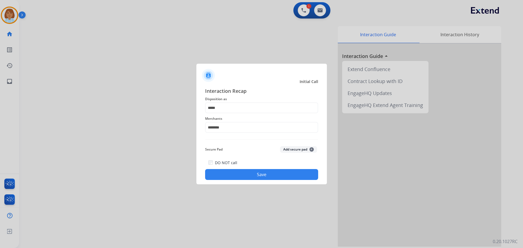
click at [241, 176] on button "Save" at bounding box center [261, 174] width 113 height 11
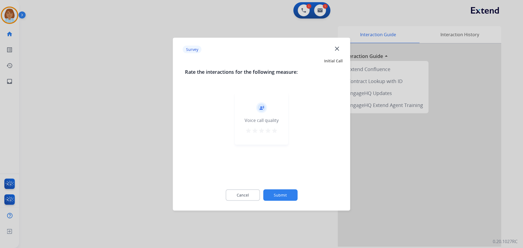
click at [285, 191] on button "Submit" at bounding box center [280, 194] width 34 height 11
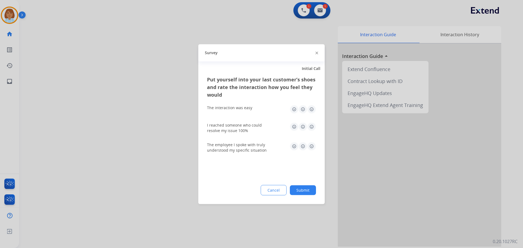
click at [307, 193] on button "Submit" at bounding box center [303, 190] width 26 height 10
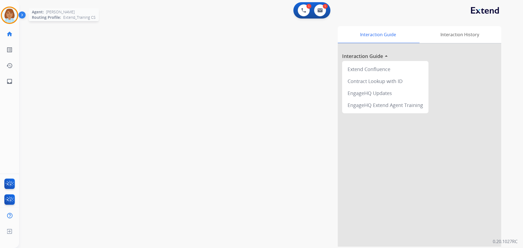
click at [17, 16] on div at bounding box center [9, 15] width 17 height 17
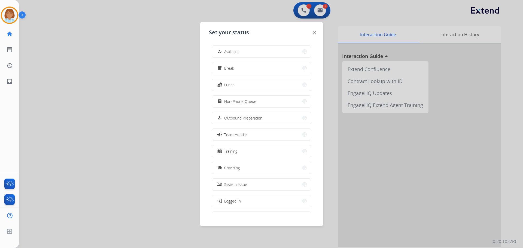
drag, startPoint x: 237, startPoint y: 46, endPoint x: 238, endPoint y: 48, distance: 3.0
click at [237, 46] on button "how_to_reg Available" at bounding box center [261, 52] width 99 height 12
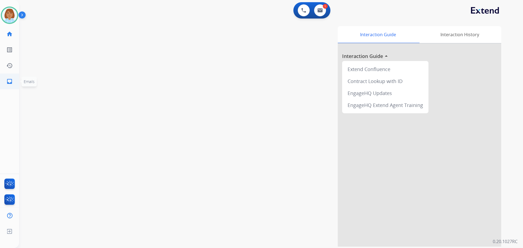
click at [11, 75] on link "inbox Emails" at bounding box center [9, 81] width 15 height 15
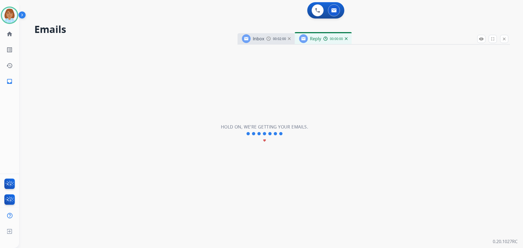
select select "**********"
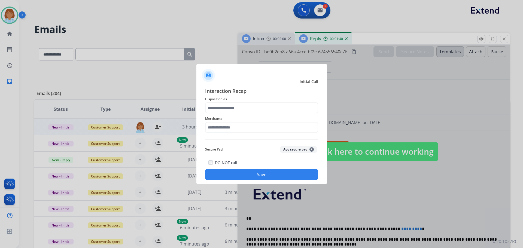
click at [268, 114] on div "Merchants" at bounding box center [261, 124] width 113 height 22
click at [265, 105] on input "text" at bounding box center [261, 107] width 113 height 11
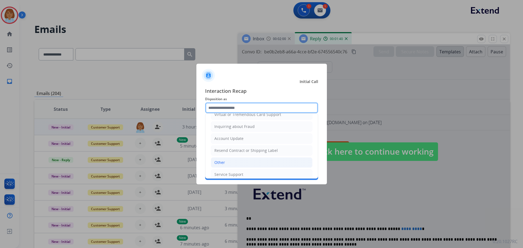
scroll to position [85, 0]
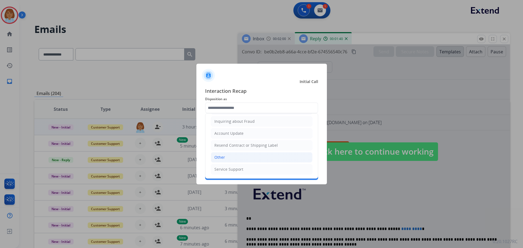
click at [257, 157] on li "Other" at bounding box center [262, 157] width 102 height 10
type input "*****"
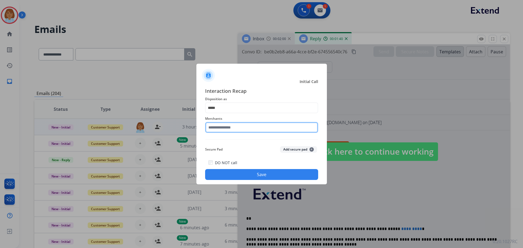
click at [250, 130] on input "text" at bounding box center [261, 127] width 113 height 11
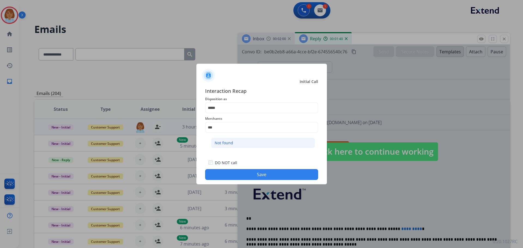
click at [236, 145] on li "Not found" at bounding box center [263, 143] width 104 height 10
type input "*********"
click at [292, 171] on button "Save" at bounding box center [261, 174] width 113 height 11
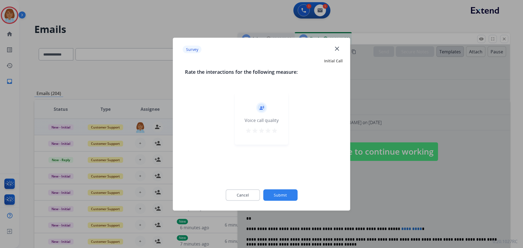
drag, startPoint x: 299, startPoint y: 190, endPoint x: 297, endPoint y: 194, distance: 4.1
click at [299, 190] on div "Cancel Submit" at bounding box center [261, 195] width 153 height 25
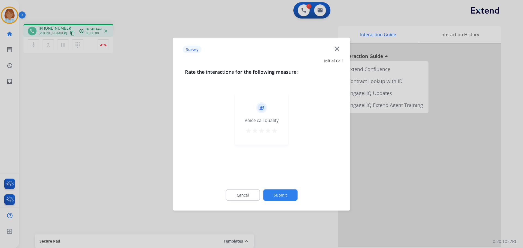
click at [295, 195] on button "Submit" at bounding box center [280, 194] width 34 height 11
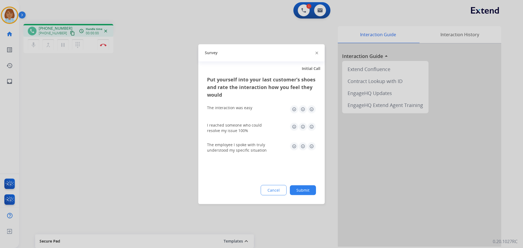
click at [302, 193] on button "Submit" at bounding box center [303, 190] width 26 height 10
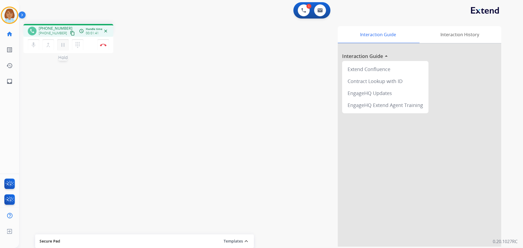
click at [62, 44] on mat-icon "pause" at bounding box center [63, 45] width 7 height 7
click at [32, 45] on mat-icon "mic" at bounding box center [33, 45] width 7 height 7
click at [35, 45] on mat-icon "mic_off" at bounding box center [33, 45] width 7 height 7
click at [68, 43] on button "play_arrow Hold" at bounding box center [62, 44] width 11 height 11
click at [107, 45] on button "Disconnect" at bounding box center [102, 44] width 11 height 11
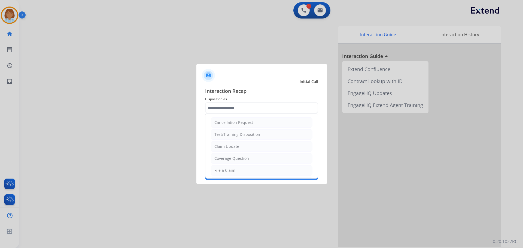
click at [252, 110] on input "text" at bounding box center [261, 107] width 113 height 11
click at [237, 124] on li "Claim Update" at bounding box center [262, 119] width 102 height 10
type input "**********"
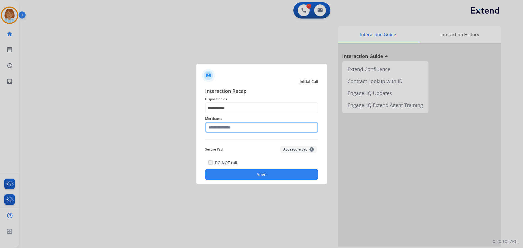
click at [235, 127] on input "text" at bounding box center [261, 127] width 113 height 11
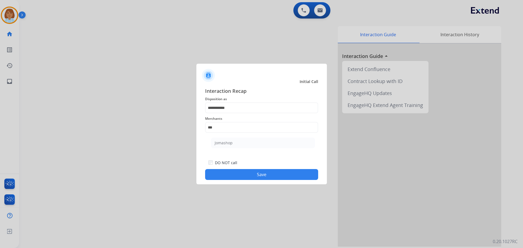
drag, startPoint x: 219, startPoint y: 135, endPoint x: 219, endPoint y: 141, distance: 5.8
click at [219, 136] on ul "Jomashop" at bounding box center [262, 144] width 107 height 19
click at [220, 141] on div "Jomashop" at bounding box center [224, 142] width 18 height 5
type input "********"
click at [257, 175] on button "Save" at bounding box center [261, 174] width 113 height 11
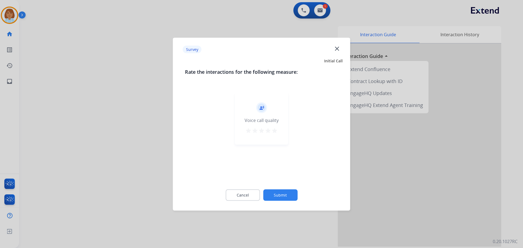
click at [290, 198] on button "Submit" at bounding box center [280, 194] width 34 height 11
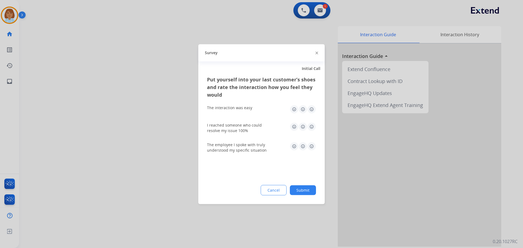
click at [302, 195] on div "Cancel Submit" at bounding box center [261, 190] width 109 height 10
click at [304, 191] on button "Submit" at bounding box center [303, 190] width 26 height 10
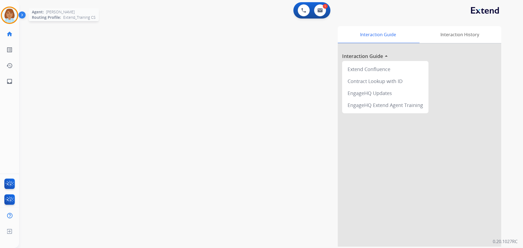
click at [10, 10] on img at bounding box center [9, 15] width 15 height 15
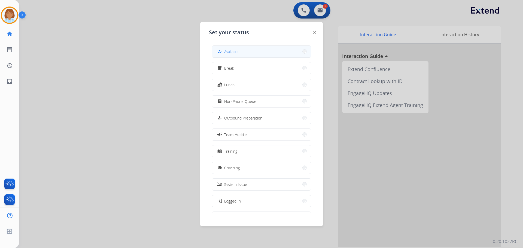
click at [241, 52] on button "how_to_reg Available" at bounding box center [261, 52] width 99 height 12
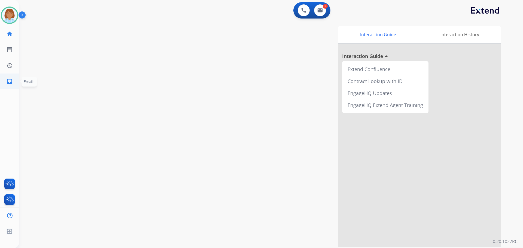
click at [8, 75] on link "inbox Emails" at bounding box center [9, 81] width 15 height 15
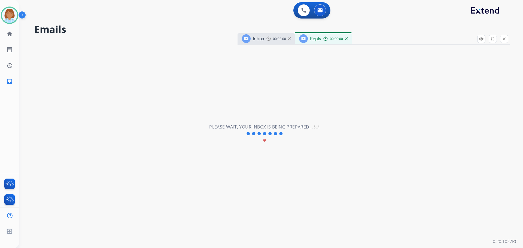
select select "**********"
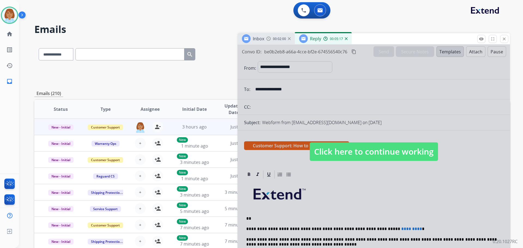
click at [391, 158] on span "Click here to continue working" at bounding box center [374, 151] width 128 height 19
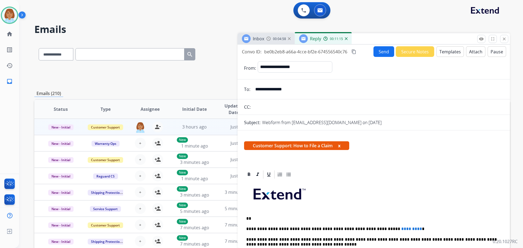
click at [270, 90] on input "**********" at bounding box center [377, 89] width 251 height 11
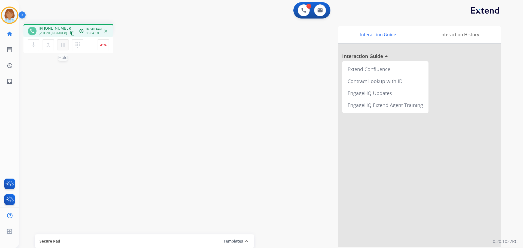
click at [61, 47] on mat-icon "pause" at bounding box center [63, 45] width 7 height 7
click at [32, 48] on button "mic Mute" at bounding box center [33, 44] width 11 height 11
click at [29, 42] on button "mic_off Mute" at bounding box center [33, 44] width 11 height 11
click at [60, 45] on mat-icon "play_arrow" at bounding box center [63, 45] width 7 height 7
click at [103, 47] on button "Disconnect" at bounding box center [102, 44] width 11 height 11
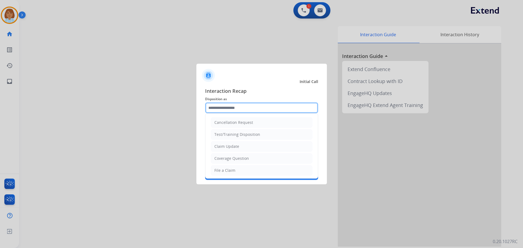
click at [234, 106] on input "text" at bounding box center [261, 107] width 113 height 11
click at [238, 169] on li "File a Claim" at bounding box center [262, 170] width 102 height 10
type input "**********"
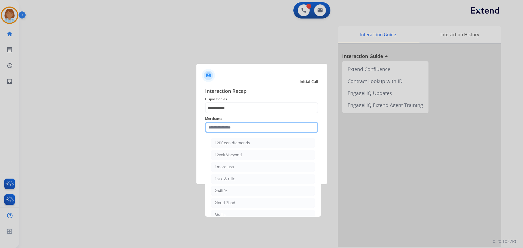
click at [230, 126] on input "text" at bounding box center [261, 127] width 113 height 11
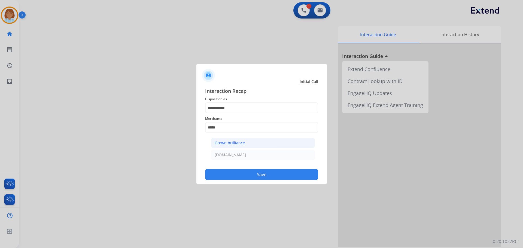
click at [231, 143] on div "Grown brilliance" at bounding box center [230, 142] width 30 height 5
type input "**********"
click at [248, 174] on button "Save" at bounding box center [261, 174] width 113 height 11
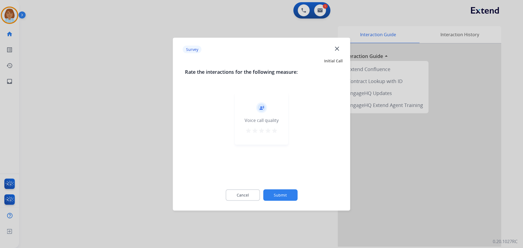
click at [284, 198] on button "Submit" at bounding box center [280, 194] width 34 height 11
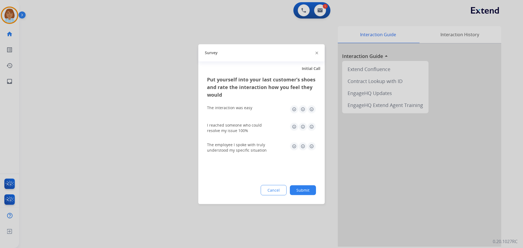
click at [312, 188] on button "Submit" at bounding box center [303, 190] width 26 height 10
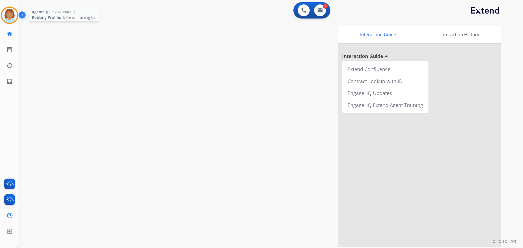
click at [9, 15] on img at bounding box center [9, 15] width 15 height 15
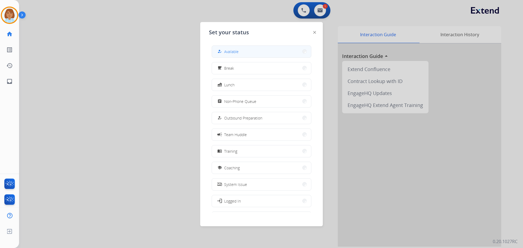
click at [235, 52] on span "Available" at bounding box center [231, 52] width 14 height 6
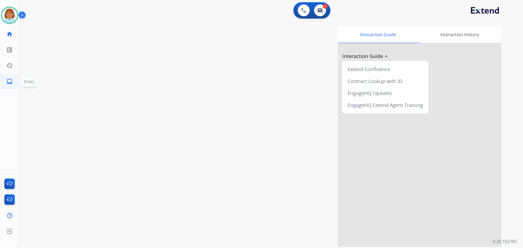
click at [7, 81] on mat-icon "inbox" at bounding box center [9, 81] width 7 height 7
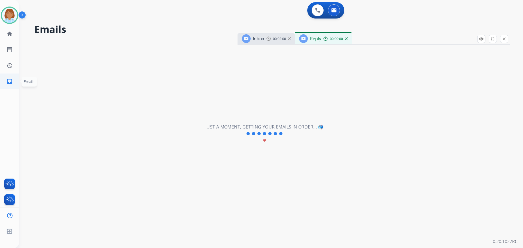
select select "**********"
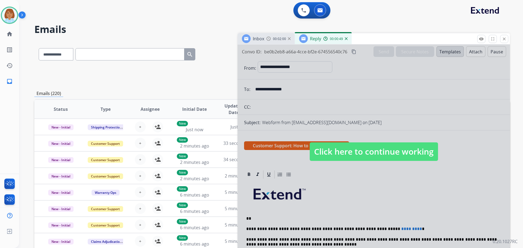
click at [350, 157] on span "Click here to continue working" at bounding box center [374, 151] width 128 height 19
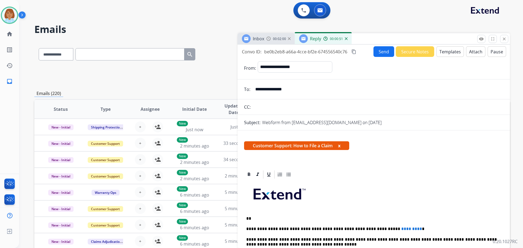
click at [270, 89] on input "**********" at bounding box center [377, 89] width 251 height 11
click at [370, 139] on div "Customer Support: How to File a Claim x" at bounding box center [373, 148] width 272 height 26
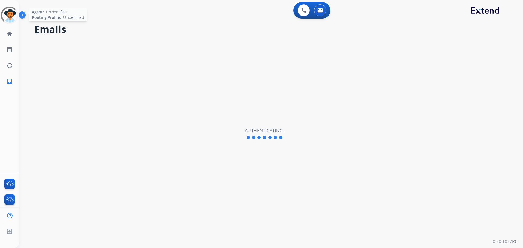
click at [7, 18] on div at bounding box center [9, 15] width 23 height 23
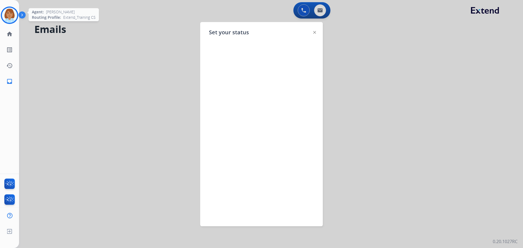
click at [316, 33] on img at bounding box center [314, 32] width 3 height 3
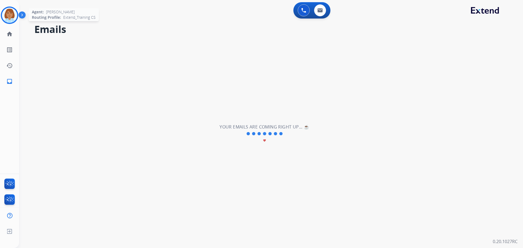
click at [10, 14] on img at bounding box center [9, 15] width 15 height 15
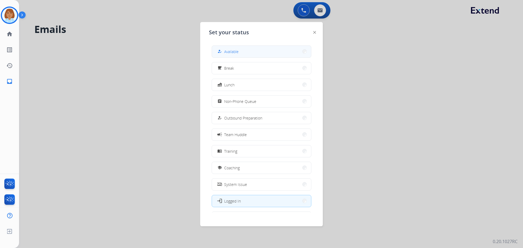
click at [259, 51] on button "how_to_reg Available" at bounding box center [261, 52] width 99 height 12
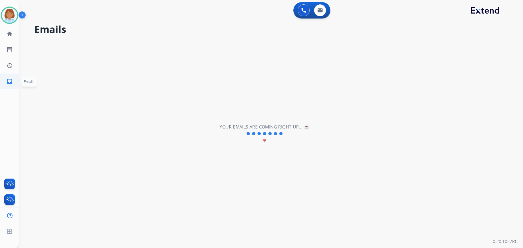
click at [13, 82] on link "inbox Emails" at bounding box center [9, 81] width 15 height 15
click at [6, 35] on mat-icon "home" at bounding box center [9, 34] width 7 height 7
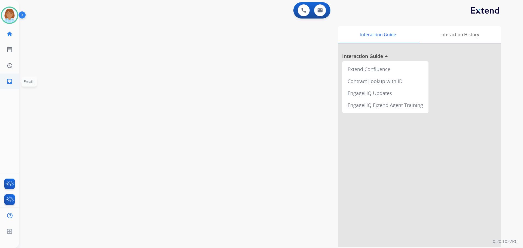
click at [11, 81] on mat-icon "inbox" at bounding box center [9, 81] width 7 height 7
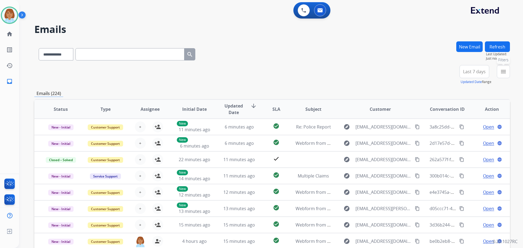
click at [500, 74] on mat-icon "menu" at bounding box center [503, 71] width 7 height 7
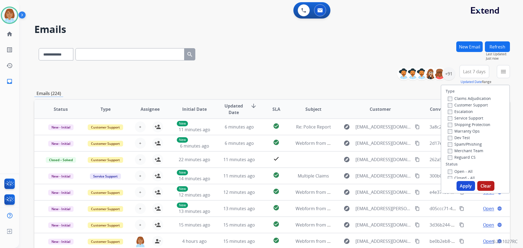
click at [462, 101] on div "Claims Adjudication" at bounding box center [469, 98] width 43 height 7
click at [448, 101] on div "Claims Adjudication" at bounding box center [469, 98] width 43 height 7
drag, startPoint x: 461, startPoint y: 185, endPoint x: 466, endPoint y: 185, distance: 4.4
click at [462, 185] on button "Apply" at bounding box center [465, 186] width 19 height 10
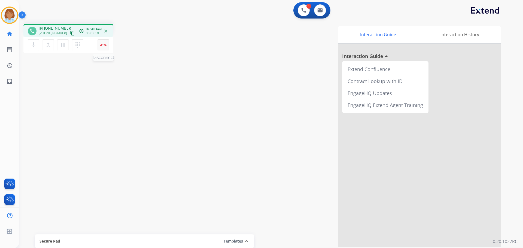
click at [106, 44] on img at bounding box center [103, 45] width 7 height 3
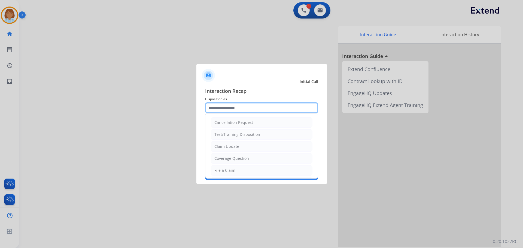
click at [253, 103] on input "text" at bounding box center [261, 107] width 113 height 11
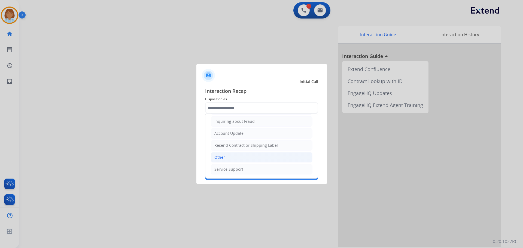
click at [243, 157] on li "Other" at bounding box center [262, 157] width 102 height 10
type input "*****"
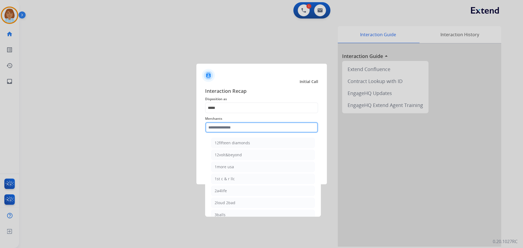
click at [239, 132] on input "text" at bounding box center [261, 127] width 113 height 11
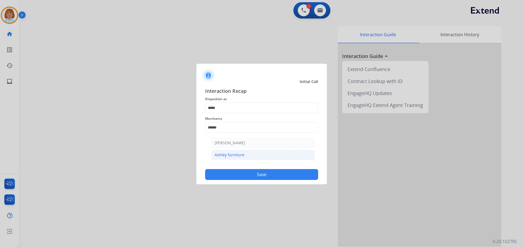
click at [259, 152] on li "Ashley furniture" at bounding box center [263, 155] width 104 height 10
type input "**********"
click at [263, 171] on button "Save" at bounding box center [261, 174] width 113 height 11
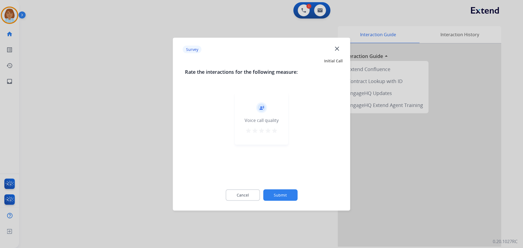
click at [282, 197] on button "Submit" at bounding box center [280, 194] width 34 height 11
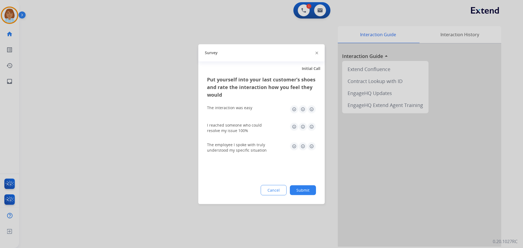
click at [312, 194] on button "Submit" at bounding box center [303, 190] width 26 height 10
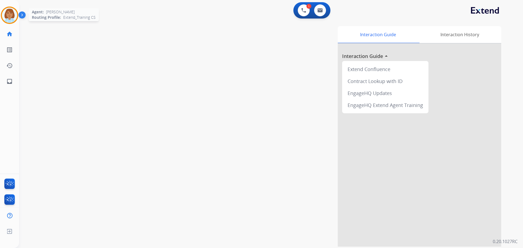
click at [11, 13] on img at bounding box center [9, 15] width 15 height 15
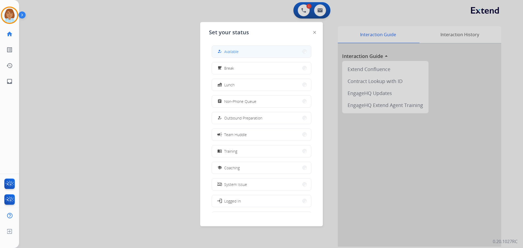
click at [257, 54] on button "how_to_reg Available" at bounding box center [261, 52] width 99 height 12
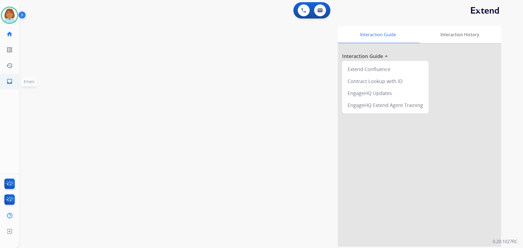
click at [11, 75] on link "inbox Emails" at bounding box center [9, 81] width 15 height 15
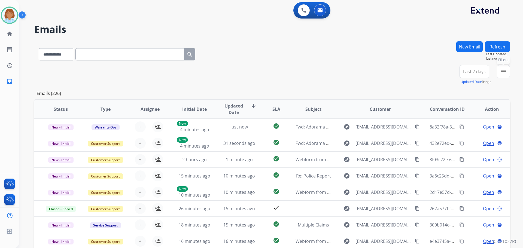
click at [506, 69] on button "menu Filters" at bounding box center [503, 71] width 13 height 13
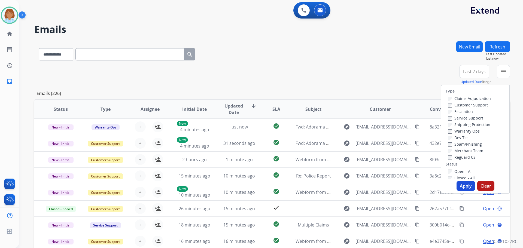
click at [460, 98] on label "Claims Adjudication" at bounding box center [469, 98] width 43 height 5
drag, startPoint x: 453, startPoint y: 104, endPoint x: 449, endPoint y: 113, distance: 9.5
click at [453, 104] on label "Customer Support" at bounding box center [468, 104] width 40 height 5
click at [448, 124] on label "Shipping Protection" at bounding box center [469, 124] width 42 height 5
click at [449, 167] on div "Type Claims Adjudication Customer Support Escalation Service Support Shipping P…" at bounding box center [475, 132] width 68 height 94
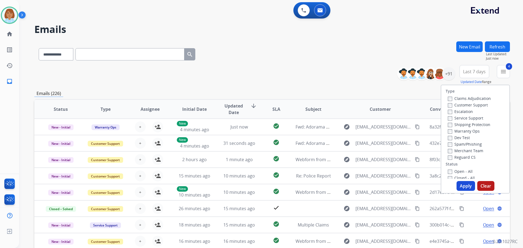
click at [450, 173] on label "Open - All" at bounding box center [460, 171] width 25 height 5
click at [462, 188] on button "Apply" at bounding box center [465, 186] width 19 height 10
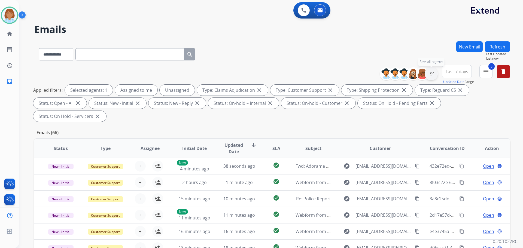
click at [429, 71] on div "+91" at bounding box center [430, 73] width 13 height 13
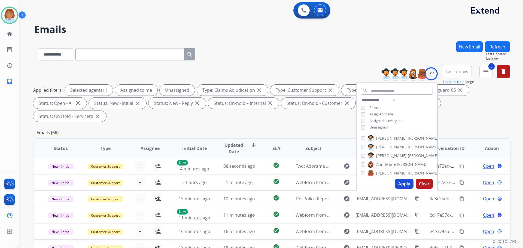
click at [377, 125] on span "Unassigned" at bounding box center [378, 127] width 18 height 5
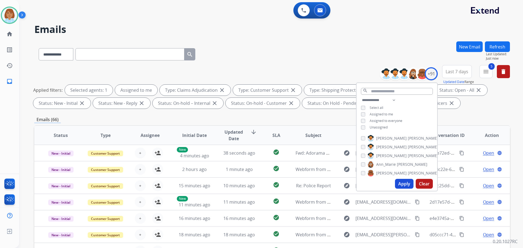
click at [406, 181] on button "Apply" at bounding box center [404, 184] width 19 height 10
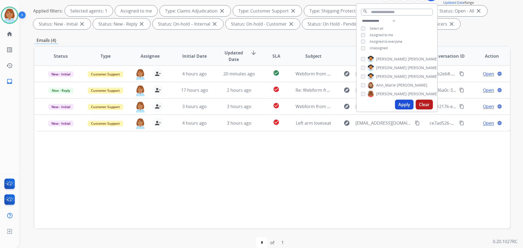
scroll to position [82, 0]
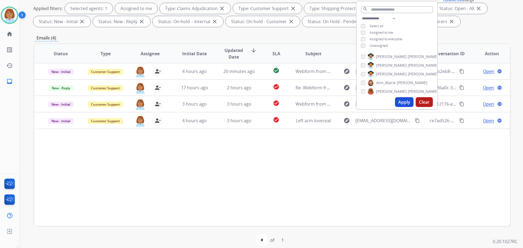
click at [400, 105] on button "Apply" at bounding box center [404, 102] width 19 height 10
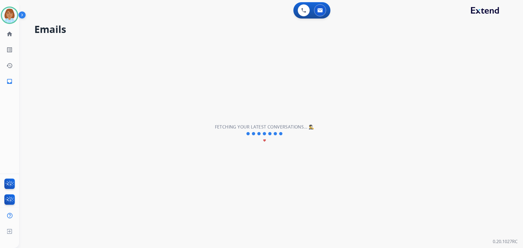
click at [389, 168] on div "**********" at bounding box center [264, 134] width 491 height 228
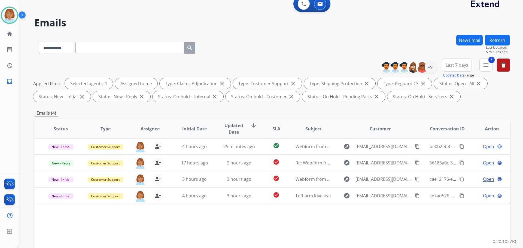
scroll to position [6, 0]
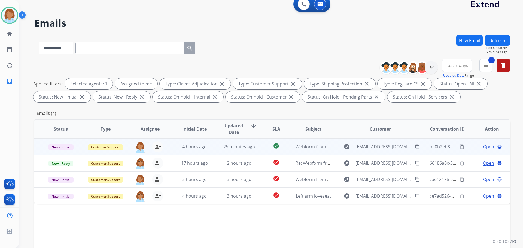
click at [209, 142] on td "4 hours ago" at bounding box center [190, 147] width 45 height 16
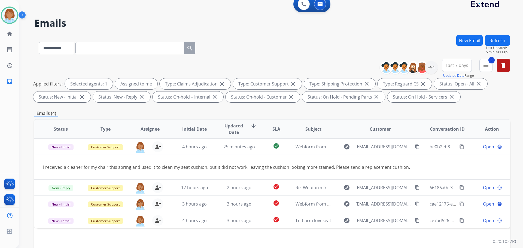
click at [251, 126] on mat-icon "arrow_downward" at bounding box center [253, 126] width 7 height 7
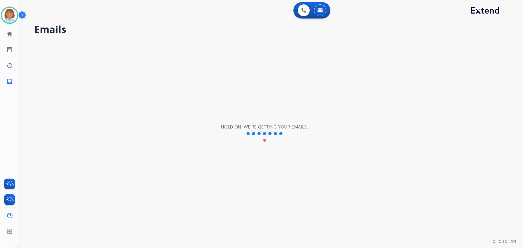
scroll to position [0, 0]
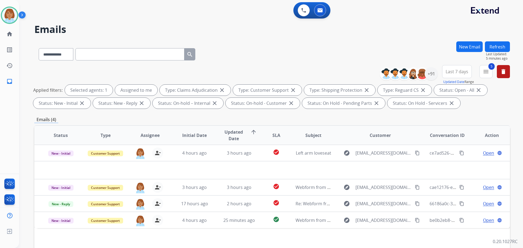
click at [251, 134] on mat-icon "arrow_upward" at bounding box center [253, 132] width 7 height 7
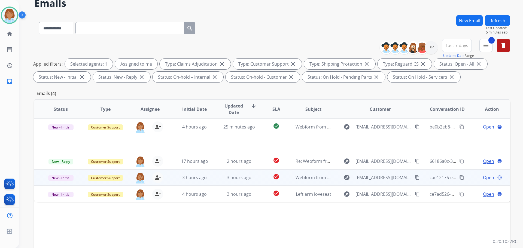
scroll to position [27, 0]
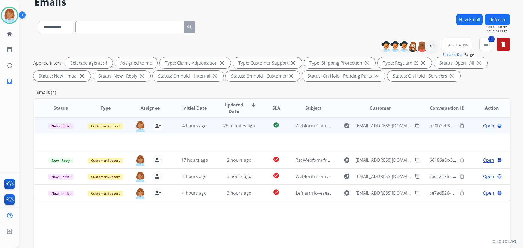
click at [169, 123] on td "4 hours ago" at bounding box center [190, 126] width 45 height 16
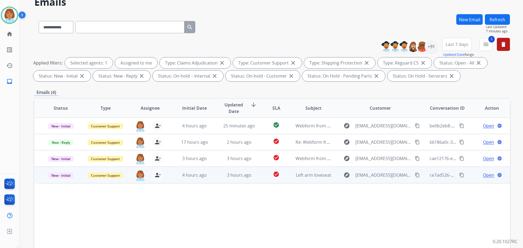
click at [174, 180] on td "4 hours ago" at bounding box center [190, 175] width 45 height 16
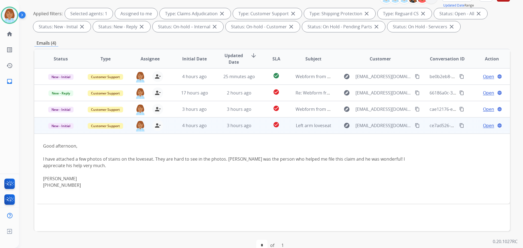
scroll to position [82, 0]
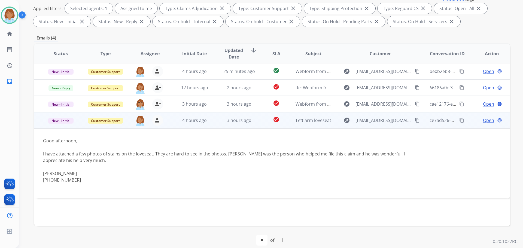
click at [166, 123] on div "jaquayla.thompson@eccogroupusa.com person_remove Unassign to Me" at bounding box center [145, 120] width 44 height 15
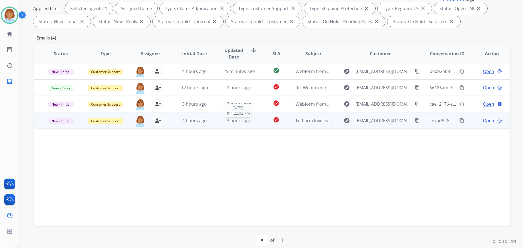
click at [253, 123] on div "3 hours ago" at bounding box center [239, 120] width 36 height 7
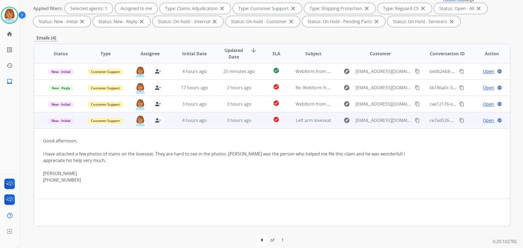
click at [257, 123] on td "check_circle" at bounding box center [272, 120] width 30 height 16
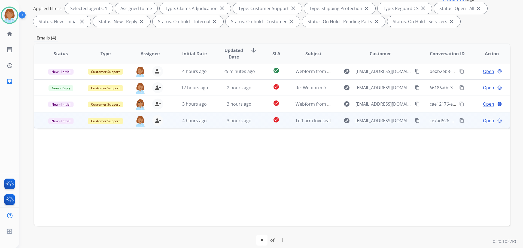
click at [257, 123] on td "check_circle" at bounding box center [272, 120] width 30 height 16
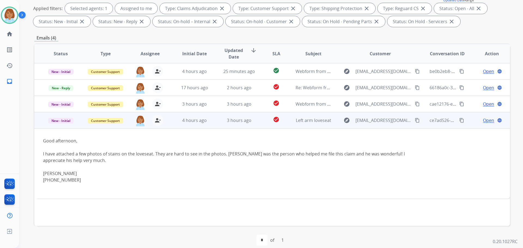
click at [257, 123] on td "check_circle" at bounding box center [272, 120] width 30 height 16
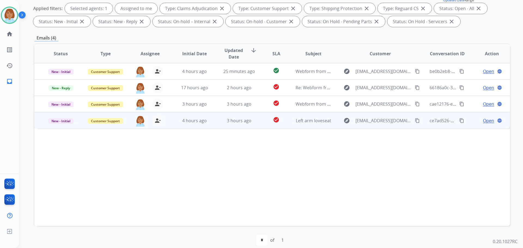
click at [257, 123] on td "check_circle" at bounding box center [272, 120] width 30 height 16
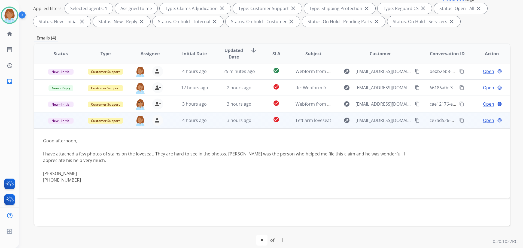
click at [257, 123] on td "check_circle" at bounding box center [272, 120] width 30 height 16
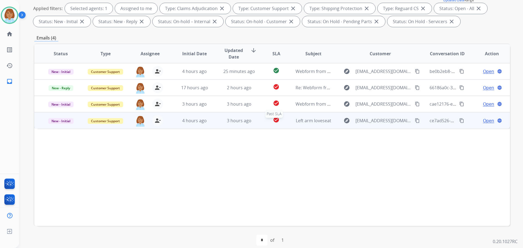
click at [266, 121] on div "check_circle" at bounding box center [276, 121] width 21 height 8
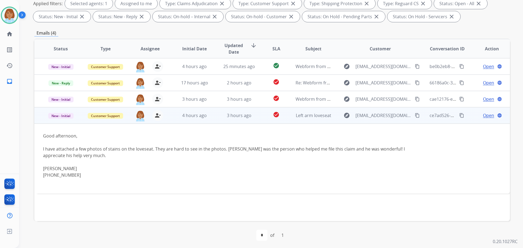
scroll to position [88, 0]
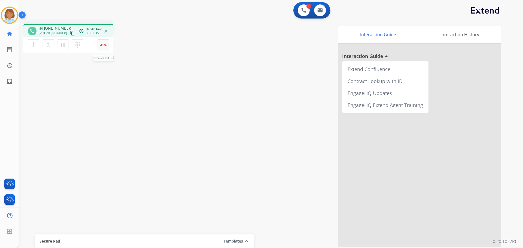
click at [106, 50] on div "mic Mute merge_type Bridge pause Hold dialpad Dialpad Disconnect" at bounding box center [68, 45] width 90 height 16
click at [108, 47] on button "Disconnect" at bounding box center [102, 44] width 11 height 11
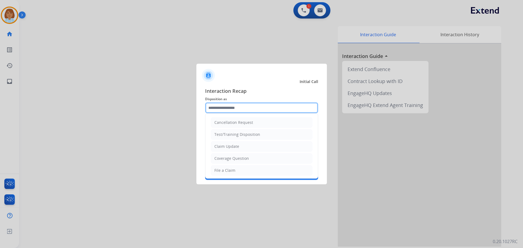
click at [216, 103] on input "text" at bounding box center [261, 107] width 113 height 11
click at [233, 169] on div "File a Claim" at bounding box center [224, 170] width 21 height 5
type input "**********"
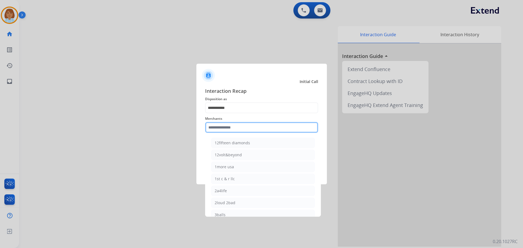
click at [236, 131] on input "text" at bounding box center [261, 127] width 113 height 11
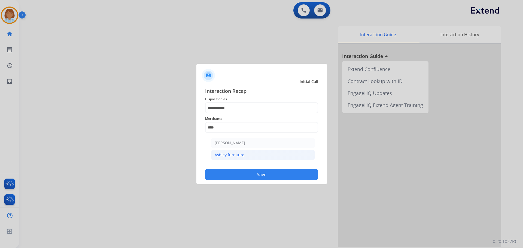
click at [231, 156] on div "Ashley furniture" at bounding box center [230, 154] width 30 height 5
type input "**********"
click at [244, 175] on button "Save" at bounding box center [261, 174] width 113 height 11
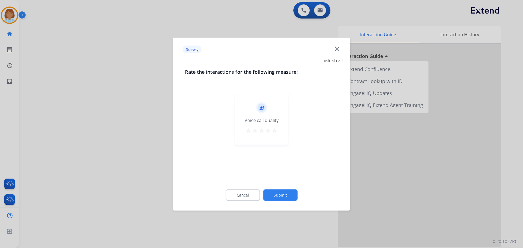
click at [288, 197] on button "Submit" at bounding box center [280, 194] width 34 height 11
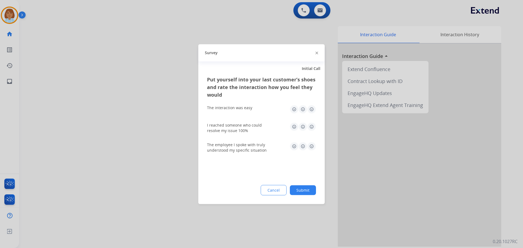
click at [304, 192] on button "Submit" at bounding box center [303, 190] width 26 height 10
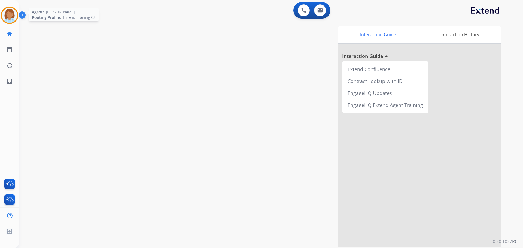
click at [10, 8] on img at bounding box center [9, 15] width 15 height 15
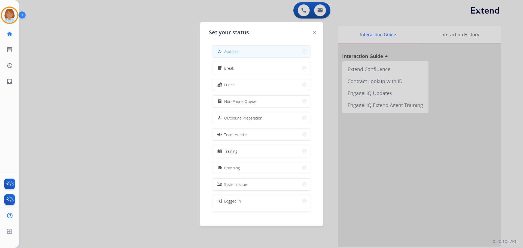
click at [246, 53] on button "how_to_reg Available" at bounding box center [261, 52] width 99 height 12
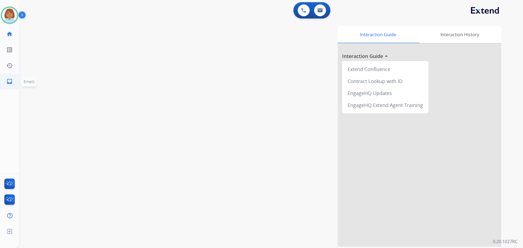
click at [1, 79] on ul "inbox Emails Emails" at bounding box center [9, 82] width 19 height 16
click at [5, 85] on link "inbox Emails" at bounding box center [9, 81] width 15 height 15
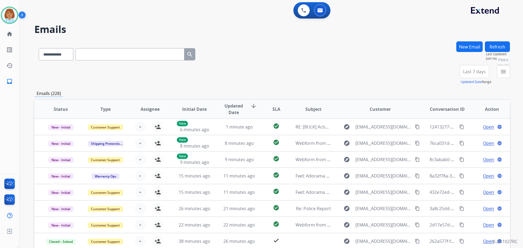
click at [500, 69] on mat-icon "menu" at bounding box center [503, 71] width 7 height 7
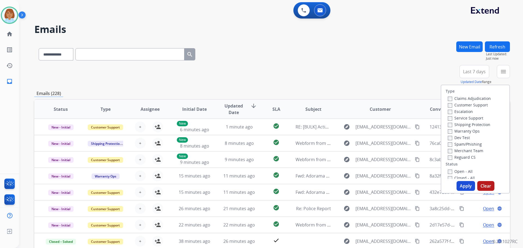
drag, startPoint x: 475, startPoint y: 100, endPoint x: 465, endPoint y: 110, distance: 13.9
click at [475, 100] on label "Claims Adjudication" at bounding box center [469, 98] width 43 height 5
click at [463, 105] on label "Customer Support" at bounding box center [468, 104] width 40 height 5
click at [453, 126] on label "Shipping Protection" at bounding box center [469, 124] width 42 height 5
click at [443, 167] on div "Type Claims Adjudication Customer Support Escalation Service Support Shipping P…" at bounding box center [475, 132] width 68 height 94
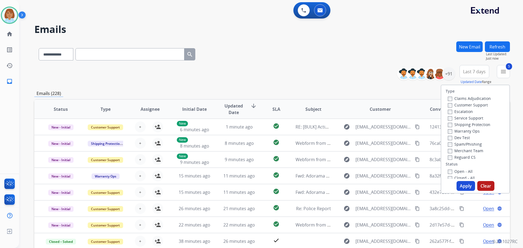
click at [481, 162] on div "Type Claims Adjudication Customer Support Escalation Service Support Shipping P…" at bounding box center [475, 132] width 68 height 94
click at [468, 188] on button "Apply" at bounding box center [465, 186] width 19 height 10
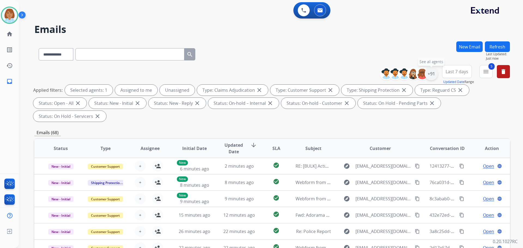
click at [427, 70] on div "+91" at bounding box center [430, 73] width 13 height 13
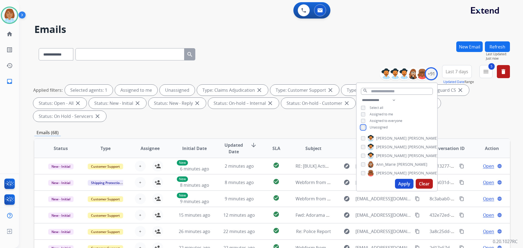
click at [362, 129] on div "**********" at bounding box center [396, 114] width 81 height 35
click at [361, 129] on div "**********" at bounding box center [396, 114] width 81 height 35
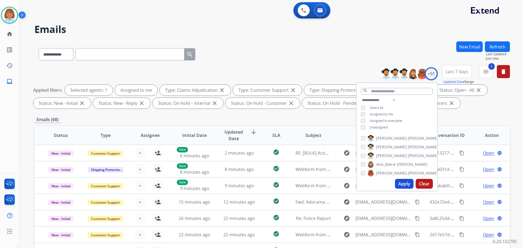
click at [396, 182] on button "Apply" at bounding box center [404, 184] width 19 height 10
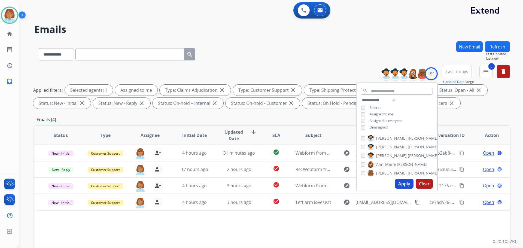
click at [324, 120] on div "Emails (4)" at bounding box center [271, 119] width 475 height 7
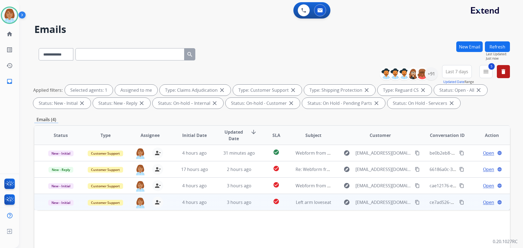
click at [216, 205] on td "3 hours ago" at bounding box center [235, 202] width 45 height 16
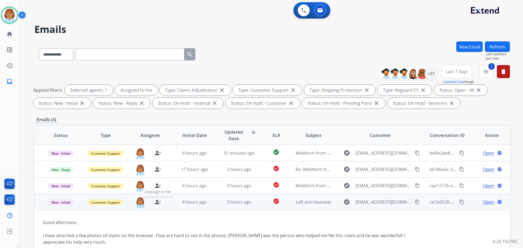
drag, startPoint x: 157, startPoint y: 197, endPoint x: 163, endPoint y: 194, distance: 6.9
click at [160, 197] on button "person_remove Unassign to Me" at bounding box center [157, 202] width 11 height 11
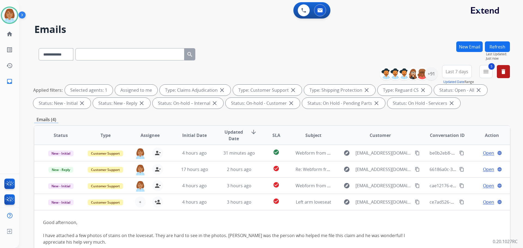
click at [496, 47] on button "Refresh" at bounding box center [497, 46] width 25 height 11
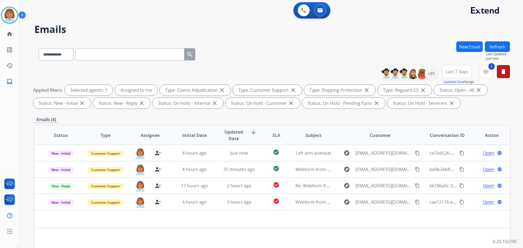
click at [390, 124] on div "**********" at bounding box center [271, 188] width 475 height 295
click at [503, 48] on button "Refresh" at bounding box center [497, 46] width 25 height 11
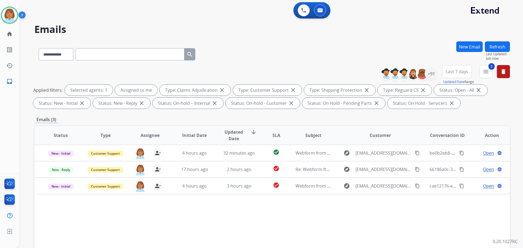
scroll to position [27, 0]
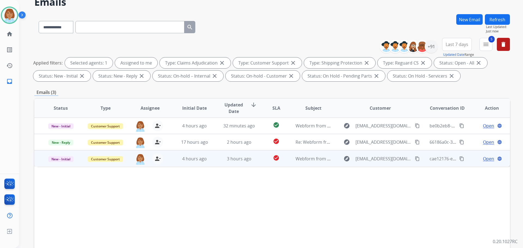
click at [249, 164] on td "3 hours ago" at bounding box center [235, 158] width 45 height 16
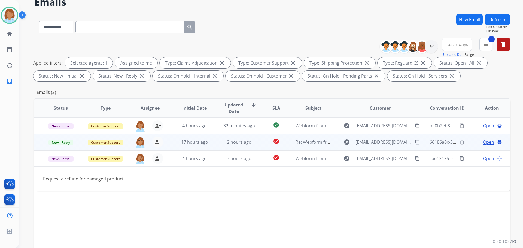
click at [219, 149] on td "2 hours ago" at bounding box center [235, 142] width 45 height 16
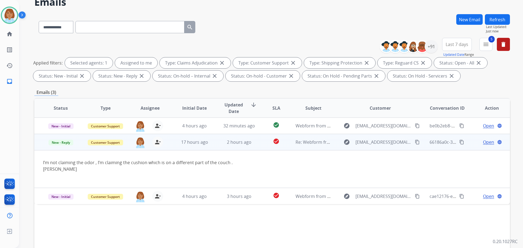
click at [219, 149] on td "2 hours ago" at bounding box center [235, 142] width 45 height 16
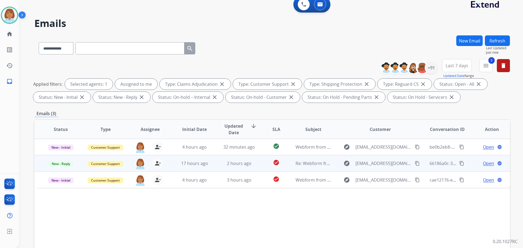
scroll to position [0, 0]
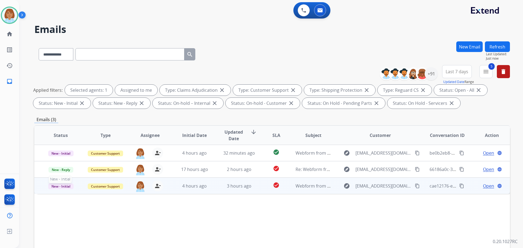
click at [78, 189] on p "New - Initial" at bounding box center [61, 186] width 36 height 7
click at [255, 223] on div "Status Type Assignee Initial Date Updated Date arrow_downward SLA Subject Custo…" at bounding box center [271, 216] width 475 height 182
click at [213, 182] on td "3 hours ago" at bounding box center [235, 186] width 45 height 16
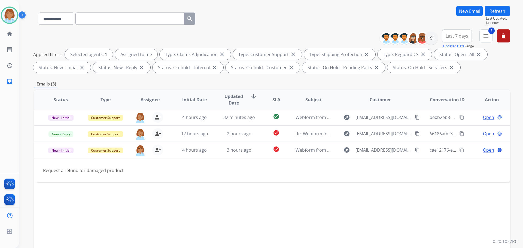
scroll to position [54, 0]
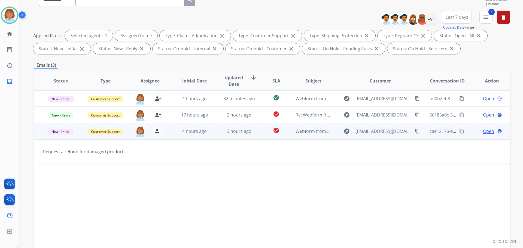
click at [487, 133] on span "Open" at bounding box center [488, 131] width 11 height 7
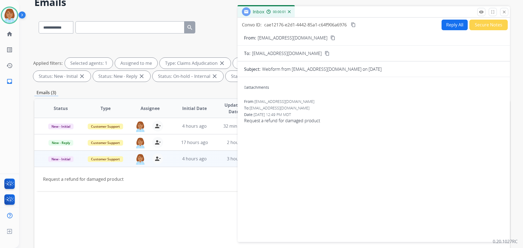
scroll to position [0, 0]
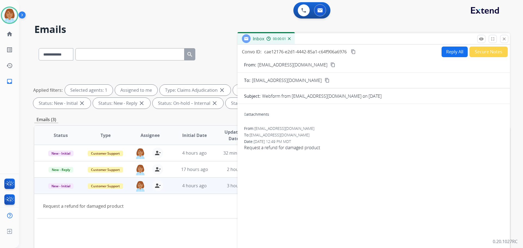
click at [448, 57] on button "Reply All" at bounding box center [454, 52] width 26 height 11
select select "**********"
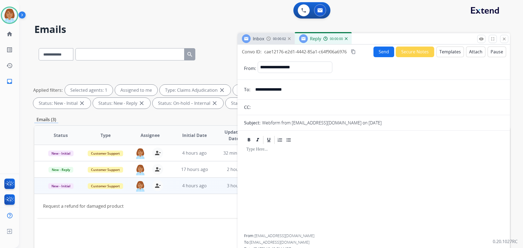
click at [448, 56] on button "Templates" at bounding box center [449, 52] width 27 height 11
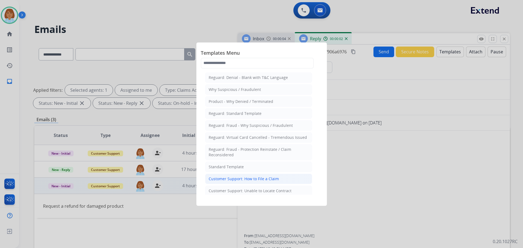
click at [256, 178] on div "Customer Support: How to File a Claim" at bounding box center [244, 178] width 70 height 5
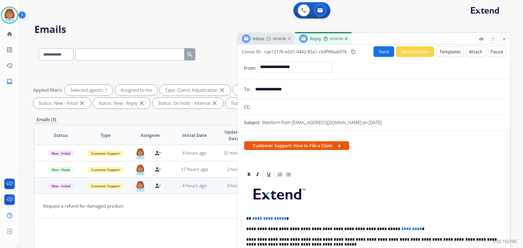
click at [265, 87] on input "**********" at bounding box center [377, 89] width 251 height 11
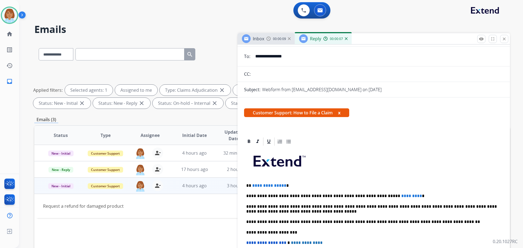
scroll to position [27, 0]
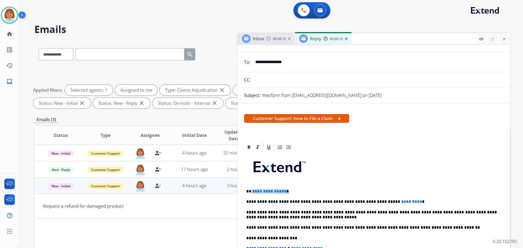
drag, startPoint x: 286, startPoint y: 192, endPoint x: 252, endPoint y: 192, distance: 34.6
click at [252, 192] on p "**********" at bounding box center [371, 191] width 250 height 5
drag, startPoint x: 396, startPoint y: 203, endPoint x: 371, endPoint y: 202, distance: 25.1
click at [371, 202] on p "**********" at bounding box center [371, 201] width 250 height 5
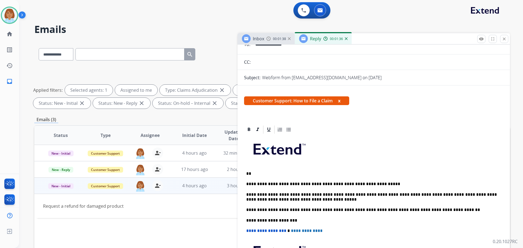
scroll to position [54, 0]
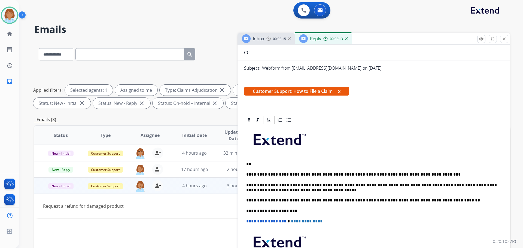
click at [278, 166] on p "**" at bounding box center [371, 164] width 250 height 5
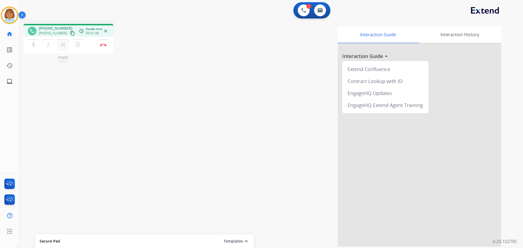
click at [68, 46] on div "mic Mute merge_type Bridge pause Hold dialpad Dialpad" at bounding box center [57, 44] width 59 height 11
click at [34, 44] on mat-icon "mic" at bounding box center [33, 45] width 7 height 7
click at [66, 45] on button "pause Hold" at bounding box center [62, 44] width 11 height 11
click at [427, 226] on div at bounding box center [419, 145] width 163 height 203
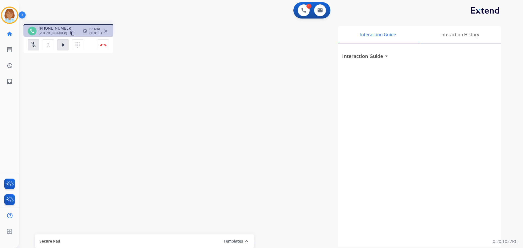
click at [14, 106] on div "Jaquayla Busy Edit Avatar Agent: Jaquayla Routing Profile: Extend_Training CS h…" at bounding box center [9, 124] width 19 height 248
click at [4, 78] on link "inbox Emails" at bounding box center [9, 81] width 15 height 15
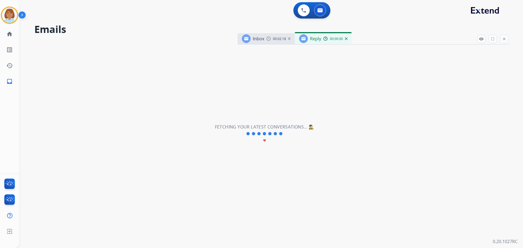
select select "**********"
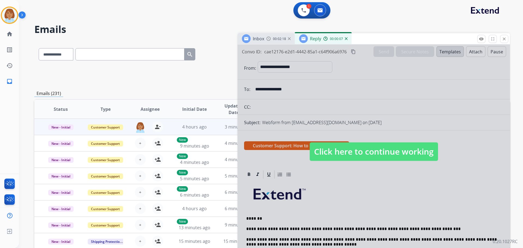
click at [404, 146] on span "Click here to continue working" at bounding box center [374, 151] width 128 height 19
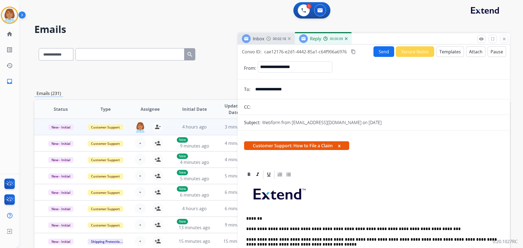
click at [267, 219] on p "*******" at bounding box center [371, 218] width 250 height 5
click at [383, 51] on button "Send" at bounding box center [383, 51] width 21 height 11
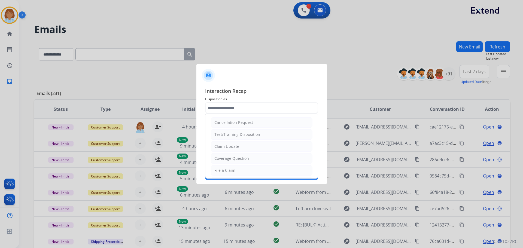
click at [249, 112] on input "text" at bounding box center [261, 107] width 113 height 11
click at [233, 160] on li "Other" at bounding box center [262, 157] width 102 height 10
type input "*****"
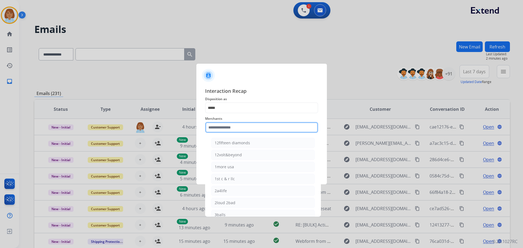
click at [229, 128] on input "text" at bounding box center [261, 127] width 113 height 11
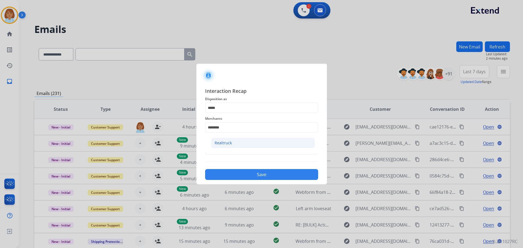
click at [239, 142] on li "Realtruck" at bounding box center [263, 143] width 104 height 10
type input "*********"
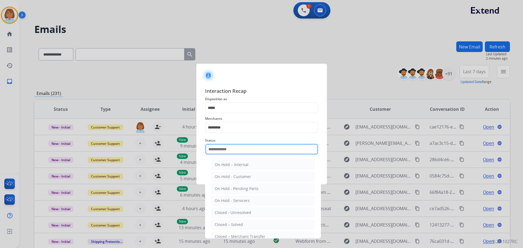
click at [228, 148] on input "text" at bounding box center [261, 149] width 113 height 11
click at [228, 228] on li "Closed – Solved" at bounding box center [263, 224] width 104 height 10
type input "**********"
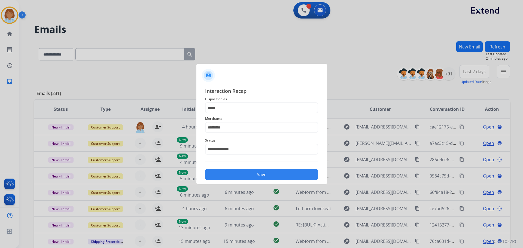
drag, startPoint x: 255, startPoint y: 181, endPoint x: 255, endPoint y: 178, distance: 3.3
click at [255, 181] on div "**********" at bounding box center [261, 134] width 130 height 102
click at [257, 174] on button "Save" at bounding box center [261, 174] width 113 height 11
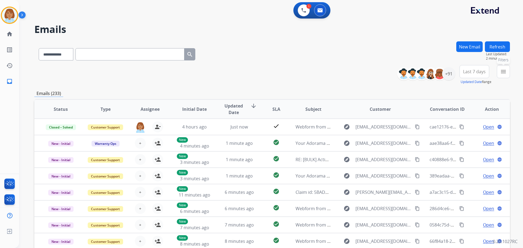
click at [504, 74] on mat-icon "menu" at bounding box center [503, 71] width 7 height 7
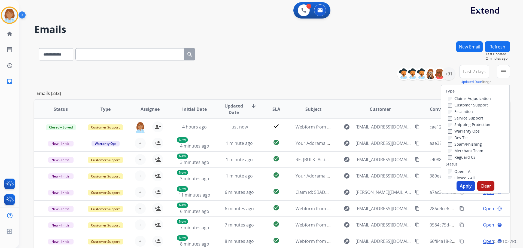
click at [471, 98] on label "Claims Adjudication" at bounding box center [469, 98] width 43 height 5
click at [464, 104] on label "Customer Support" at bounding box center [468, 104] width 40 height 5
click at [462, 124] on label "Shipping Protection" at bounding box center [469, 124] width 42 height 5
click at [450, 159] on label "Reguard CS" at bounding box center [462, 157] width 28 height 5
click at [448, 169] on div "Open - All" at bounding box center [476, 171] width 57 height 7
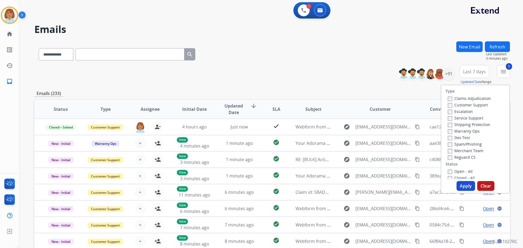
click at [461, 184] on button "Apply" at bounding box center [465, 186] width 19 height 10
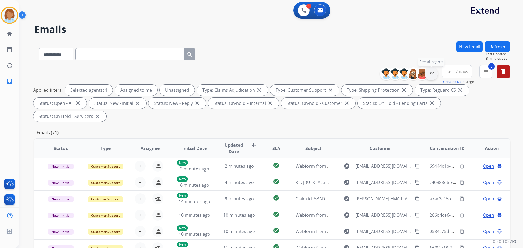
click at [433, 79] on div "+91" at bounding box center [430, 73] width 13 height 13
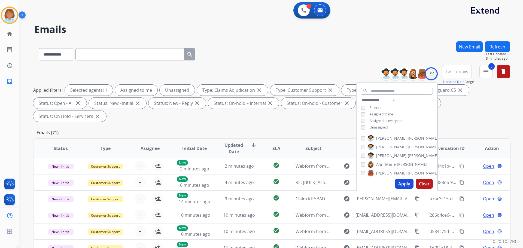
click at [372, 126] on span "Unassigned" at bounding box center [378, 127] width 18 height 5
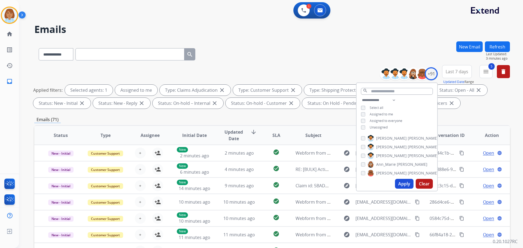
click at [398, 189] on div "Apply Clear" at bounding box center [396, 184] width 81 height 14
click at [402, 185] on button "Apply" at bounding box center [404, 184] width 19 height 10
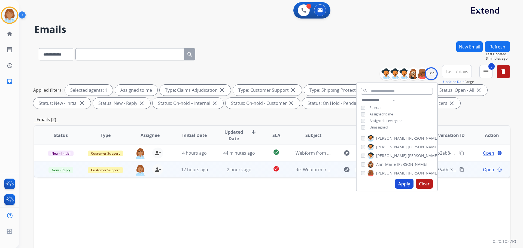
click at [261, 170] on td "check_circle" at bounding box center [272, 169] width 30 height 16
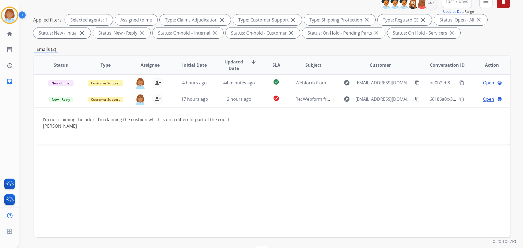
scroll to position [82, 0]
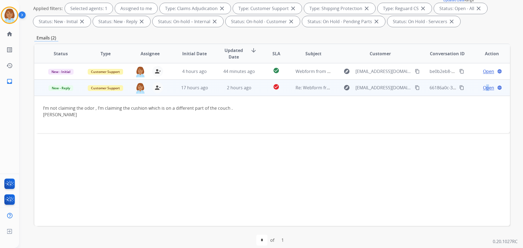
click at [484, 86] on span "Open" at bounding box center [488, 87] width 11 height 7
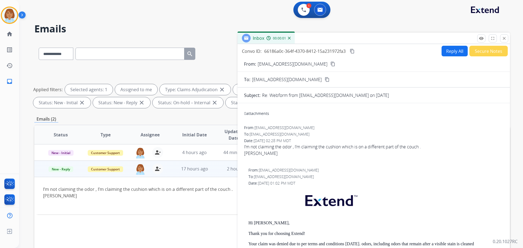
scroll to position [0, 0]
click at [456, 50] on button "Reply All" at bounding box center [454, 51] width 26 height 11
select select "**********"
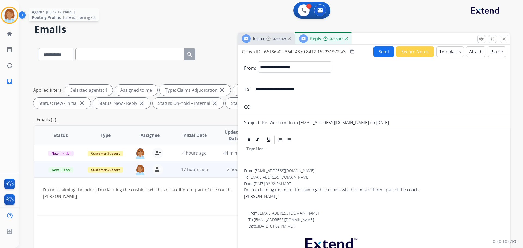
click at [11, 14] on img at bounding box center [9, 15] width 15 height 15
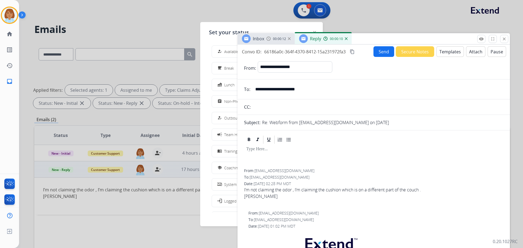
click at [436, 20] on div at bounding box center [261, 124] width 523 height 248
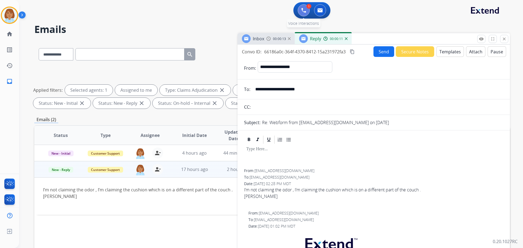
click at [299, 7] on button at bounding box center [304, 10] width 12 height 12
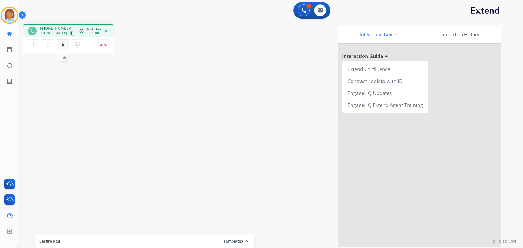
click at [65, 47] on mat-icon "play_arrow" at bounding box center [63, 45] width 7 height 7
click at [32, 38] on div "mic_off Mute merge_type Bridge pause Hold dialpad Dialpad Disconnect" at bounding box center [68, 45] width 90 height 16
click at [33, 47] on mat-icon "mic_off" at bounding box center [33, 45] width 7 height 7
click at [63, 45] on mat-icon "pause" at bounding box center [63, 45] width 7 height 7
click at [33, 46] on mat-icon "mic" at bounding box center [33, 45] width 7 height 7
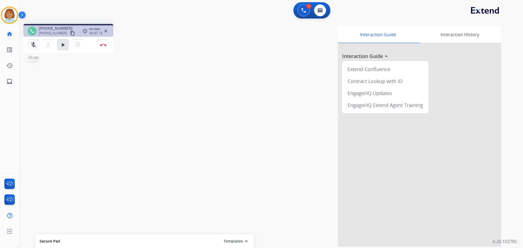
click at [34, 46] on mat-icon "mic_off" at bounding box center [33, 45] width 7 height 7
click at [66, 47] on button "play_arrow Hold" at bounding box center [62, 44] width 11 height 11
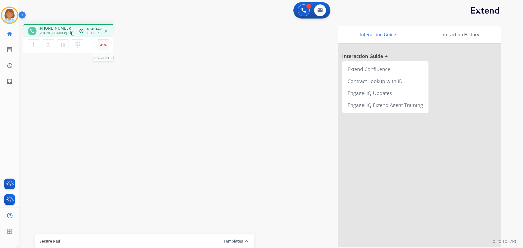
click at [102, 46] on img at bounding box center [103, 45] width 7 height 3
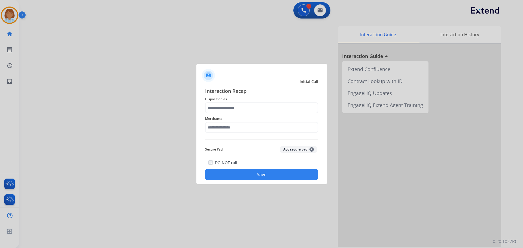
drag, startPoint x: 242, startPoint y: 101, endPoint x: 240, endPoint y: 110, distance: 9.1
click at [240, 107] on div "Interaction Recap Disposition as Merchants Secure Pad Add secure pad + DO NOT c…" at bounding box center [261, 133] width 113 height 93
click at [238, 109] on input "text" at bounding box center [261, 107] width 113 height 11
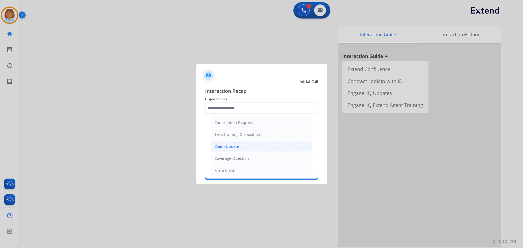
click at [230, 146] on div "Claim Update" at bounding box center [226, 146] width 25 height 5
type input "**********"
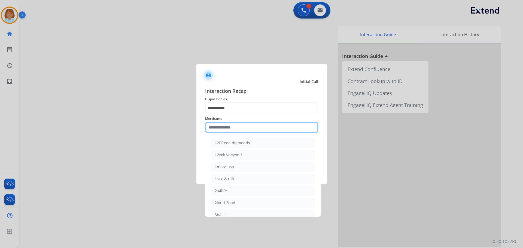
click at [232, 131] on input "text" at bounding box center [261, 127] width 113 height 11
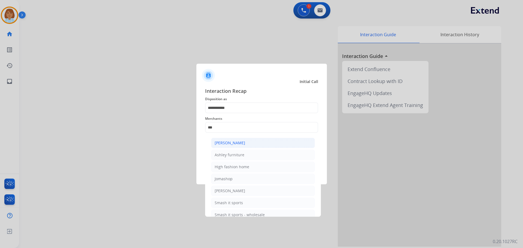
click at [236, 145] on div "[PERSON_NAME]" at bounding box center [230, 142] width 30 height 5
type input "**********"
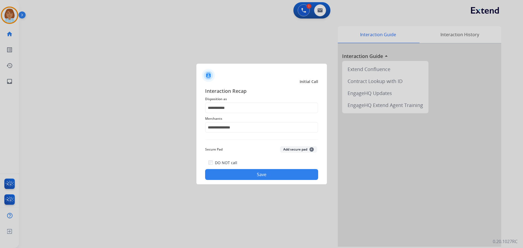
click at [249, 166] on div "DO NOT call Save" at bounding box center [261, 169] width 113 height 21
click at [251, 170] on button "Save" at bounding box center [261, 174] width 113 height 11
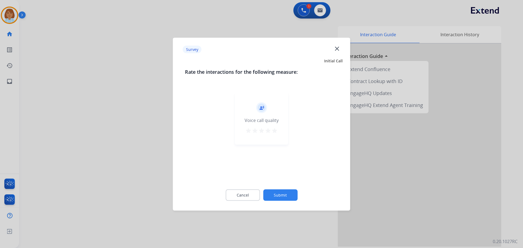
click at [293, 197] on button "Submit" at bounding box center [280, 194] width 34 height 11
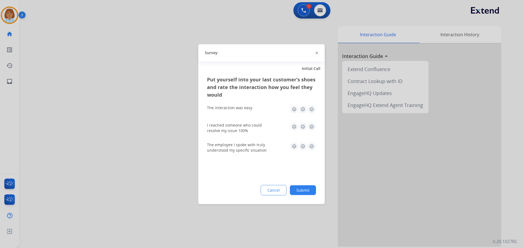
click at [312, 193] on button "Submit" at bounding box center [303, 190] width 26 height 10
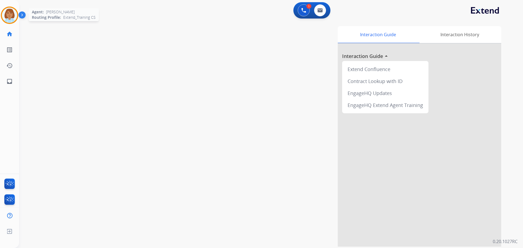
click at [3, 20] on div at bounding box center [9, 15] width 17 height 17
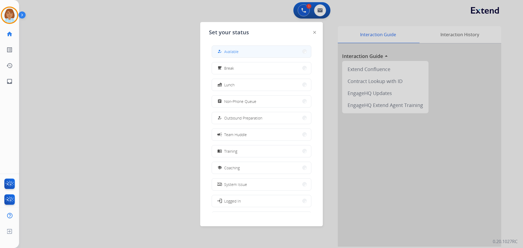
click at [254, 53] on button "how_to_reg Available" at bounding box center [261, 52] width 99 height 12
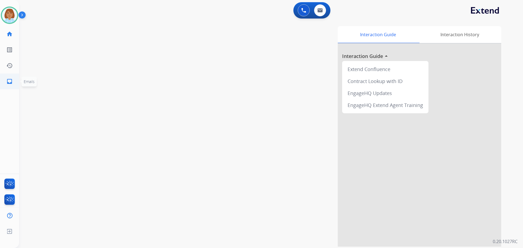
click at [11, 85] on link "inbox Emails" at bounding box center [9, 81] width 15 height 15
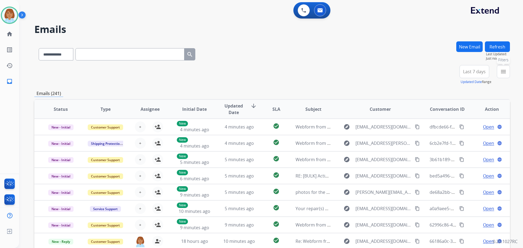
click at [502, 70] on mat-icon "menu" at bounding box center [503, 71] width 7 height 7
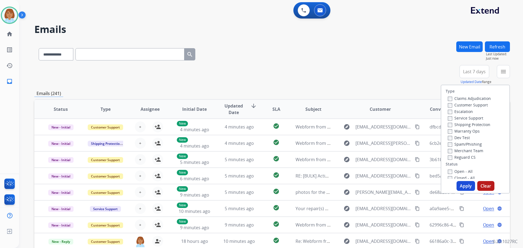
click at [452, 106] on label "Customer Support" at bounding box center [468, 104] width 40 height 5
click at [451, 125] on label "Shipping Protection" at bounding box center [469, 124] width 42 height 5
click at [448, 168] on div "Open - All" at bounding box center [476, 171] width 57 height 7
click at [458, 184] on button "Apply" at bounding box center [465, 186] width 19 height 10
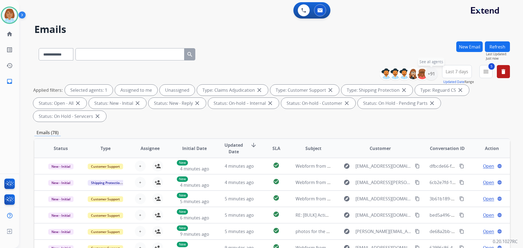
drag, startPoint x: 429, startPoint y: 77, endPoint x: 430, endPoint y: 92, distance: 15.3
click at [430, 77] on div "+91" at bounding box center [430, 73] width 13 height 13
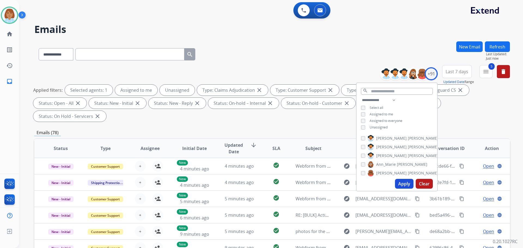
click at [366, 128] on div "Unassigned" at bounding box center [374, 127] width 27 height 4
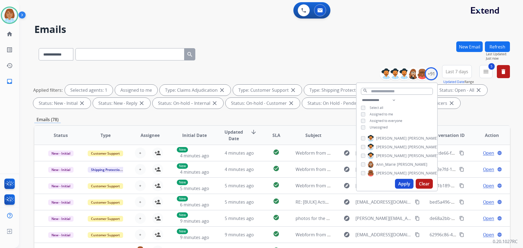
click at [403, 181] on button "Apply" at bounding box center [404, 184] width 19 height 10
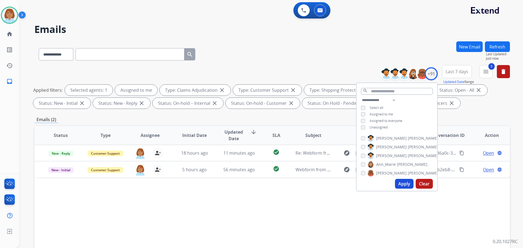
click at [260, 189] on div "Status Type Assignee Initial Date Updated Date arrow_downward SLA Subject Custo…" at bounding box center [271, 216] width 475 height 182
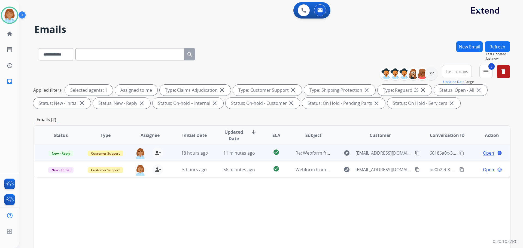
click at [237, 157] on td "11 minutes ago" at bounding box center [235, 153] width 45 height 16
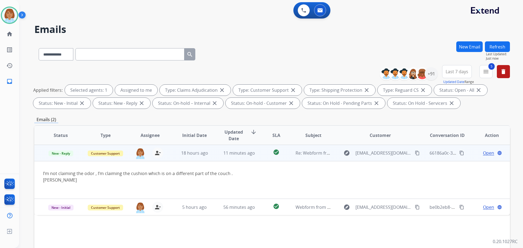
click at [485, 151] on span "Open" at bounding box center [488, 153] width 11 height 7
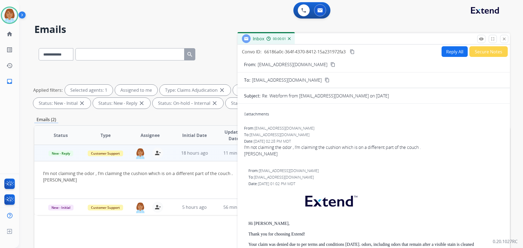
click at [451, 53] on button "Reply All" at bounding box center [454, 51] width 26 height 11
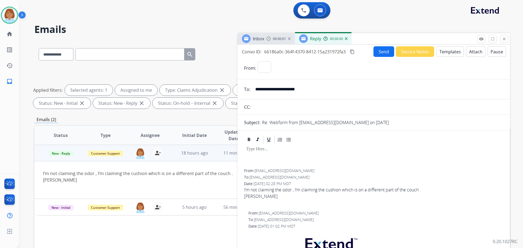
select select "**********"
click at [446, 50] on button "Templates" at bounding box center [449, 51] width 27 height 11
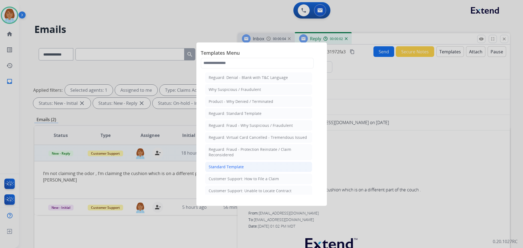
click at [246, 166] on li "Standard Template" at bounding box center [258, 167] width 107 height 10
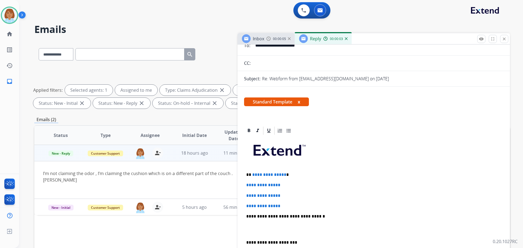
scroll to position [54, 0]
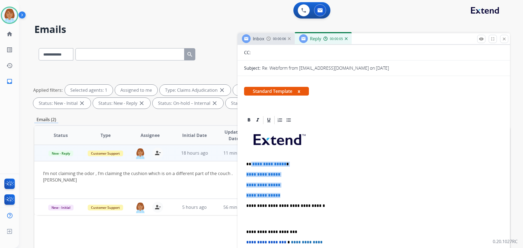
drag, startPoint x: 288, startPoint y: 195, endPoint x: 256, endPoint y: 164, distance: 45.4
click at [251, 162] on div "**********" at bounding box center [373, 218] width 259 height 187
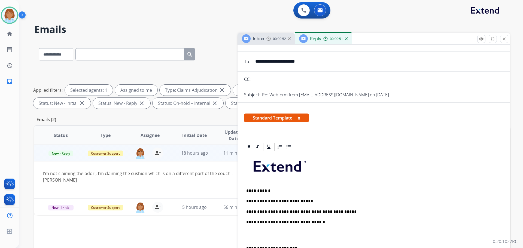
scroll to position [0, 0]
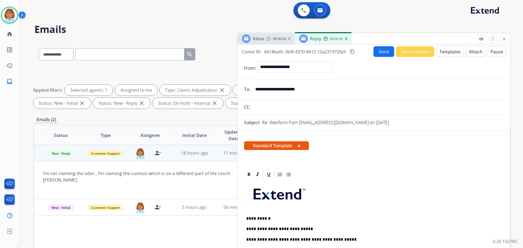
click at [385, 51] on button "Send" at bounding box center [383, 51] width 21 height 11
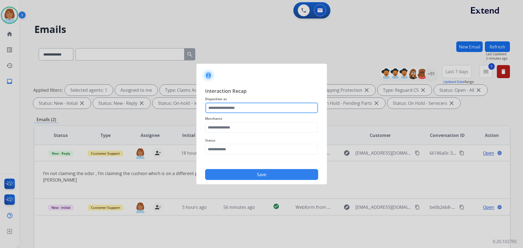
click at [215, 106] on input "text" at bounding box center [261, 107] width 113 height 11
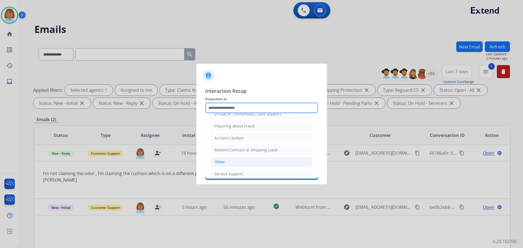
scroll to position [82, 0]
click at [235, 160] on li "Other" at bounding box center [262, 160] width 102 height 10
type input "*****"
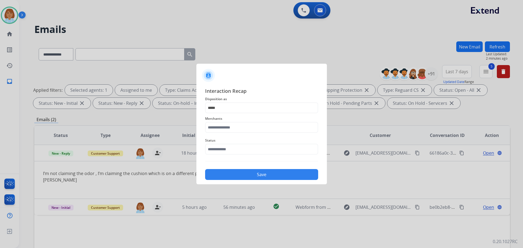
click at [229, 118] on span "Merchants" at bounding box center [261, 118] width 113 height 7
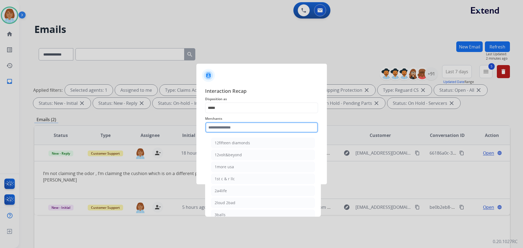
click at [225, 131] on input "text" at bounding box center [261, 127] width 113 height 11
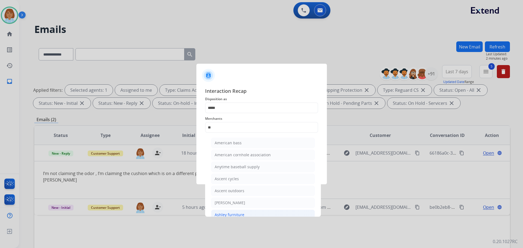
click at [240, 216] on div "Ashley furniture" at bounding box center [230, 214] width 30 height 5
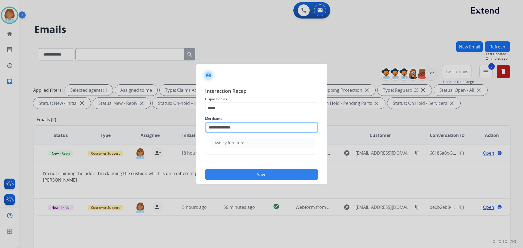
drag, startPoint x: 247, startPoint y: 127, endPoint x: 219, endPoint y: 130, distance: 28.0
click at [219, 130] on input "**********" at bounding box center [261, 127] width 113 height 11
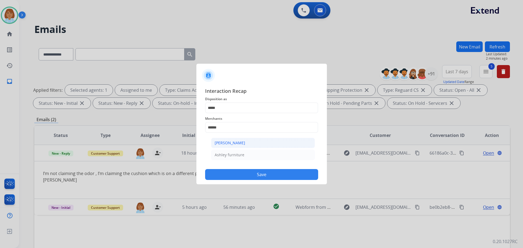
click at [238, 142] on div "[PERSON_NAME]" at bounding box center [230, 142] width 30 height 5
type input "**********"
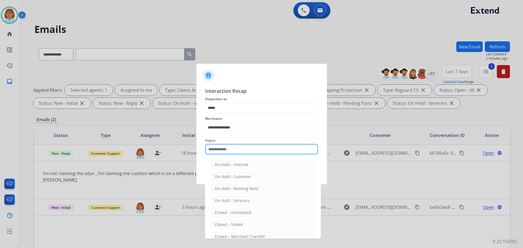
click at [233, 149] on input "text" at bounding box center [261, 149] width 113 height 11
click at [250, 228] on li "Closed – Solved" at bounding box center [263, 224] width 104 height 10
type input "**********"
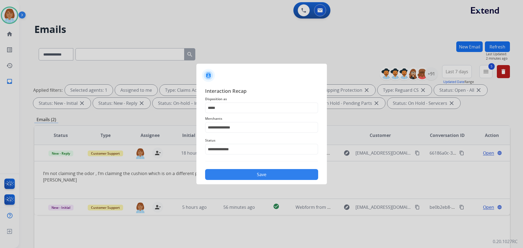
click at [284, 178] on button "Save" at bounding box center [261, 174] width 113 height 11
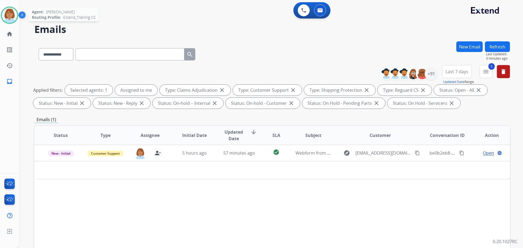
click at [5, 16] on img at bounding box center [9, 15] width 15 height 15
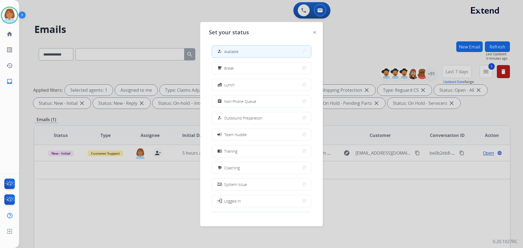
scroll to position [18, 0]
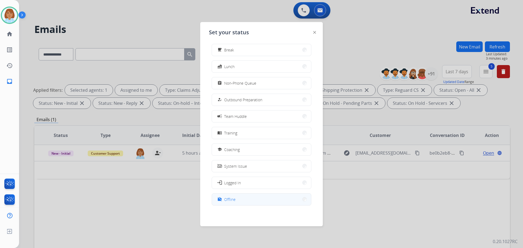
click at [249, 204] on button "work_off Offline" at bounding box center [261, 200] width 99 height 12
